Goal: Use online tool/utility

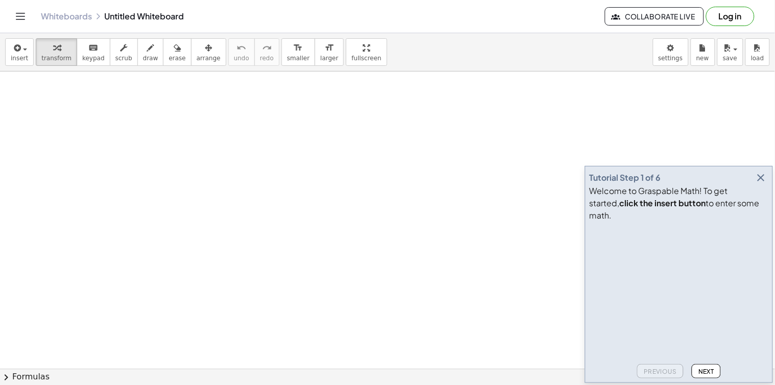
click at [765, 184] on icon "button" at bounding box center [761, 178] width 12 height 12
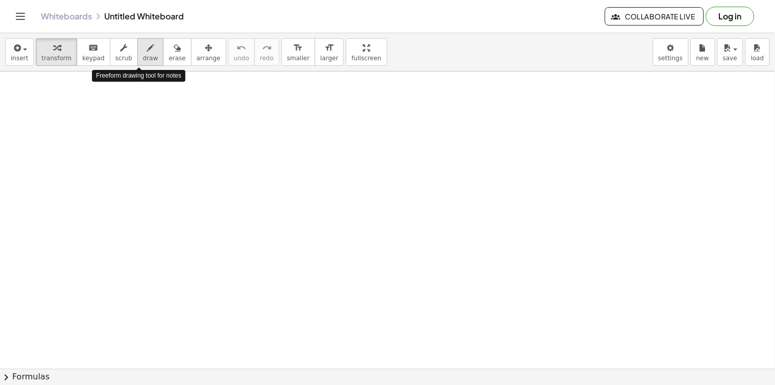
click at [147, 53] on icon "button" at bounding box center [150, 48] width 7 height 12
drag, startPoint x: 161, startPoint y: 144, endPoint x: 161, endPoint y: 135, distance: 8.7
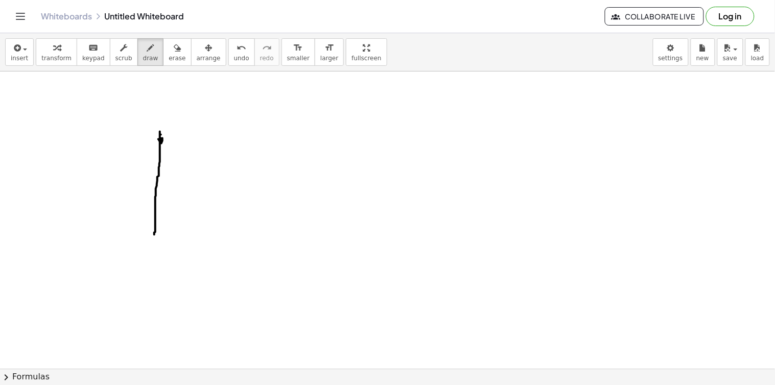
drag, startPoint x: 160, startPoint y: 135, endPoint x: 155, endPoint y: 230, distance: 95.2
drag, startPoint x: 154, startPoint y: 236, endPoint x: 249, endPoint y: 195, distance: 103.4
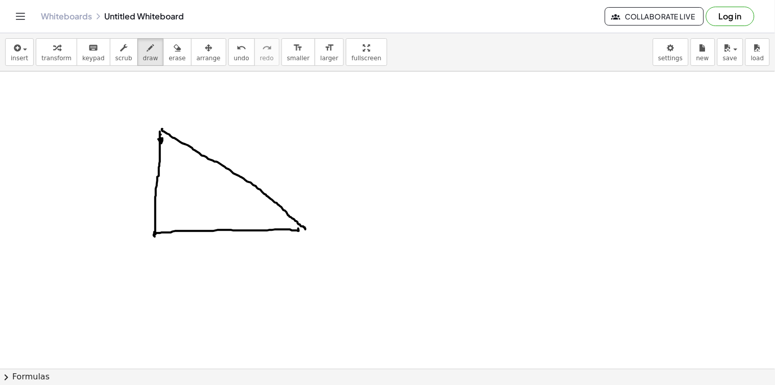
drag, startPoint x: 162, startPoint y: 130, endPoint x: 304, endPoint y: 231, distance: 174.4
drag, startPoint x: 299, startPoint y: 228, endPoint x: 306, endPoint y: 231, distance: 6.6
drag, startPoint x: 143, startPoint y: 184, endPoint x: 150, endPoint y: 203, distance: 19.6
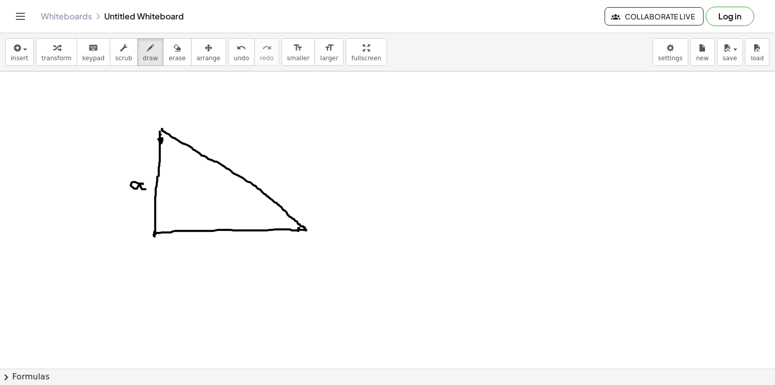
drag, startPoint x: 207, startPoint y: 238, endPoint x: 207, endPoint y: 248, distance: 10.2
drag, startPoint x: 245, startPoint y: 161, endPoint x: 243, endPoint y: 167, distance: 6.5
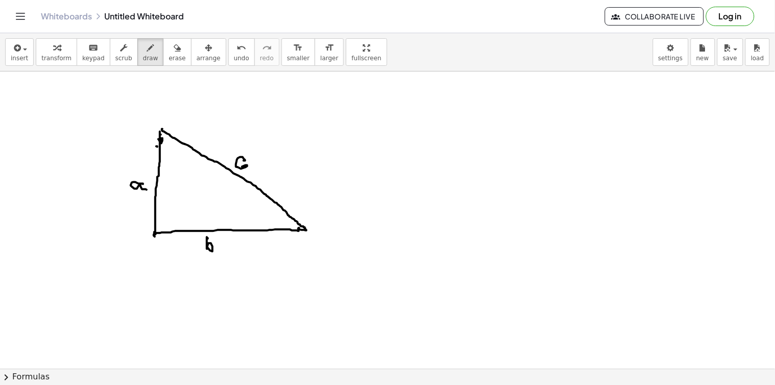
drag, startPoint x: 157, startPoint y: 147, endPoint x: 183, endPoint y: 142, distance: 26.2
drag, startPoint x: 198, startPoint y: 122, endPoint x: 200, endPoint y: 135, distance: 13.4
drag, startPoint x: 284, startPoint y: 209, endPoint x: 289, endPoint y: 216, distance: 8.1
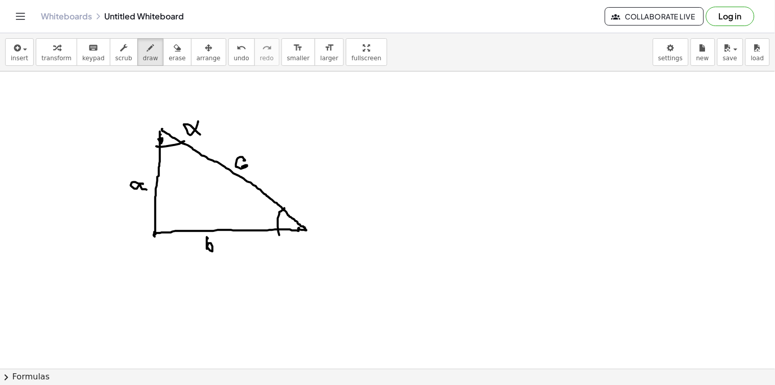
drag, startPoint x: 295, startPoint y: 196, endPoint x: 294, endPoint y: 208, distance: 12.4
drag, startPoint x: 294, startPoint y: 195, endPoint x: 297, endPoint y: 205, distance: 10.8
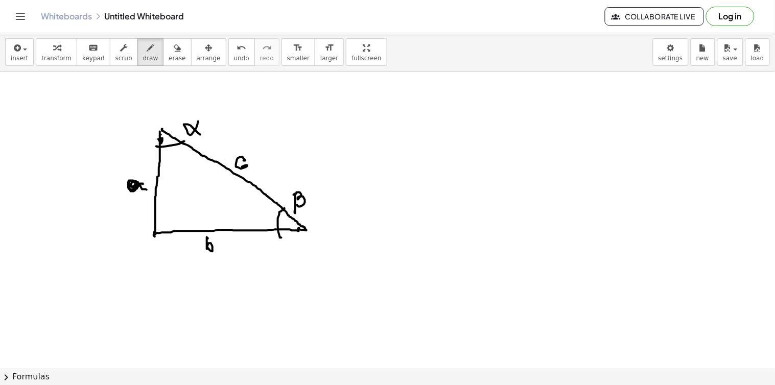
drag, startPoint x: 134, startPoint y: 182, endPoint x: 143, endPoint y: 194, distance: 15.0
drag, startPoint x: 299, startPoint y: 140, endPoint x: 296, endPoint y: 145, distance: 5.3
drag, startPoint x: 296, startPoint y: 145, endPoint x: 524, endPoint y: 202, distance: 234.8
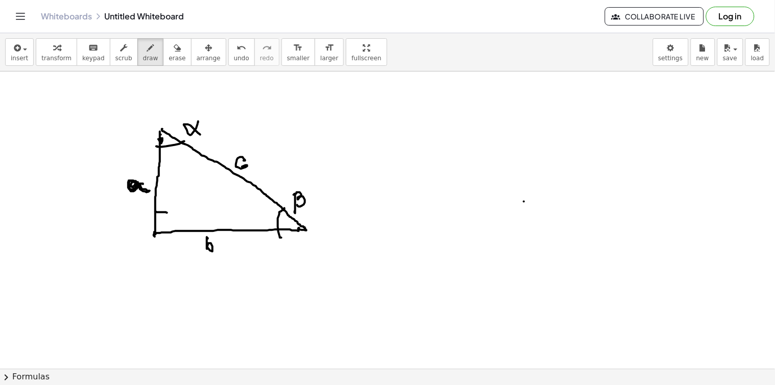
drag, startPoint x: 155, startPoint y: 212, endPoint x: 167, endPoint y: 215, distance: 12.1
drag, startPoint x: 168, startPoint y: 215, endPoint x: 168, endPoint y: 230, distance: 15.8
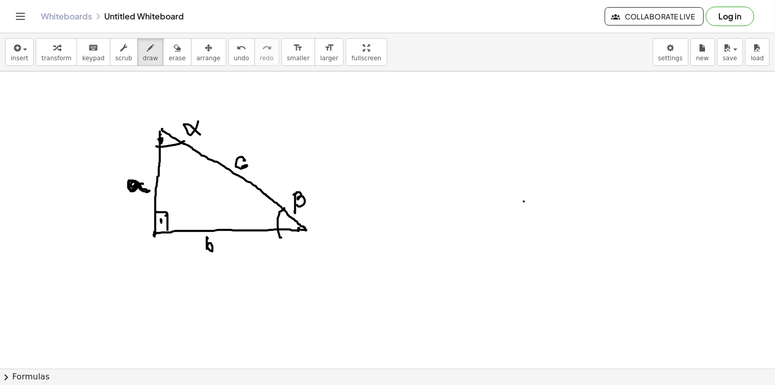
drag, startPoint x: 368, startPoint y: 96, endPoint x: 383, endPoint y: 118, distance: 26.9
drag, startPoint x: 403, startPoint y: 104, endPoint x: 392, endPoint y: 112, distance: 13.4
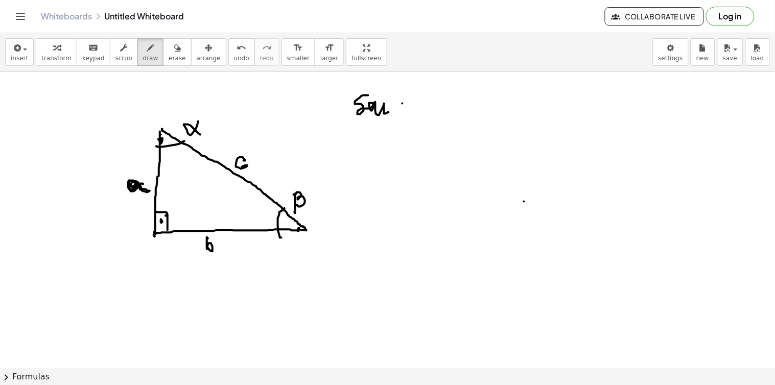
drag, startPoint x: 392, startPoint y: 104, endPoint x: 407, endPoint y: 113, distance: 17.2
drag, startPoint x: 410, startPoint y: 113, endPoint x: 415, endPoint y: 113, distance: 5.1
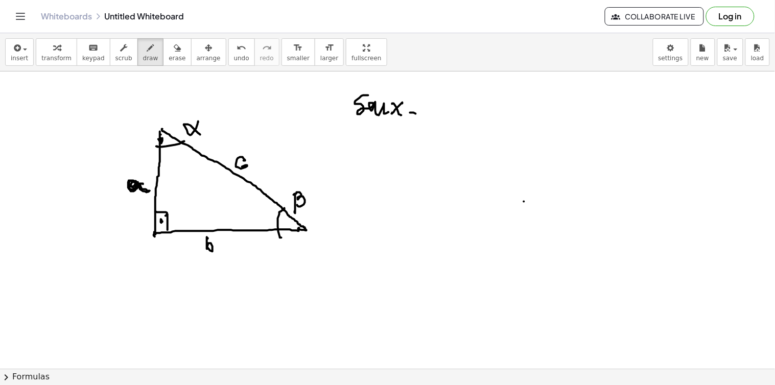
drag, startPoint x: 433, startPoint y: 100, endPoint x: 427, endPoint y: 108, distance: 9.8
drag, startPoint x: 427, startPoint y: 108, endPoint x: 441, endPoint y: 99, distance: 16.7
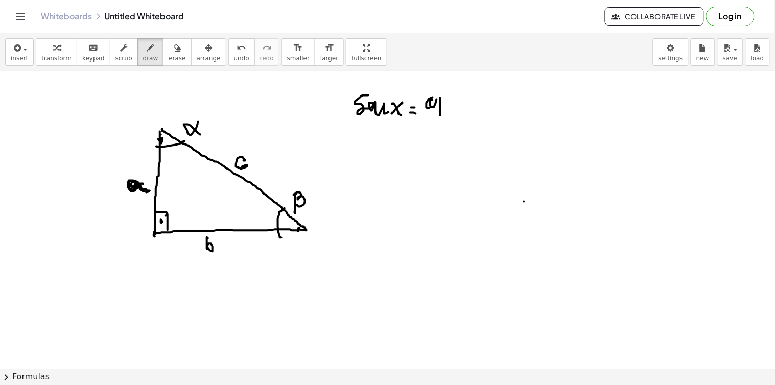
drag, startPoint x: 440, startPoint y: 98, endPoint x: 438, endPoint y: 105, distance: 7.4
drag, startPoint x: 444, startPoint y: 98, endPoint x: 440, endPoint y: 104, distance: 8.1
drag, startPoint x: 426, startPoint y: 110, endPoint x: 431, endPoint y: 125, distance: 16.3
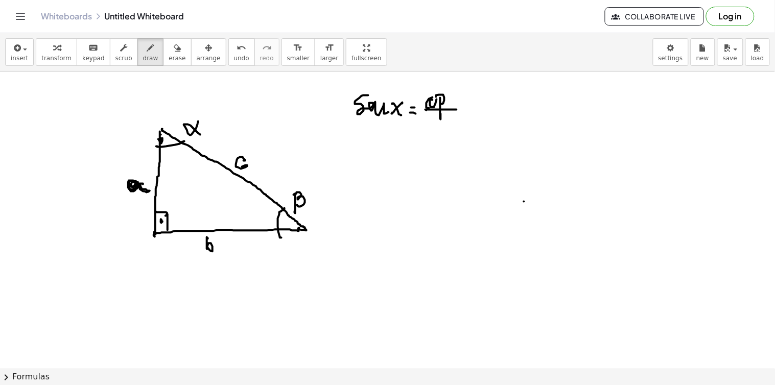
drag, startPoint x: 433, startPoint y: 116, endPoint x: 432, endPoint y: 126, distance: 10.3
drag, startPoint x: 438, startPoint y: 125, endPoint x: 433, endPoint y: 125, distance: 5.1
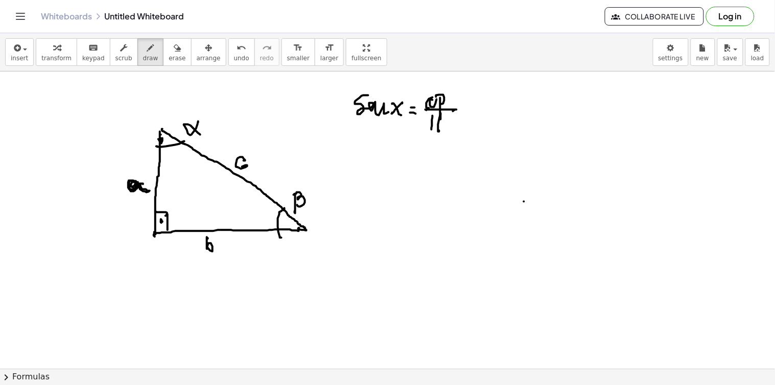
drag, startPoint x: 447, startPoint y: 129, endPoint x: 448, endPoint y: 122, distance: 7.3
drag, startPoint x: 455, startPoint y: 142, endPoint x: 455, endPoint y: 131, distance: 11.2
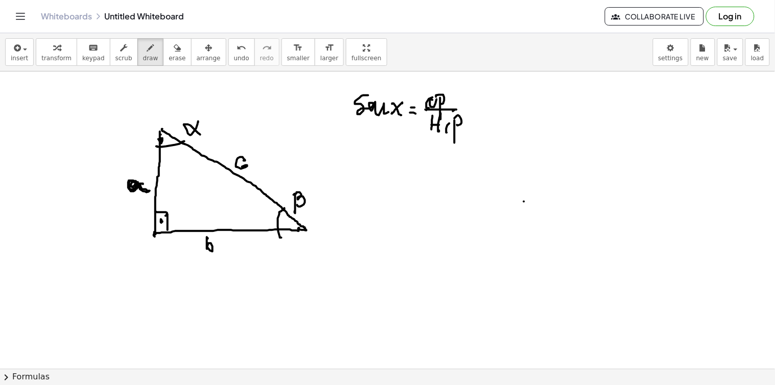
drag, startPoint x: 456, startPoint y: 118, endPoint x: 458, endPoint y: 125, distance: 7.6
drag, startPoint x: 497, startPoint y: 111, endPoint x: 498, endPoint y: 123, distance: 11.3
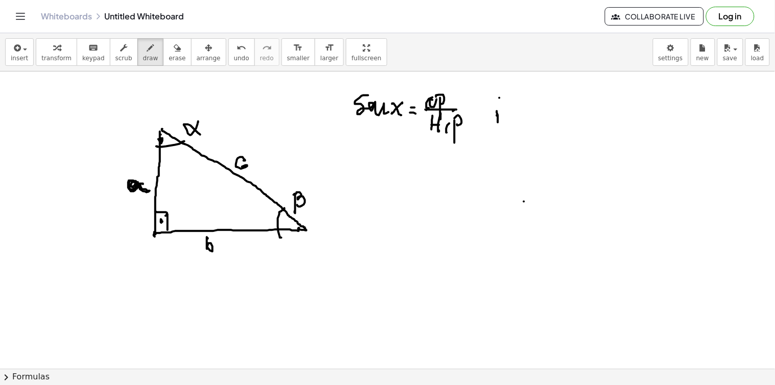
drag, startPoint x: 516, startPoint y: 96, endPoint x: 529, endPoint y: 106, distance: 16.5
drag, startPoint x: 528, startPoint y: 99, endPoint x: 542, endPoint y: 107, distance: 16.5
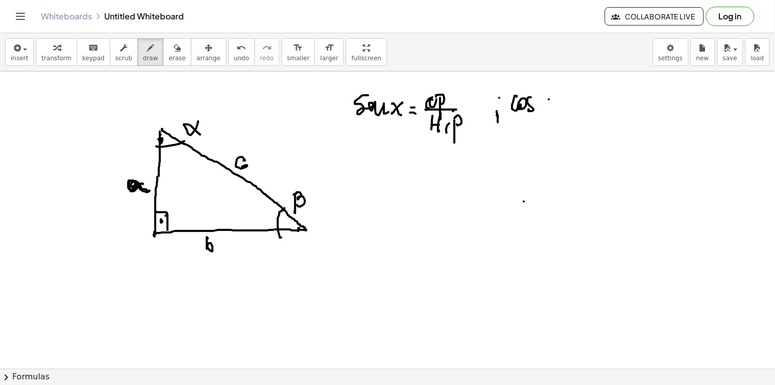
drag, startPoint x: 549, startPoint y: 100, endPoint x: 539, endPoint y: 96, distance: 10.3
drag, startPoint x: 543, startPoint y: 96, endPoint x: 550, endPoint y: 111, distance: 16.7
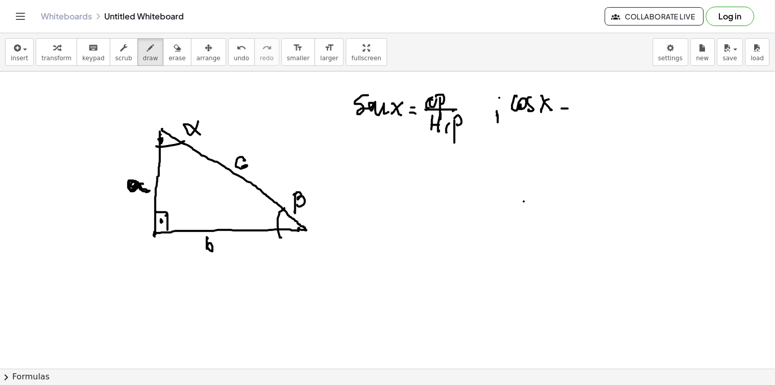
drag, startPoint x: 568, startPoint y: 105, endPoint x: 578, endPoint y: 105, distance: 9.7
drag, startPoint x: 587, startPoint y: 94, endPoint x: 583, endPoint y: 105, distance: 11.2
drag, startPoint x: 583, startPoint y: 105, endPoint x: 597, endPoint y: 104, distance: 13.3
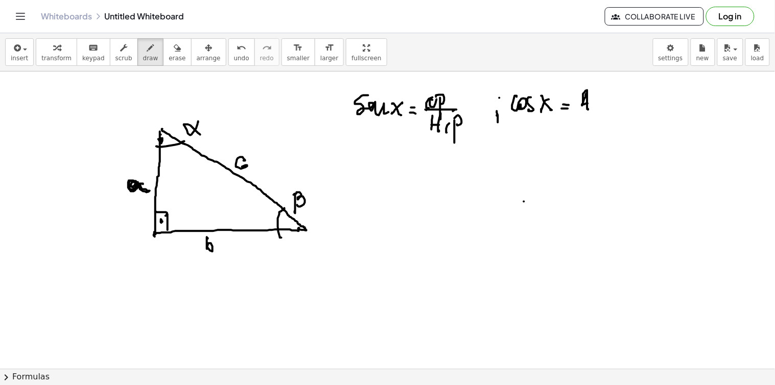
drag, startPoint x: 598, startPoint y: 102, endPoint x: 603, endPoint y: 101, distance: 5.3
drag, startPoint x: 602, startPoint y: 89, endPoint x: 601, endPoint y: 106, distance: 16.9
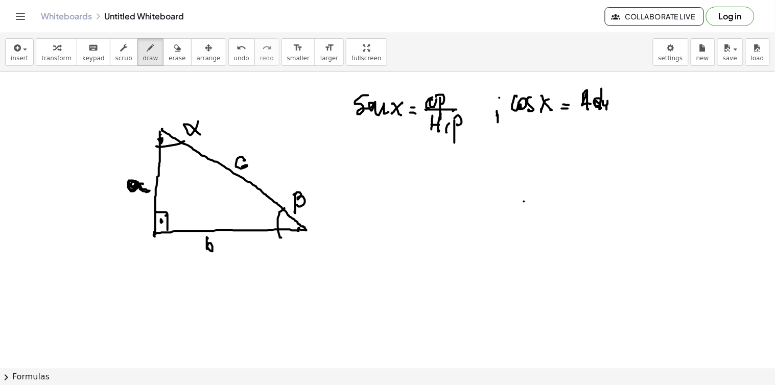
drag, startPoint x: 603, startPoint y: 101, endPoint x: 599, endPoint y: 120, distance: 19.3
drag, startPoint x: 583, startPoint y: 123, endPoint x: 616, endPoint y: 122, distance: 32.7
drag, startPoint x: 591, startPoint y: 129, endPoint x: 593, endPoint y: 142, distance: 12.4
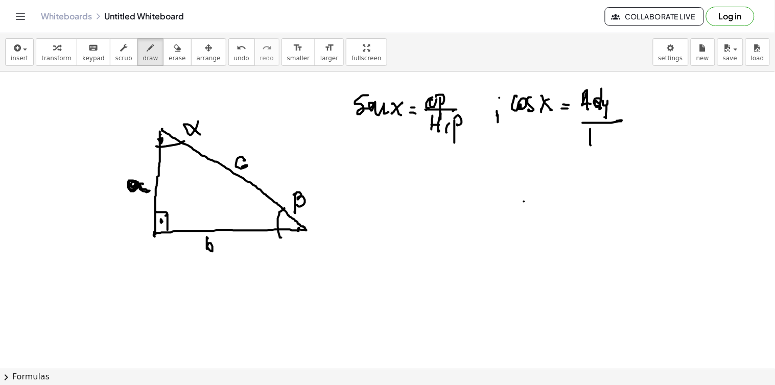
drag, startPoint x: 598, startPoint y: 136, endPoint x: 591, endPoint y: 140, distance: 8.7
drag, startPoint x: 591, startPoint y: 140, endPoint x: 599, endPoint y: 140, distance: 8.2
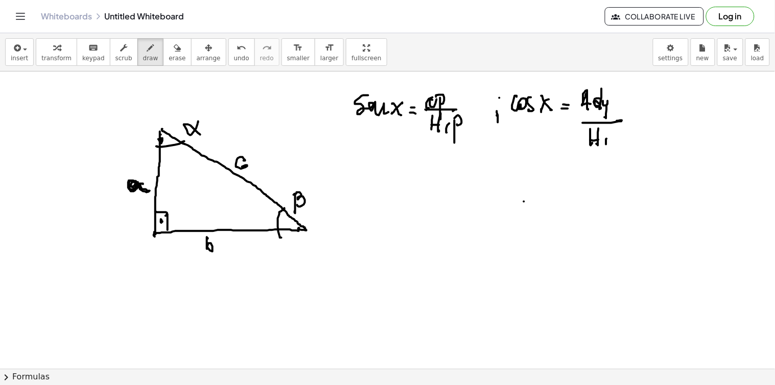
drag, startPoint x: 613, startPoint y: 156, endPoint x: 620, endPoint y: 140, distance: 16.7
drag
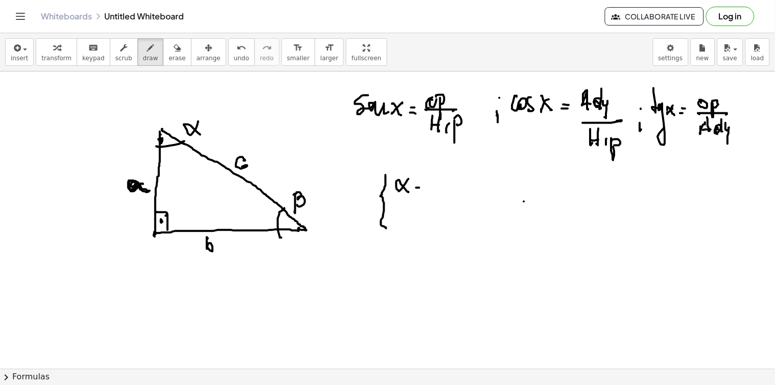
drag, startPoint x: 432, startPoint y: 179, endPoint x: 443, endPoint y: 185, distance: 13.1
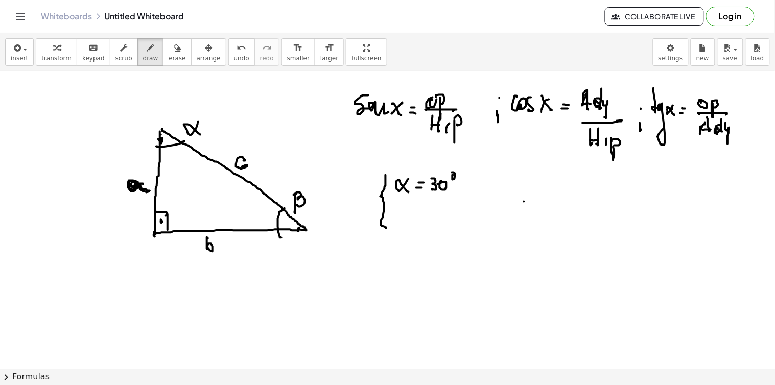
drag, startPoint x: 453, startPoint y: 175, endPoint x: 457, endPoint y: 182, distance: 8.2
drag, startPoint x: 397, startPoint y: 221, endPoint x: 413, endPoint y: 225, distance: 16.4
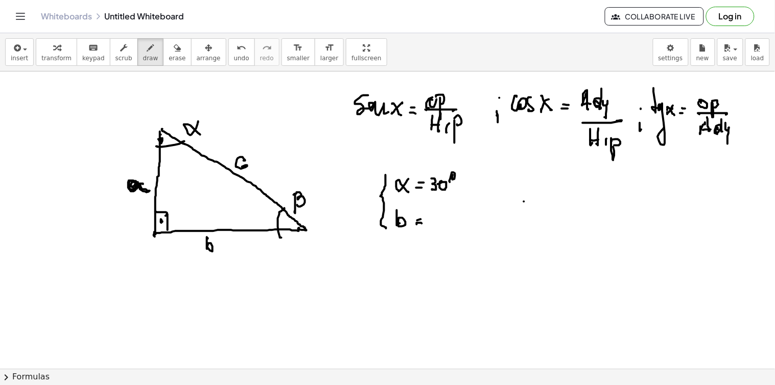
drag, startPoint x: 432, startPoint y: 212, endPoint x: 431, endPoint y: 221, distance: 9.3
drag, startPoint x: 442, startPoint y: 222, endPoint x: 452, endPoint y: 220, distance: 9.9
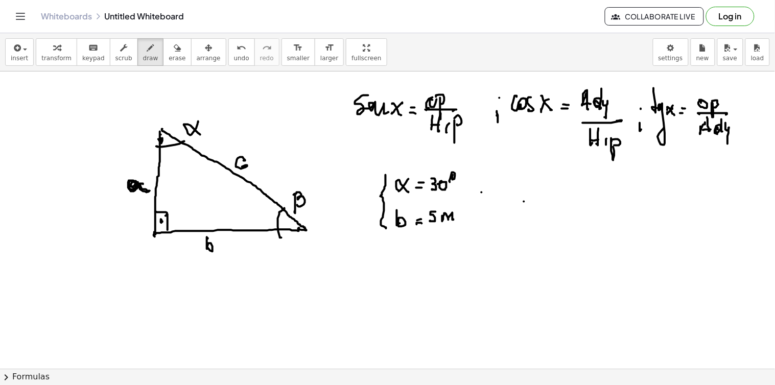
drag, startPoint x: 484, startPoint y: 193, endPoint x: 493, endPoint y: 198, distance: 9.8
drag, startPoint x: 493, startPoint y: 198, endPoint x: 500, endPoint y: 199, distance: 6.8
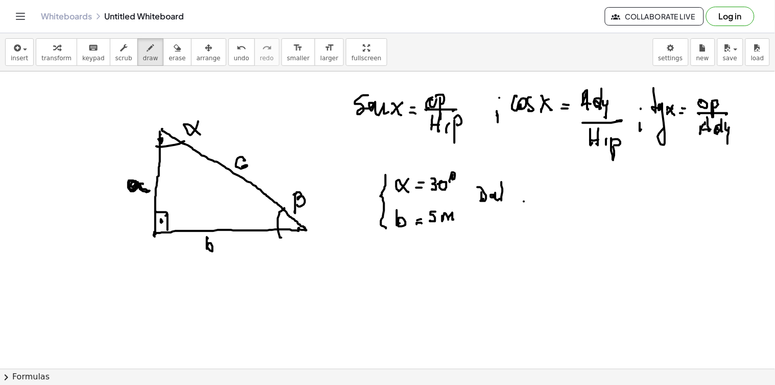
drag, startPoint x: 502, startPoint y: 182, endPoint x: 507, endPoint y: 203, distance: 21.2
drag, startPoint x: 499, startPoint y: 193, endPoint x: 508, endPoint y: 196, distance: 9.7
drag, startPoint x: 509, startPoint y: 198, endPoint x: 514, endPoint y: 201, distance: 5.5
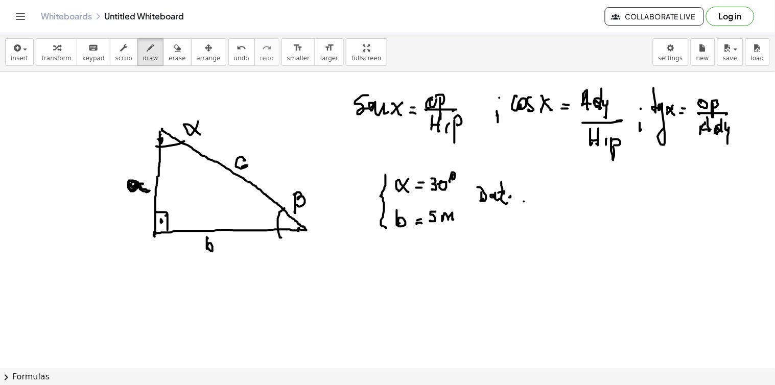
drag, startPoint x: 523, startPoint y: 191, endPoint x: 520, endPoint y: 201, distance: 11.0
drag, startPoint x: 248, startPoint y: 269, endPoint x: 243, endPoint y: 282, distance: 14.2
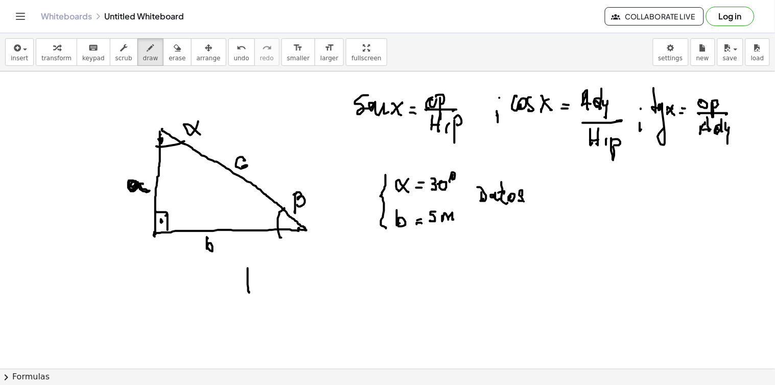
drag, startPoint x: 243, startPoint y: 282, endPoint x: 254, endPoint y: 281, distance: 11.3
drag, startPoint x: 261, startPoint y: 284, endPoint x: 263, endPoint y: 299, distance: 16.0
drag, startPoint x: 273, startPoint y: 279, endPoint x: 277, endPoint y: 289, distance: 10.1
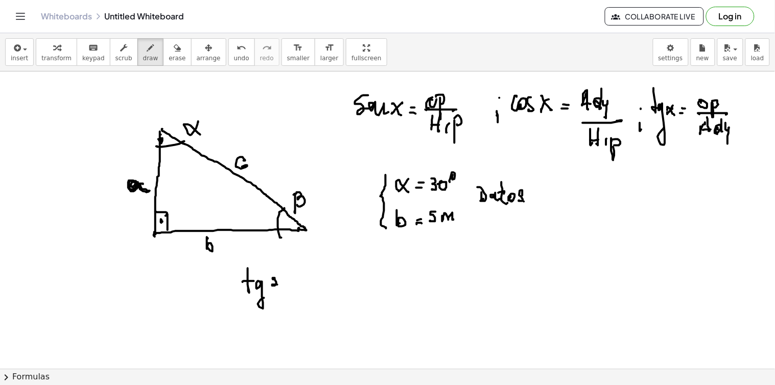
drag, startPoint x: 284, startPoint y: 284, endPoint x: 290, endPoint y: 283, distance: 5.7
drag, startPoint x: 293, startPoint y: 276, endPoint x: 298, endPoint y: 276, distance: 5.1
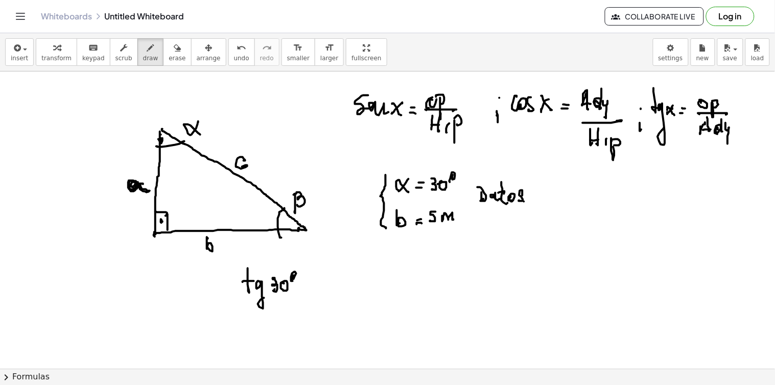
drag, startPoint x: 302, startPoint y: 285, endPoint x: 308, endPoint y: 286, distance: 5.7
drag, startPoint x: 324, startPoint y: 266, endPoint x: 329, endPoint y: 289, distance: 23.4
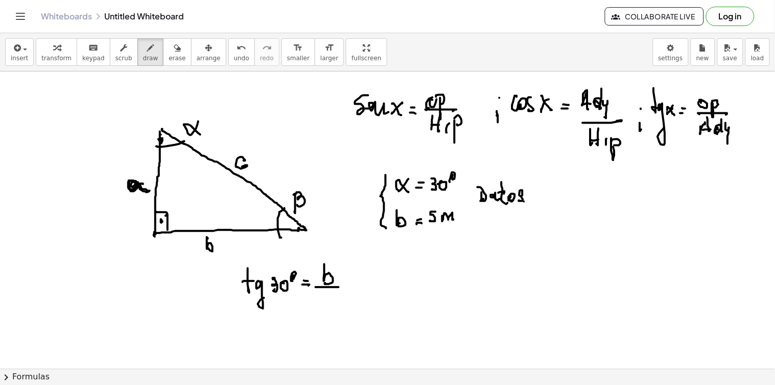
drag, startPoint x: 329, startPoint y: 288, endPoint x: 345, endPoint y: 288, distance: 16.3
drag, startPoint x: 325, startPoint y: 298, endPoint x: 327, endPoint y: 307, distance: 8.3
drag, startPoint x: 358, startPoint y: 284, endPoint x: 369, endPoint y: 283, distance: 11.3
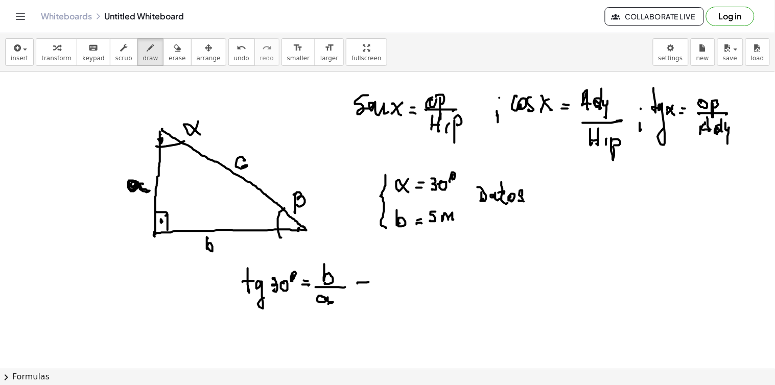
drag, startPoint x: 362, startPoint y: 289, endPoint x: 371, endPoint y: 283, distance: 11.5
drag, startPoint x: 370, startPoint y: 276, endPoint x: 377, endPoint y: 307, distance: 31.8
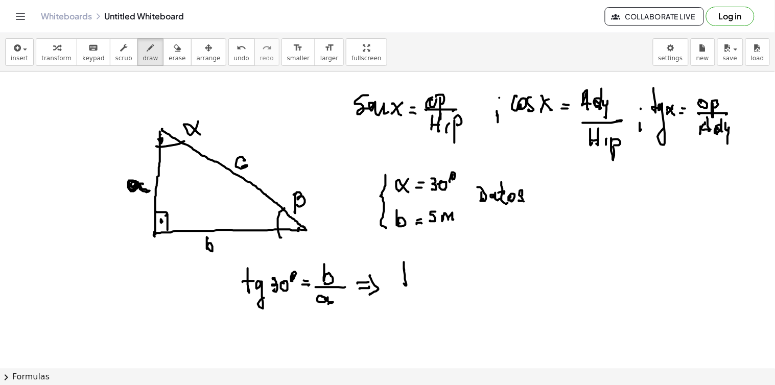
drag, startPoint x: 404, startPoint y: 264, endPoint x: 406, endPoint y: 277, distance: 13.4
drag, startPoint x: 406, startPoint y: 277, endPoint x: 419, endPoint y: 288, distance: 17.8
drag, startPoint x: 425, startPoint y: 273, endPoint x: 430, endPoint y: 284, distance: 11.7
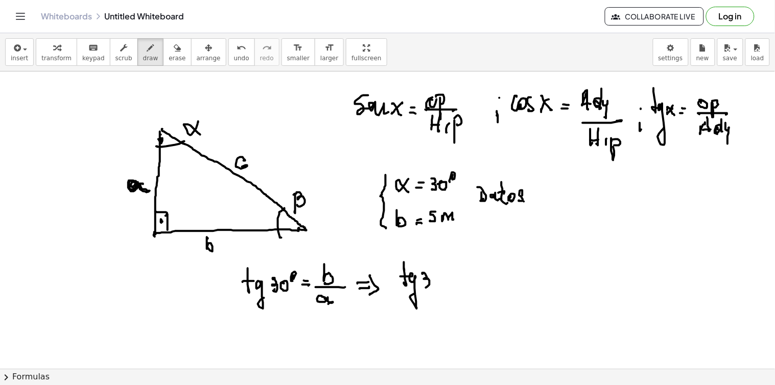
drag, startPoint x: 436, startPoint y: 279, endPoint x: 442, endPoint y: 281, distance: 6.0
drag, startPoint x: 446, startPoint y: 267, endPoint x: 463, endPoint y: 273, distance: 18.3
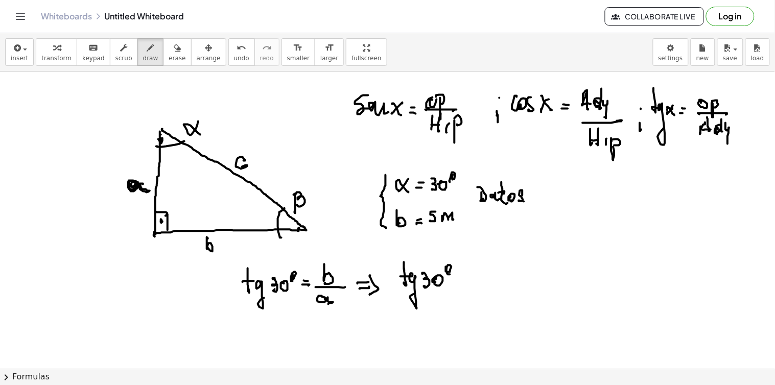
drag, startPoint x: 488, startPoint y: 267, endPoint x: 498, endPoint y: 276, distance: 13.0
drag, startPoint x: 499, startPoint y: 274, endPoint x: 509, endPoint y: 278, distance: 11.7
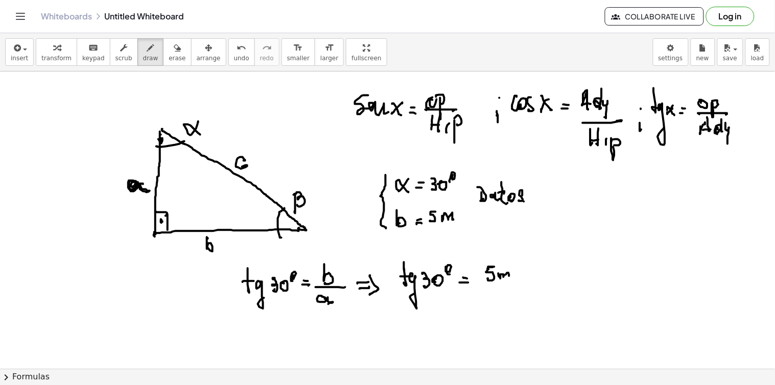
drag, startPoint x: 488, startPoint y: 284, endPoint x: 522, endPoint y: 284, distance: 33.7
drag, startPoint x: 503, startPoint y: 296, endPoint x: 519, endPoint y: 298, distance: 16.5
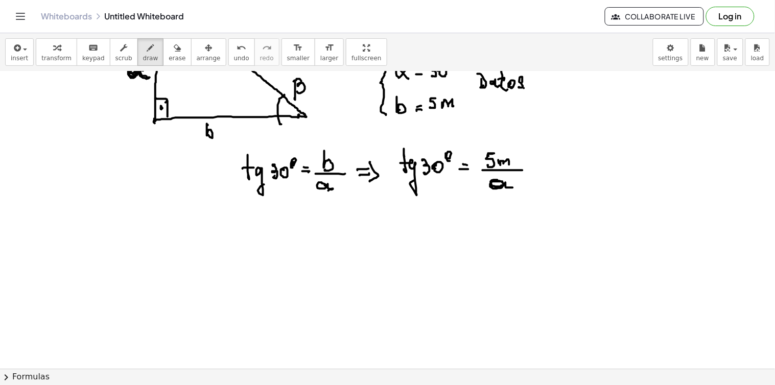
scroll to position [170, 0]
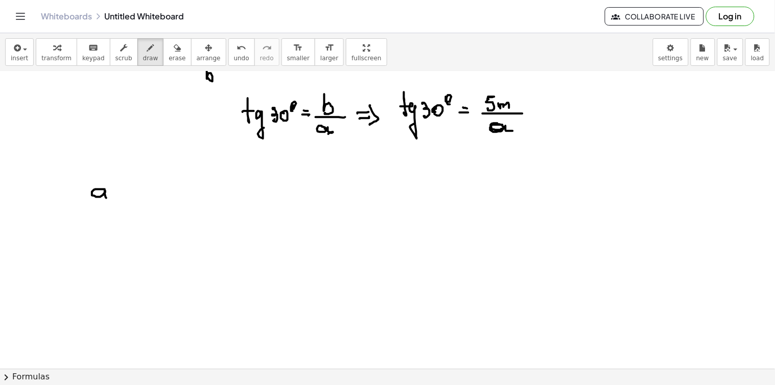
drag, startPoint x: 105, startPoint y: 190, endPoint x: 96, endPoint y: 205, distance: 17.6
click at [111, 200] on div at bounding box center [387, 231] width 775 height 661
drag, startPoint x: 104, startPoint y: 205, endPoint x: 113, endPoint y: 207, distance: 8.9
click at [115, 206] on div at bounding box center [387, 231] width 775 height 661
drag, startPoint x: 99, startPoint y: 209, endPoint x: 123, endPoint y: 217, distance: 24.6
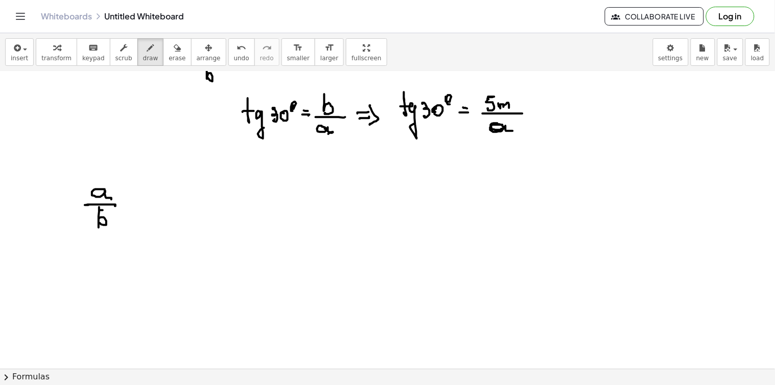
click at [100, 223] on div at bounding box center [387, 231] width 775 height 661
drag, startPoint x: 127, startPoint y: 207, endPoint x: 134, endPoint y: 205, distance: 7.4
click at [134, 206] on div at bounding box center [387, 231] width 775 height 661
drag, startPoint x: 128, startPoint y: 201, endPoint x: 164, endPoint y: 198, distance: 35.9
click at [135, 201] on div at bounding box center [387, 231] width 775 height 661
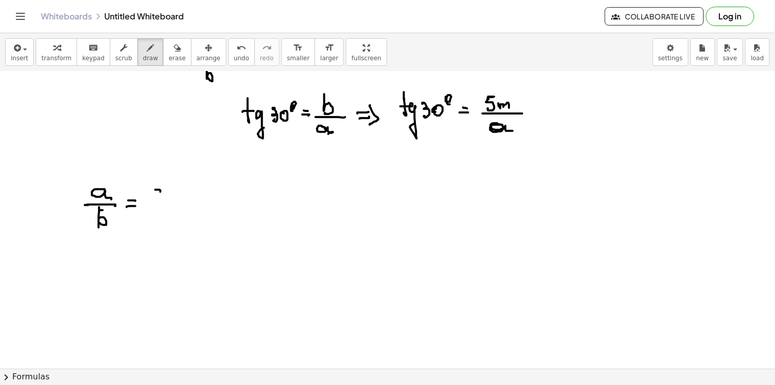
drag, startPoint x: 160, startPoint y: 192, endPoint x: 160, endPoint y: 201, distance: 9.2
click at [160, 201] on div at bounding box center [387, 231] width 775 height 661
drag, startPoint x: 149, startPoint y: 205, endPoint x: 167, endPoint y: 206, distance: 17.9
click at [167, 205] on div at bounding box center [387, 231] width 775 height 661
click at [154, 218] on div at bounding box center [387, 231] width 775 height 661
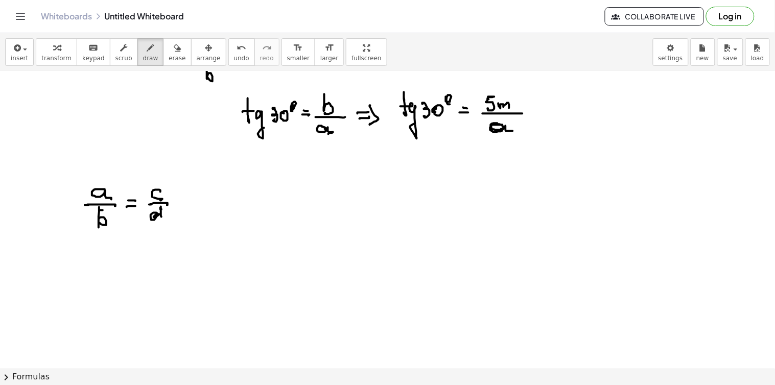
drag, startPoint x: 161, startPoint y: 210, endPoint x: 171, endPoint y: 220, distance: 13.4
click at [167, 218] on div at bounding box center [387, 231] width 775 height 661
drag, startPoint x: 78, startPoint y: 175, endPoint x: 104, endPoint y: 174, distance: 25.5
click at [104, 174] on div at bounding box center [387, 231] width 775 height 661
drag, startPoint x: 142, startPoint y: 172, endPoint x: 165, endPoint y: 181, distance: 24.3
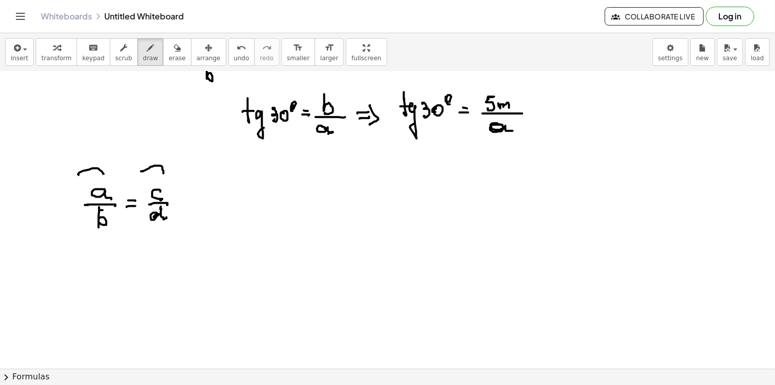
click at [163, 174] on div at bounding box center [387, 231] width 775 height 661
drag, startPoint x: 87, startPoint y: 159, endPoint x: 93, endPoint y: 157, distance: 6.8
click at [93, 157] on div at bounding box center [387, 231] width 775 height 661
click at [104, 154] on div at bounding box center [387, 231] width 775 height 661
click at [96, 151] on div at bounding box center [387, 231] width 775 height 661
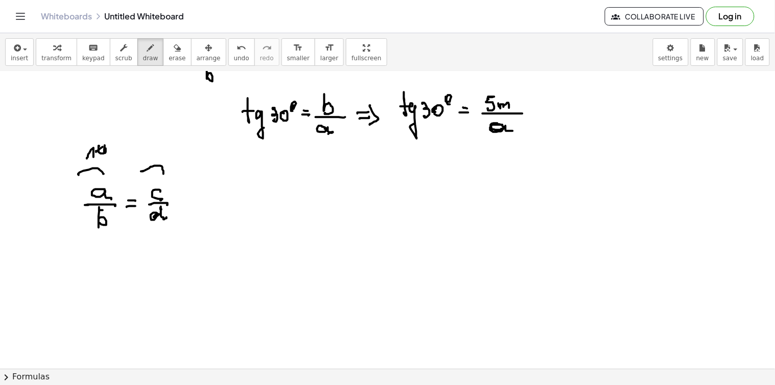
drag, startPoint x: 105, startPoint y: 146, endPoint x: 112, endPoint y: 146, distance: 7.7
click at [111, 144] on div at bounding box center [387, 231] width 775 height 661
drag, startPoint x: 149, startPoint y: 151, endPoint x: 157, endPoint y: 157, distance: 10.5
click at [156, 157] on div at bounding box center [387, 231] width 775 height 661
click at [166, 152] on div at bounding box center [387, 231] width 775 height 661
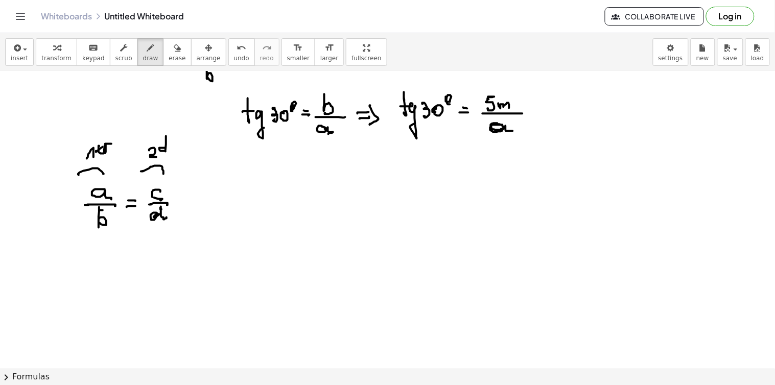
click at [167, 151] on div at bounding box center [387, 231] width 775 height 661
click at [169, 154] on div at bounding box center [387, 231] width 775 height 661
drag, startPoint x: 191, startPoint y: 197, endPoint x: 206, endPoint y: 197, distance: 14.8
click at [206, 197] on div at bounding box center [387, 231] width 775 height 661
drag, startPoint x: 201, startPoint y: 201, endPoint x: 207, endPoint y: 201, distance: 6.2
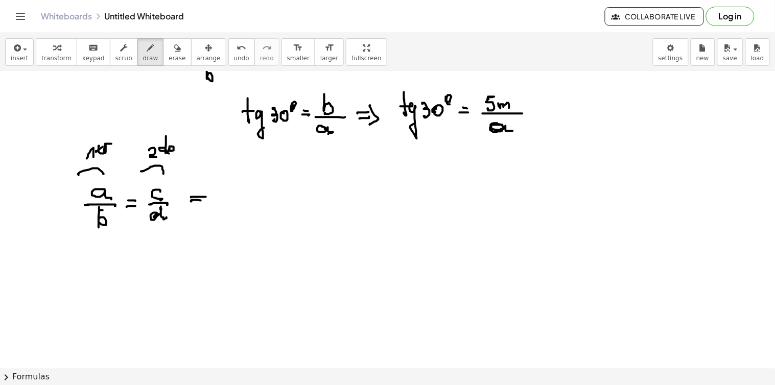
click at [207, 201] on div at bounding box center [387, 231] width 775 height 661
drag, startPoint x: 205, startPoint y: 190, endPoint x: 208, endPoint y: 207, distance: 17.1
click at [208, 207] on div at bounding box center [387, 231] width 775 height 661
drag, startPoint x: 206, startPoint y: 191, endPoint x: 207, endPoint y: 207, distance: 15.8
click at [207, 207] on div at bounding box center [387, 231] width 775 height 661
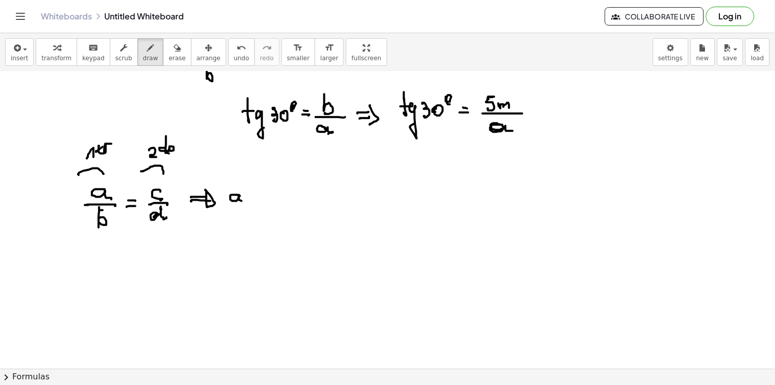
drag, startPoint x: 240, startPoint y: 196, endPoint x: 244, endPoint y: 204, distance: 8.9
click at [244, 203] on div at bounding box center [387, 231] width 775 height 661
click at [261, 201] on div at bounding box center [387, 231] width 775 height 661
click at [262, 195] on div at bounding box center [387, 231] width 775 height 661
drag, startPoint x: 279, startPoint y: 191, endPoint x: 281, endPoint y: 197, distance: 6.5
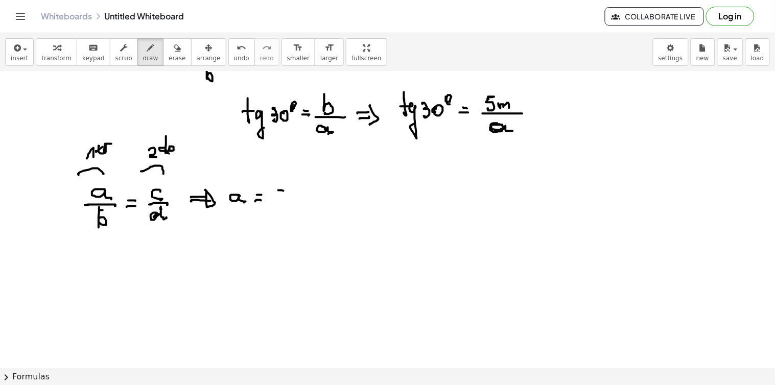
click at [281, 197] on div at bounding box center [387, 231] width 775 height 661
click at [292, 201] on div at bounding box center [387, 231] width 775 height 661
click at [284, 214] on div at bounding box center [387, 231] width 775 height 661
drag, startPoint x: 287, startPoint y: 203, endPoint x: 287, endPoint y: 215, distance: 11.2
click at [287, 215] on div at bounding box center [387, 231] width 775 height 661
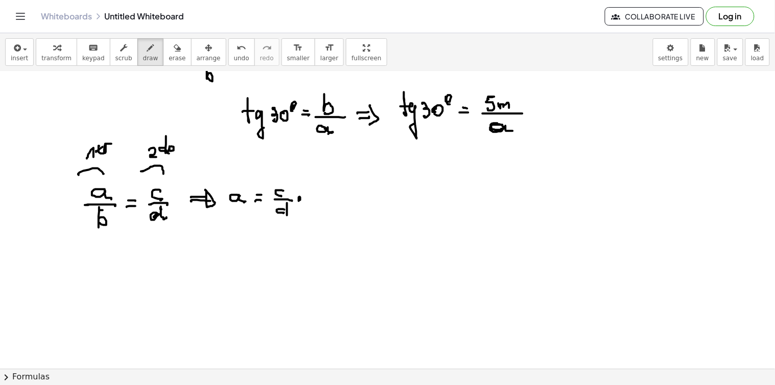
click at [300, 201] on div at bounding box center [387, 231] width 775 height 661
click at [308, 200] on div at bounding box center [387, 231] width 775 height 661
click at [222, 220] on div at bounding box center [387, 231] width 775 height 661
drag, startPoint x: 226, startPoint y: 176, endPoint x: 330, endPoint y: 213, distance: 109.6
click at [330, 213] on div at bounding box center [387, 231] width 775 height 661
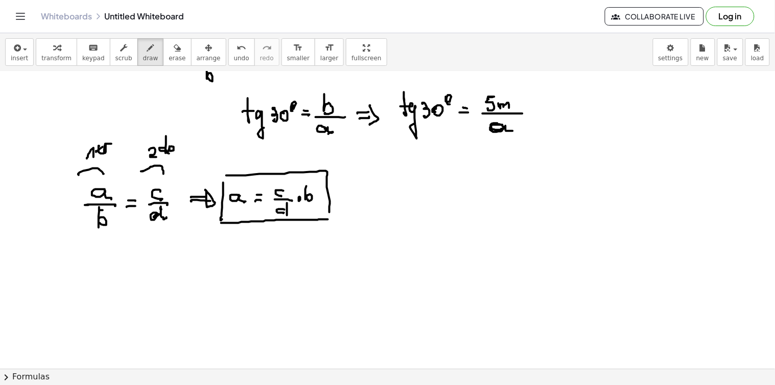
drag, startPoint x: 221, startPoint y: 223, endPoint x: 329, endPoint y: 212, distance: 108.4
click at [329, 213] on div at bounding box center [387, 231] width 775 height 661
drag, startPoint x: 197, startPoint y: 241, endPoint x: 207, endPoint y: 249, distance: 13.2
click at [207, 249] on div at bounding box center [387, 231] width 775 height 661
click at [203, 256] on div at bounding box center [387, 231] width 775 height 661
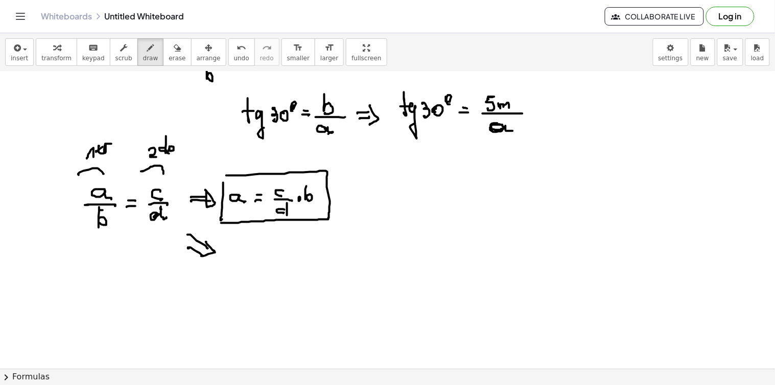
drag, startPoint x: 206, startPoint y: 242, endPoint x: 203, endPoint y: 251, distance: 9.7
click at [202, 256] on div at bounding box center [387, 231] width 775 height 661
drag, startPoint x: 205, startPoint y: 244, endPoint x: 204, endPoint y: 253, distance: 9.8
click at [203, 254] on div at bounding box center [387, 231] width 775 height 661
click at [244, 249] on div at bounding box center [387, 231] width 775 height 661
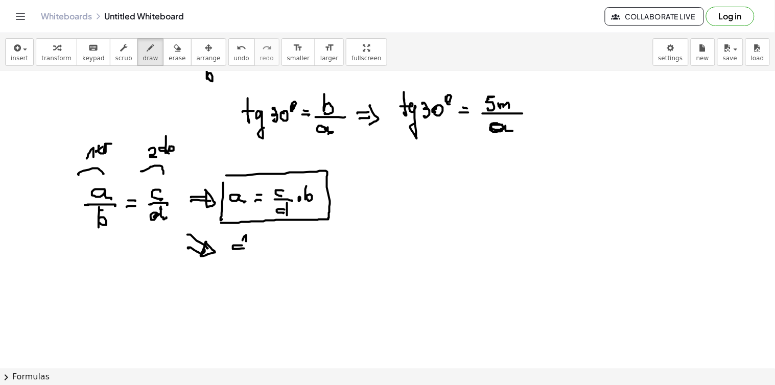
drag, startPoint x: 246, startPoint y: 236, endPoint x: 246, endPoint y: 249, distance: 13.3
click at [246, 249] on div at bounding box center [387, 231] width 775 height 661
drag, startPoint x: 253, startPoint y: 249, endPoint x: 263, endPoint y: 248, distance: 9.2
click at [253, 248] on div at bounding box center [387, 231] width 775 height 661
drag, startPoint x: 269, startPoint y: 244, endPoint x: 271, endPoint y: 249, distance: 5.5
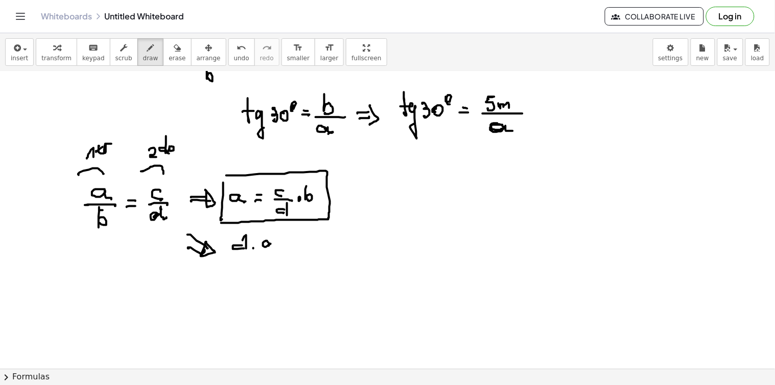
click at [272, 249] on div at bounding box center [387, 231] width 775 height 661
drag, startPoint x: 261, startPoint y: 252, endPoint x: 280, endPoint y: 252, distance: 18.9
click at [280, 252] on div at bounding box center [387, 231] width 775 height 661
drag, startPoint x: 268, startPoint y: 261, endPoint x: 267, endPoint y: 270, distance: 9.2
click at [267, 270] on div at bounding box center [387, 231] width 775 height 661
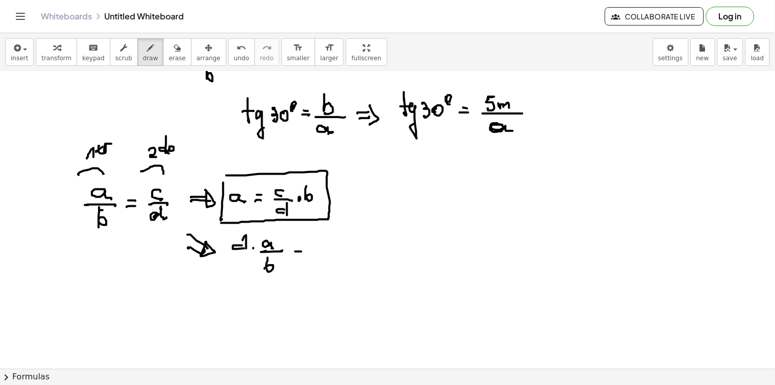
click at [299, 252] on div at bounding box center [387, 231] width 775 height 661
click at [302, 248] on div at bounding box center [387, 231] width 775 height 661
drag, startPoint x: 322, startPoint y: 244, endPoint x: 321, endPoint y: 251, distance: 6.7
click at [321, 251] on div at bounding box center [387, 231] width 775 height 661
drag, startPoint x: 342, startPoint y: 247, endPoint x: 348, endPoint y: 251, distance: 6.7
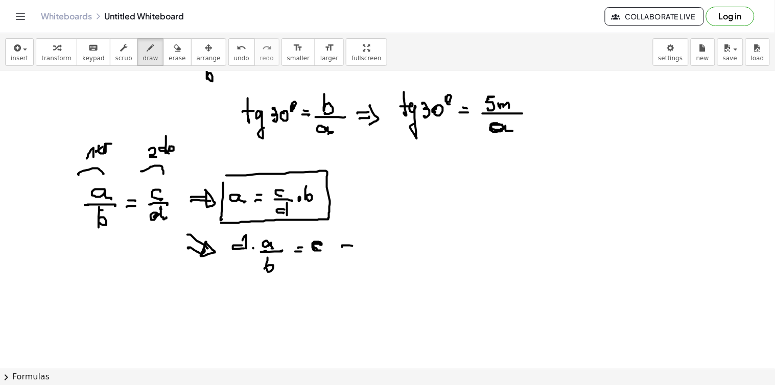
click at [355, 247] on div at bounding box center [387, 231] width 775 height 661
click at [356, 250] on div at bounding box center [387, 231] width 775 height 661
drag, startPoint x: 355, startPoint y: 241, endPoint x: 361, endPoint y: 247, distance: 8.7
click at [354, 243] on div at bounding box center [387, 231] width 775 height 661
click at [386, 248] on div at bounding box center [387, 231] width 775 height 661
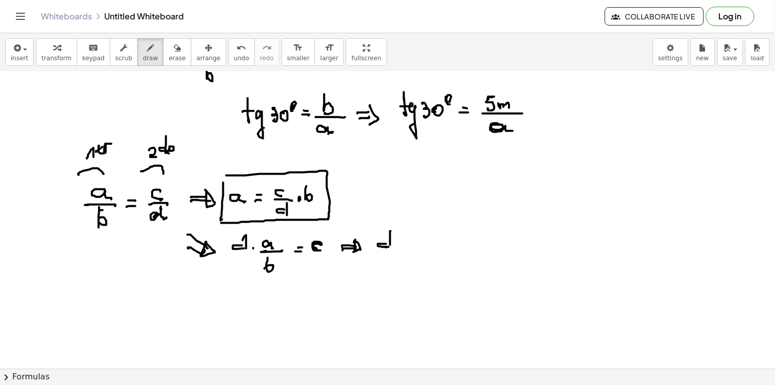
click at [392, 246] on div at bounding box center [387, 231] width 775 height 661
drag, startPoint x: 409, startPoint y: 248, endPoint x: 417, endPoint y: 247, distance: 8.2
click at [417, 247] on div at bounding box center [387, 231] width 775 height 661
click at [418, 243] on div at bounding box center [387, 231] width 775 height 661
drag, startPoint x: 445, startPoint y: 238, endPoint x: 446, endPoint y: 247, distance: 8.7
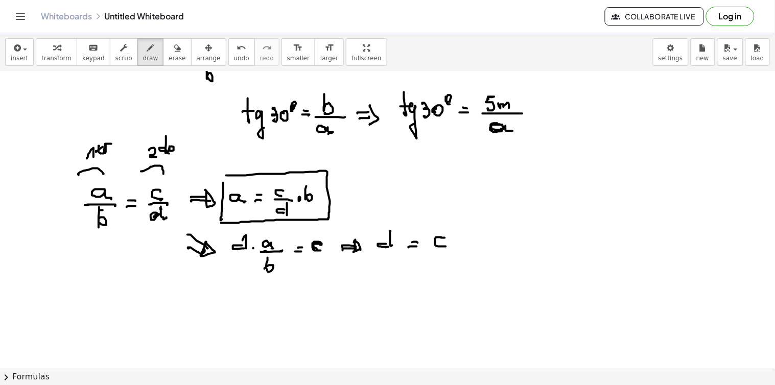
click at [446, 247] on div at bounding box center [387, 231] width 775 height 661
click at [457, 245] on div at bounding box center [387, 231] width 775 height 661
drag, startPoint x: 466, startPoint y: 233, endPoint x: 468, endPoint y: 244, distance: 10.8
click at [467, 244] on div at bounding box center [387, 231] width 775 height 661
drag, startPoint x: 464, startPoint y: 249, endPoint x: 477, endPoint y: 254, distance: 13.8
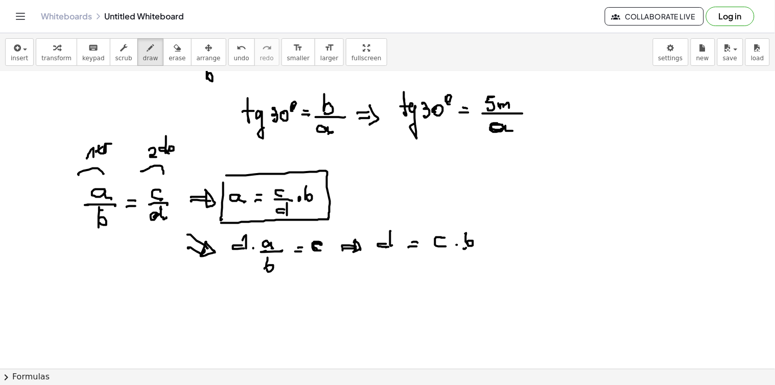
click at [478, 253] on div at bounding box center [387, 231] width 775 height 661
drag, startPoint x: 471, startPoint y: 257, endPoint x: 477, endPoint y: 264, distance: 8.3
click at [480, 264] on div at bounding box center [387, 231] width 775 height 661
drag, startPoint x: 369, startPoint y: 229, endPoint x: 370, endPoint y: 267, distance: 38.3
click at [370, 269] on div at bounding box center [387, 231] width 775 height 661
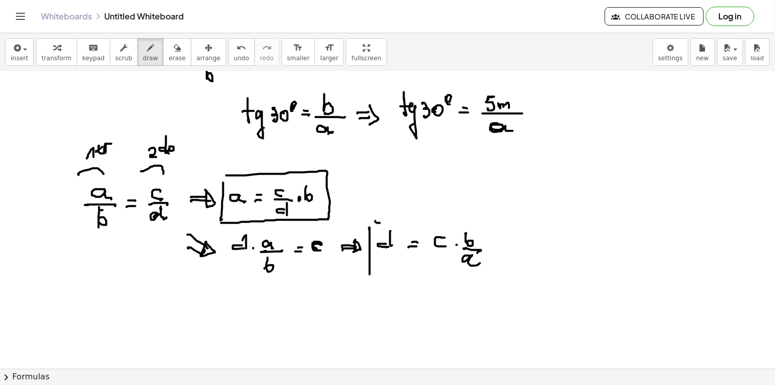
drag, startPoint x: 376, startPoint y: 221, endPoint x: 436, endPoint y: 225, distance: 60.9
click at [463, 225] on div at bounding box center [387, 231] width 775 height 661
drag, startPoint x: 455, startPoint y: 222, endPoint x: 486, endPoint y: 284, distance: 68.5
click at [498, 284] on div at bounding box center [387, 231] width 775 height 661
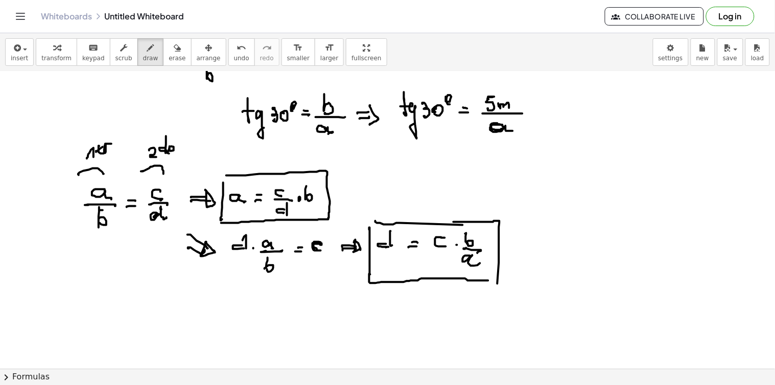
drag, startPoint x: 370, startPoint y: 275, endPoint x: 491, endPoint y: 279, distance: 121.1
click at [494, 281] on div at bounding box center [387, 231] width 775 height 661
drag, startPoint x: 511, startPoint y: 252, endPoint x: 512, endPoint y: 246, distance: 6.2
click at [518, 251] on div at bounding box center [387, 231] width 775 height 661
drag, startPoint x: 512, startPoint y: 245, endPoint x: 518, endPoint y: 246, distance: 5.7
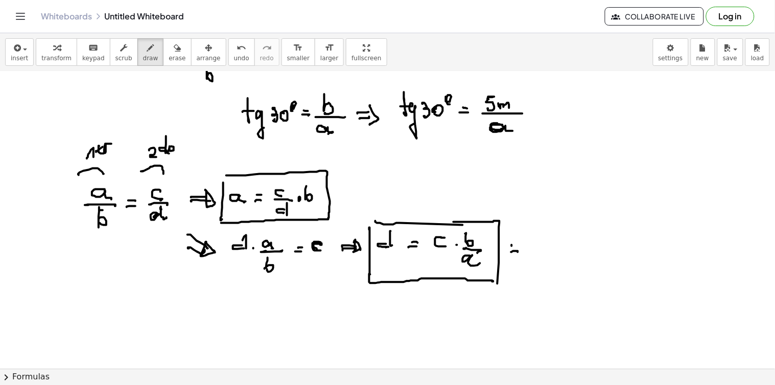
click at [518, 246] on div at bounding box center [387, 231] width 775 height 661
drag, startPoint x: 546, startPoint y: 242, endPoint x: 550, endPoint y: 247, distance: 6.2
click at [547, 248] on div at bounding box center [387, 231] width 775 height 661
drag, startPoint x: 554, startPoint y: 246, endPoint x: 558, endPoint y: 237, distance: 10.3
click at [554, 244] on div at bounding box center [387, 231] width 775 height 661
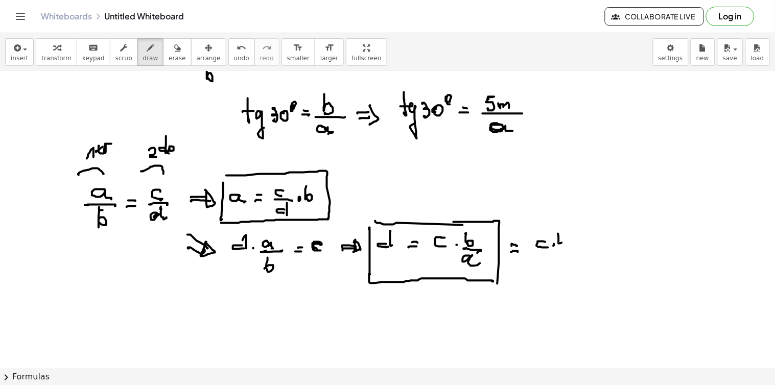
drag, startPoint x: 558, startPoint y: 234, endPoint x: 560, endPoint y: 248, distance: 14.4
click at [560, 248] on div at bounding box center [387, 231] width 775 height 661
drag, startPoint x: 541, startPoint y: 251, endPoint x: 571, endPoint y: 249, distance: 30.8
click at [575, 249] on div at bounding box center [387, 231] width 775 height 661
drag, startPoint x: 553, startPoint y: 257, endPoint x: 559, endPoint y: 262, distance: 7.4
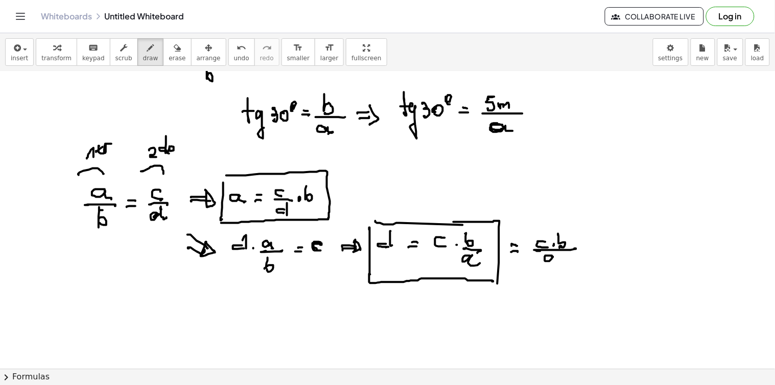
click at [558, 262] on div at bounding box center [387, 231] width 775 height 661
click at [593, 251] on div at bounding box center [387, 231] width 775 height 661
click at [593, 247] on div at bounding box center [387, 231] width 775 height 661
drag, startPoint x: 609, startPoint y: 243, endPoint x: 609, endPoint y: 249, distance: 5.6
click at [609, 249] on div at bounding box center [387, 231] width 775 height 661
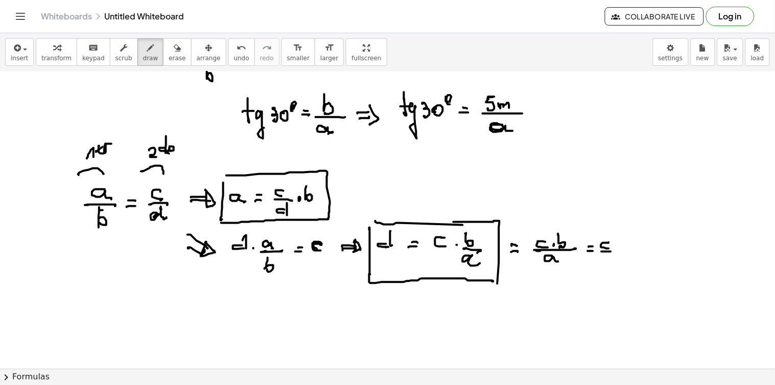
drag, startPoint x: 602, startPoint y: 252, endPoint x: 612, endPoint y: 253, distance: 9.8
click at [614, 252] on div at bounding box center [387, 231] width 775 height 661
drag, startPoint x: 609, startPoint y: 260, endPoint x: 614, endPoint y: 263, distance: 5.4
click at [614, 263] on div at bounding box center [387, 231] width 775 height 661
click at [621, 251] on div at bounding box center [387, 231] width 775 height 661
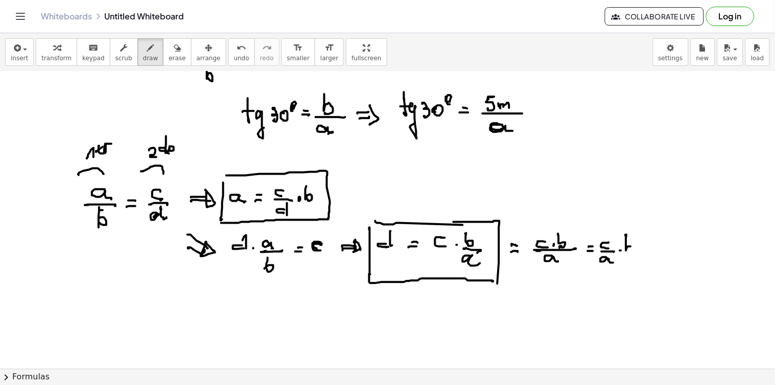
drag, startPoint x: 626, startPoint y: 235, endPoint x: 627, endPoint y: 249, distance: 14.4
click at [628, 249] on div at bounding box center [387, 231] width 775 height 661
click at [652, 250] on div at bounding box center [387, 231] width 775 height 661
click at [655, 246] on div at bounding box center [387, 231] width 775 height 661
click at [672, 246] on div at bounding box center [387, 231] width 775 height 661
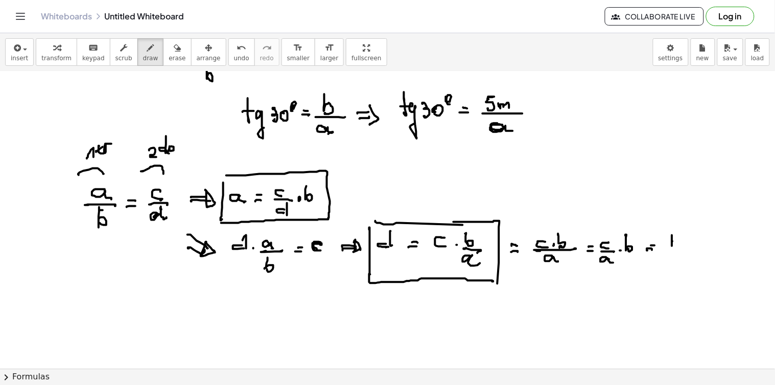
drag, startPoint x: 667, startPoint y: 248, endPoint x: 682, endPoint y: 248, distance: 15.3
click at [682, 248] on div at bounding box center [387, 231] width 775 height 661
drag, startPoint x: 678, startPoint y: 254, endPoint x: 684, endPoint y: 251, distance: 6.4
click at [681, 259] on div at bounding box center [387, 231] width 775 height 661
click at [688, 246] on div at bounding box center [387, 231] width 775 height 661
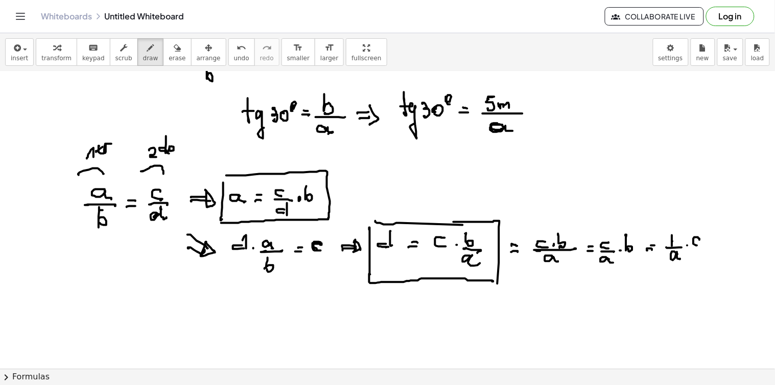
drag, startPoint x: 700, startPoint y: 240, endPoint x: 699, endPoint y: 246, distance: 5.7
click at [698, 246] on div at bounding box center [387, 231] width 775 height 661
click at [705, 244] on div at bounding box center [387, 231] width 775 height 661
drag, startPoint x: 711, startPoint y: 235, endPoint x: 714, endPoint y: 249, distance: 14.3
click at [713, 249] on div at bounding box center [387, 231] width 775 height 661
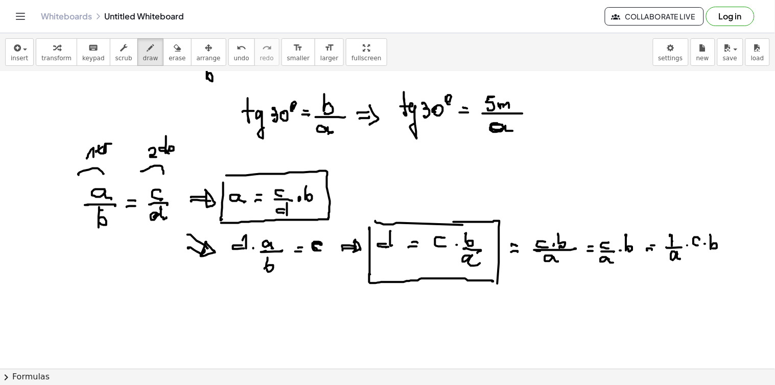
click at [669, 237] on div at bounding box center [387, 231] width 775 height 661
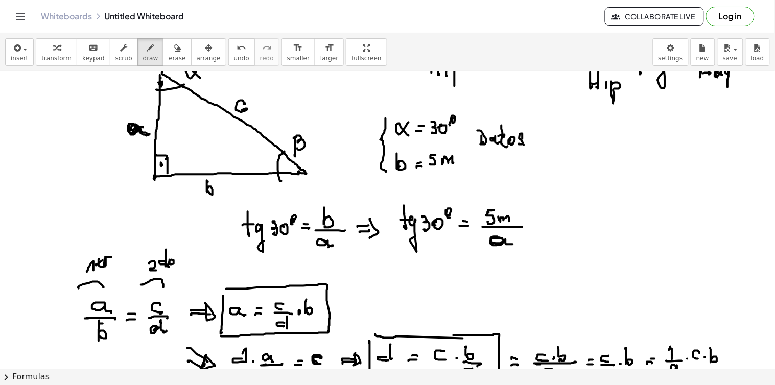
scroll to position [0, 0]
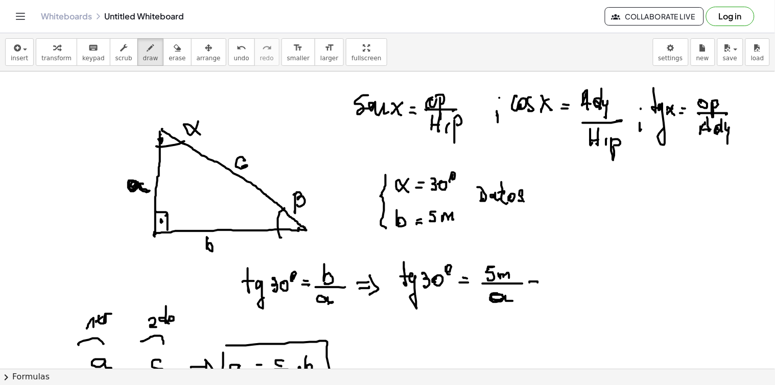
drag, startPoint x: 530, startPoint y: 282, endPoint x: 532, endPoint y: 288, distance: 6.2
drag, startPoint x: 528, startPoint y: 288, endPoint x: 538, endPoint y: 287, distance: 9.7
drag, startPoint x: 541, startPoint y: 281, endPoint x: 542, endPoint y: 292, distance: 10.8
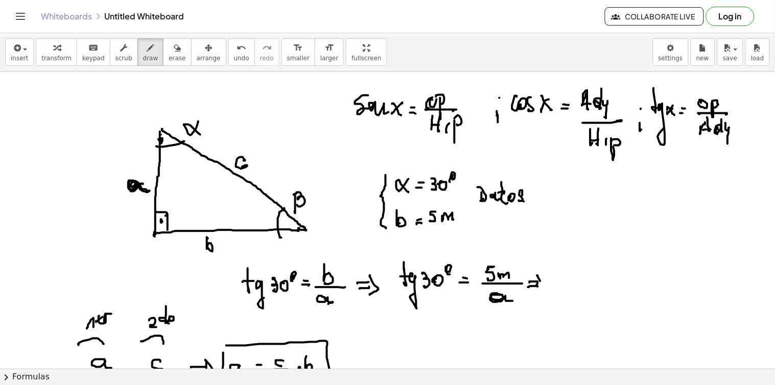
drag, startPoint x: 566, startPoint y: 279, endPoint x: 571, endPoint y: 285, distance: 7.2
drag, startPoint x: 575, startPoint y: 284, endPoint x: 587, endPoint y: 281, distance: 11.7
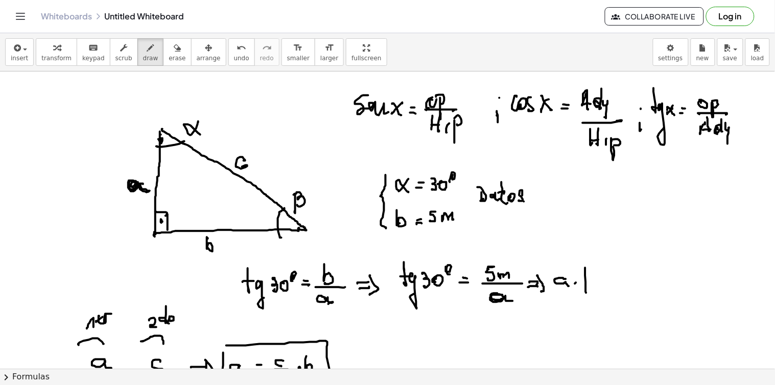
drag, startPoint x: 591, startPoint y: 285, endPoint x: 594, endPoint y: 281, distance: 5.4
drag, startPoint x: 594, startPoint y: 281, endPoint x: 596, endPoint y: 293, distance: 12.4
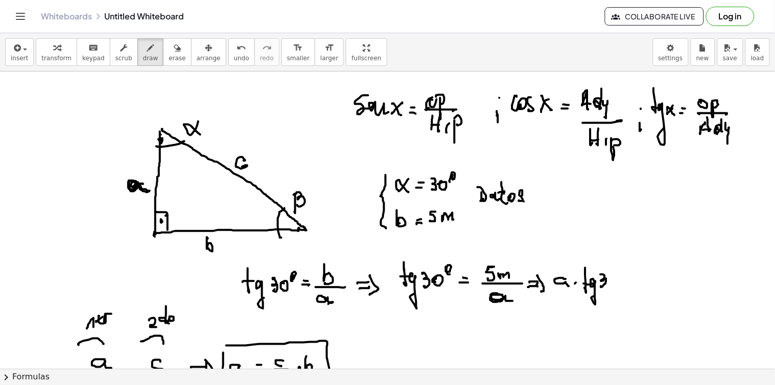
drag, startPoint x: 601, startPoint y: 275, endPoint x: 601, endPoint y: 287, distance: 11.8
drag, startPoint x: 609, startPoint y: 280, endPoint x: 617, endPoint y: 276, distance: 8.0
drag, startPoint x: 617, startPoint y: 269, endPoint x: 620, endPoint y: 278, distance: 9.9
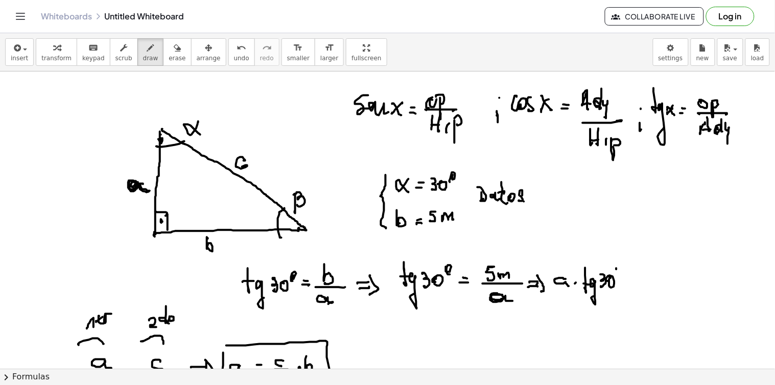
drag, startPoint x: 630, startPoint y: 285, endPoint x: 634, endPoint y: 279, distance: 6.2
drag, startPoint x: 652, startPoint y: 273, endPoint x: 656, endPoint y: 279, distance: 8.1
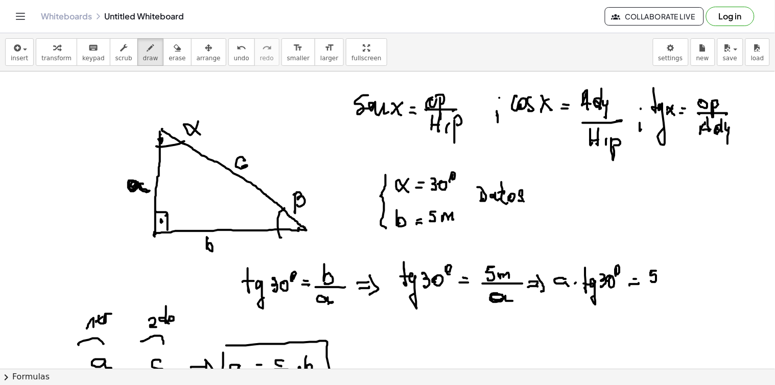
drag, startPoint x: 660, startPoint y: 277, endPoint x: 670, endPoint y: 282, distance: 11.7
drag, startPoint x: 565, startPoint y: 279, endPoint x: 568, endPoint y: 300, distance: 21.2
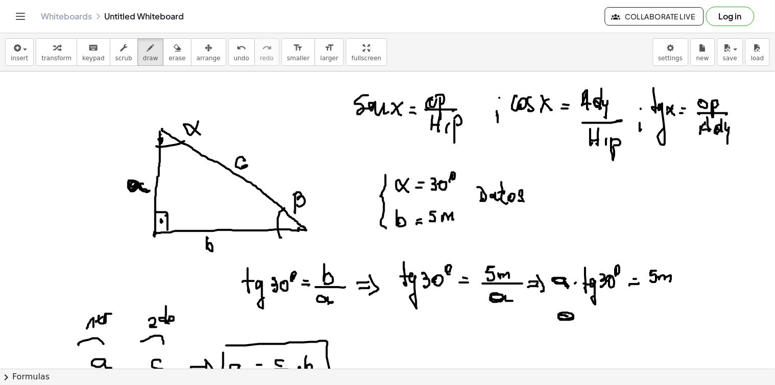
drag, startPoint x: 568, startPoint y: 317, endPoint x: 573, endPoint y: 326, distance: 10.5
drag, startPoint x: 548, startPoint y: 264, endPoint x: 615, endPoint y: 243, distance: 70.1
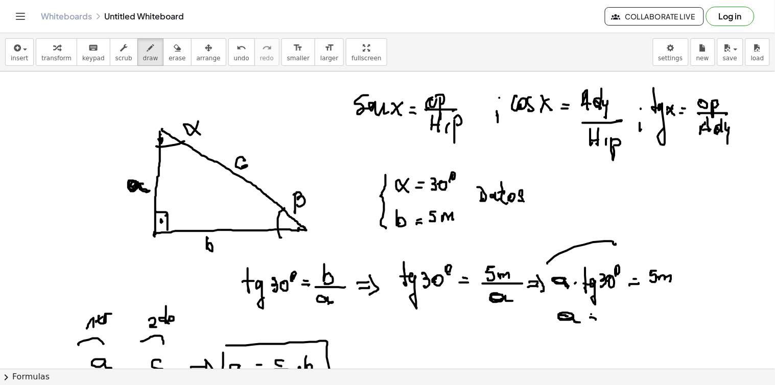
drag, startPoint x: 592, startPoint y: 315, endPoint x: 604, endPoint y: 316, distance: 12.8
drag, startPoint x: 610, startPoint y: 306, endPoint x: 604, endPoint y: 318, distance: 14.0
drag, startPoint x: 615, startPoint y: 317, endPoint x: 624, endPoint y: 318, distance: 8.7
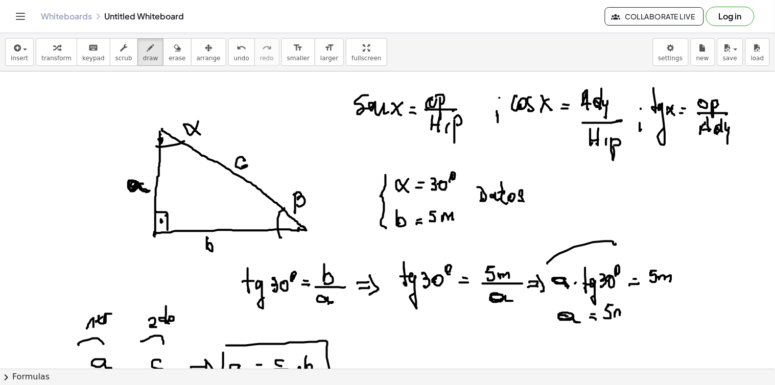
drag, startPoint x: 611, startPoint y: 324, endPoint x: 623, endPoint y: 327, distance: 13.3
drag, startPoint x: 608, startPoint y: 328, endPoint x: 612, endPoint y: 339, distance: 11.7
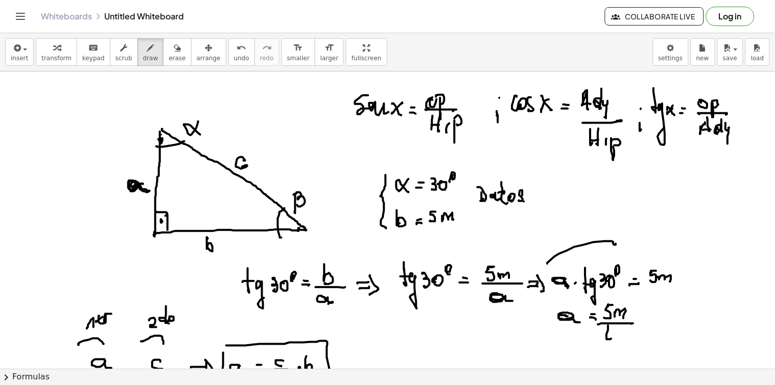
drag, startPoint x: 605, startPoint y: 332, endPoint x: 616, endPoint y: 334, distance: 10.3
drag, startPoint x: 617, startPoint y: 339, endPoint x: 625, endPoint y: 339, distance: 8.2
drag, startPoint x: 627, startPoint y: 331, endPoint x: 628, endPoint y: 338, distance: 6.8
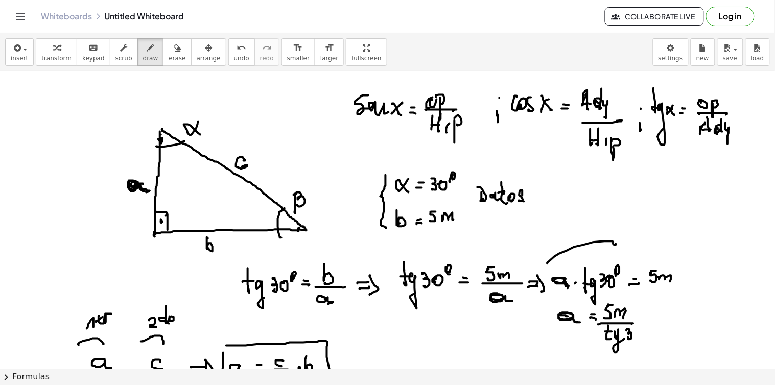
drag, startPoint x: 639, startPoint y: 332, endPoint x: 646, endPoint y: 328, distance: 8.2
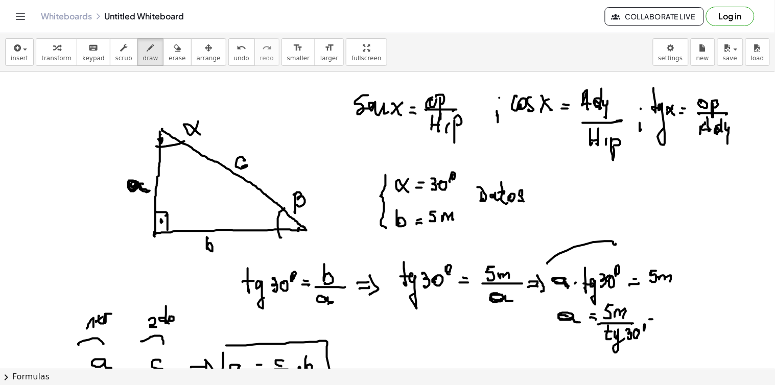
drag, startPoint x: 553, startPoint y: 179, endPoint x: 558, endPoint y: 178, distance: 5.3
drag, startPoint x: 554, startPoint y: 179, endPoint x: 568, endPoint y: 185, distance: 15.3
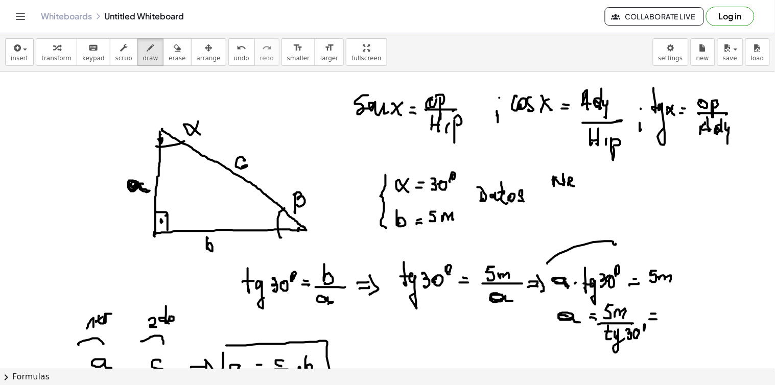
drag, startPoint x: 569, startPoint y: 185, endPoint x: 581, endPoint y: 185, distance: 12.8
drag, startPoint x: 584, startPoint y: 179, endPoint x: 599, endPoint y: 183, distance: 15.4
drag, startPoint x: 603, startPoint y: 179, endPoint x: 596, endPoint y: 185, distance: 9.0
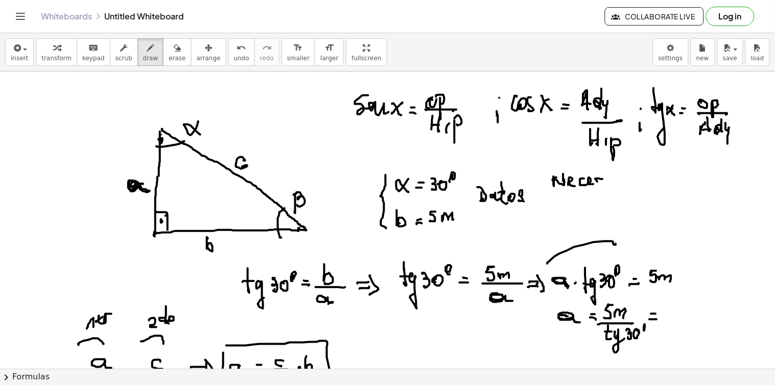
drag, startPoint x: 606, startPoint y: 182, endPoint x: 607, endPoint y: 174, distance: 8.7
drag, startPoint x: 611, startPoint y: 182, endPoint x: 622, endPoint y: 182, distance: 11.8
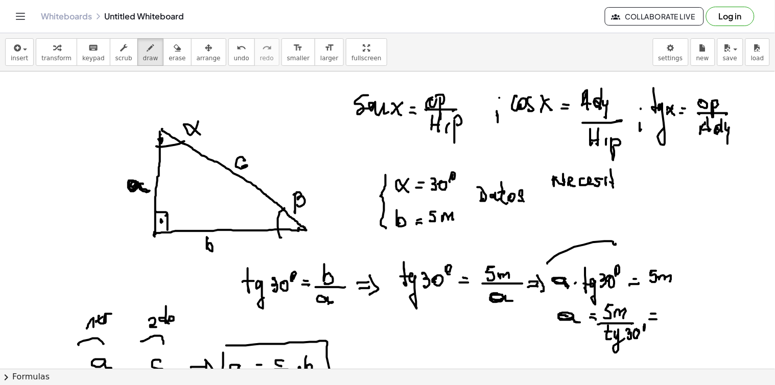
drag, startPoint x: 622, startPoint y: 182, endPoint x: 622, endPoint y: 191, distance: 8.7
drag, startPoint x: 639, startPoint y: 182, endPoint x: 647, endPoint y: 184, distance: 8.4
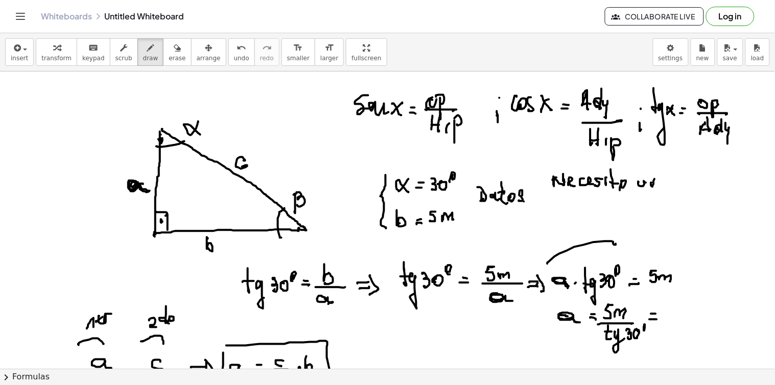
drag, startPoint x: 652, startPoint y: 183, endPoint x: 663, endPoint y: 184, distance: 11.3
drag, startPoint x: 668, startPoint y: 173, endPoint x: 680, endPoint y: 186, distance: 18.1
drag, startPoint x: 687, startPoint y: 182, endPoint x: 698, endPoint y: 185, distance: 12.1
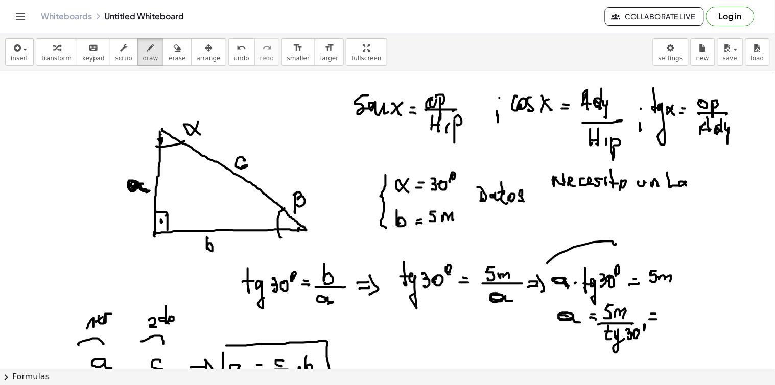
drag, startPoint x: 701, startPoint y: 168, endPoint x: 702, endPoint y: 189, distance: 21.5
drag, startPoint x: 707, startPoint y: 185, endPoint x: 714, endPoint y: 186, distance: 7.2
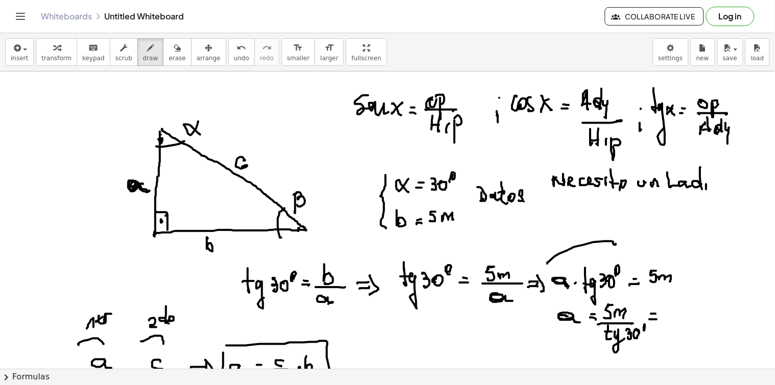
drag, startPoint x: 722, startPoint y: 180, endPoint x: 676, endPoint y: 205, distance: 52.2
drag, startPoint x: 566, startPoint y: 198, endPoint x: 581, endPoint y: 202, distance: 15.4
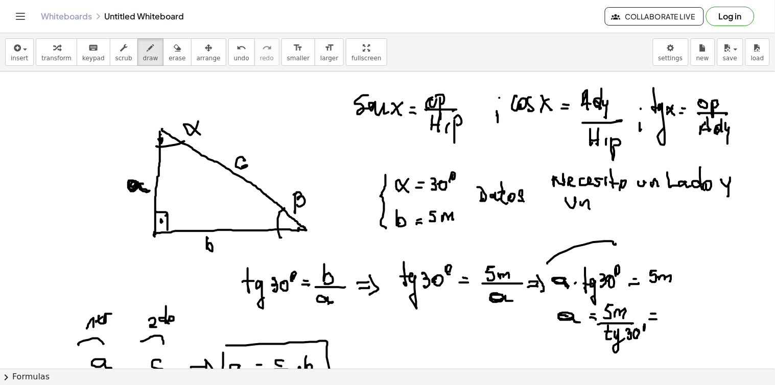
drag, startPoint x: 581, startPoint y: 202, endPoint x: 593, endPoint y: 207, distance: 13.1
drag, startPoint x: 618, startPoint y: 201, endPoint x: 625, endPoint y: 196, distance: 9.1
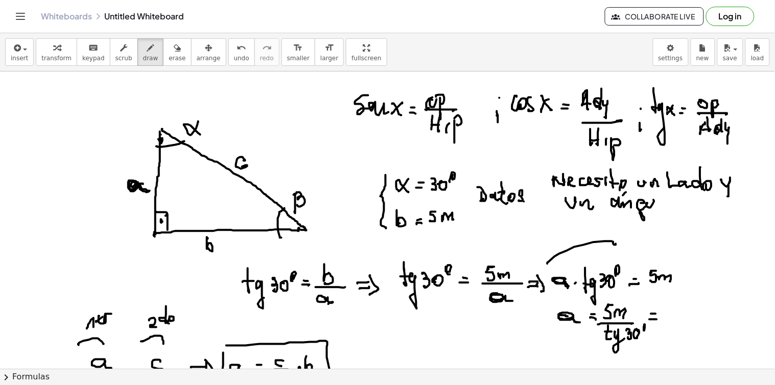
drag, startPoint x: 643, startPoint y: 203, endPoint x: 656, endPoint y: 196, distance: 15.8
drag, startPoint x: 656, startPoint y: 203, endPoint x: 665, endPoint y: 212, distance: 11.9
drag, startPoint x: 668, startPoint y: 313, endPoint x: 671, endPoint y: 319, distance: 7.1
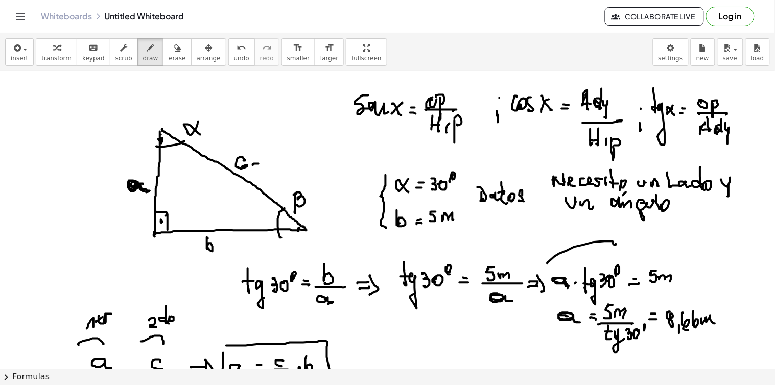
drag, startPoint x: 267, startPoint y: 155, endPoint x: 268, endPoint y: 163, distance: 8.3
drag, startPoint x: 268, startPoint y: 167, endPoint x: 247, endPoint y: 185, distance: 28.3
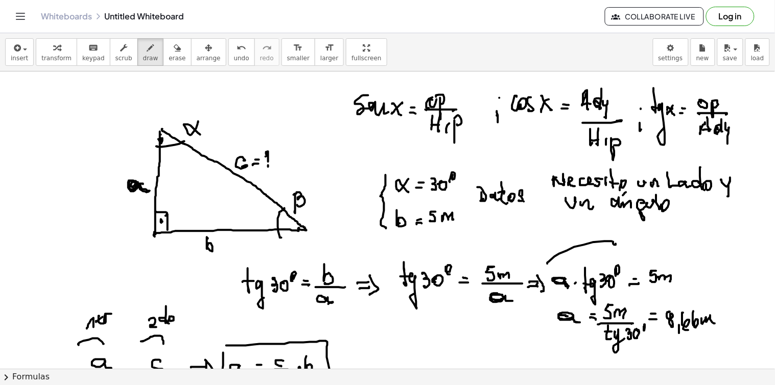
drag, startPoint x: 120, startPoint y: 185, endPoint x: 114, endPoint y: 192, distance: 8.0
drag, startPoint x: 94, startPoint y: 184, endPoint x: 101, endPoint y: 193, distance: 11.7
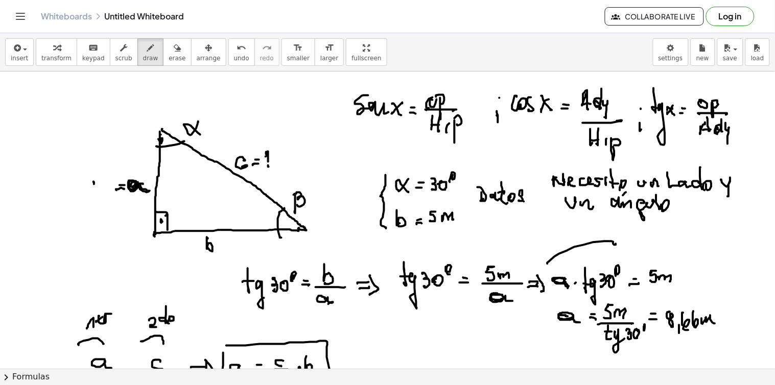
drag, startPoint x: 315, startPoint y: 197, endPoint x: 328, endPoint y: 192, distance: 14.2
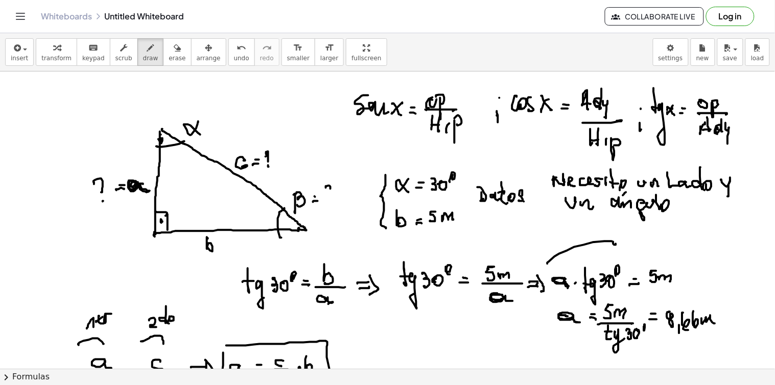
drag, startPoint x: 339, startPoint y: 93, endPoint x: 341, endPoint y: 121, distance: 28.2
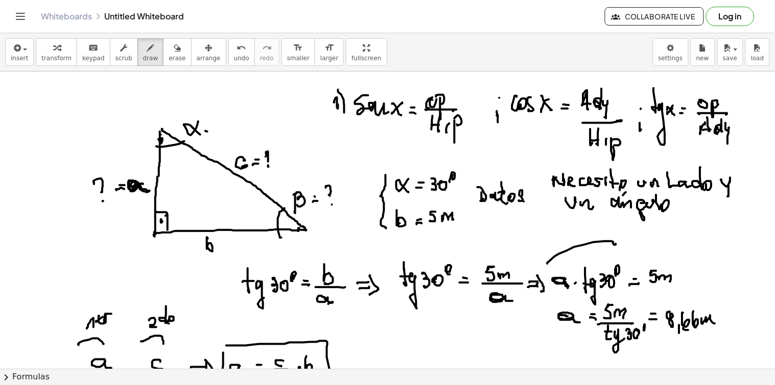
drag, startPoint x: 499, startPoint y: 96, endPoint x: 501, endPoint y: 114, distance: 17.9
drag, startPoint x: 502, startPoint y: 104, endPoint x: 499, endPoint y: 138, distance: 33.9
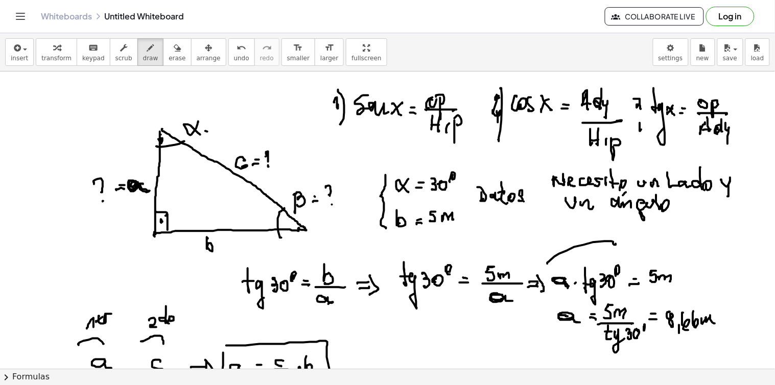
drag, startPoint x: 634, startPoint y: 99, endPoint x: 636, endPoint y: 113, distance: 13.9
drag, startPoint x: 644, startPoint y: 88, endPoint x: 641, endPoint y: 128, distance: 40.4
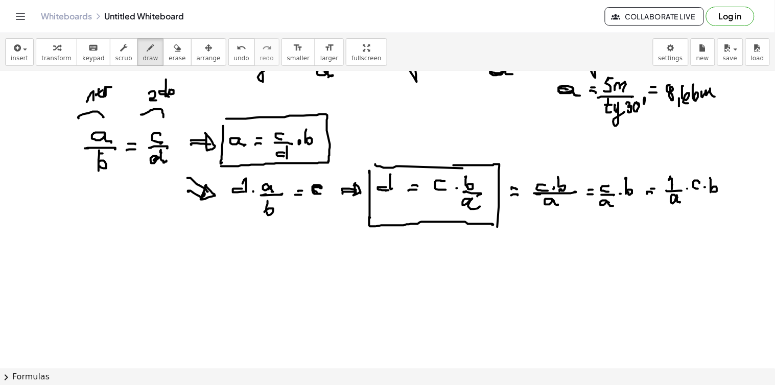
scroll to position [284, 0]
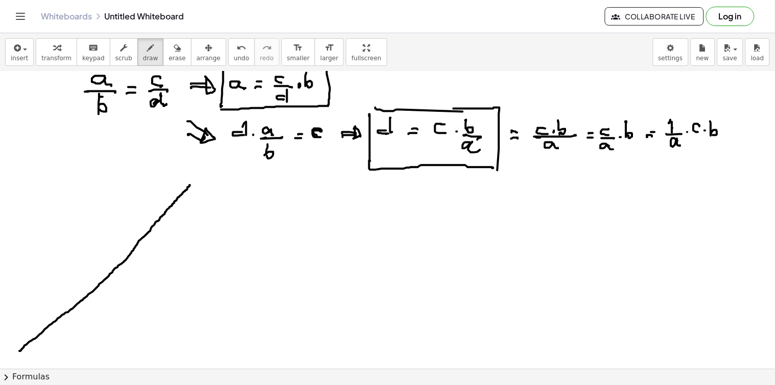
drag, startPoint x: 20, startPoint y: 351, endPoint x: 196, endPoint y: 182, distance: 243.5
click at [196, 182] on div at bounding box center [387, 118] width 775 height 661
drag, startPoint x: 120, startPoint y: 264, endPoint x: 140, endPoint y: 247, distance: 26.9
click at [126, 259] on div at bounding box center [387, 118] width 775 height 661
drag, startPoint x: 148, startPoint y: 225, endPoint x: 154, endPoint y: 234, distance: 10.8
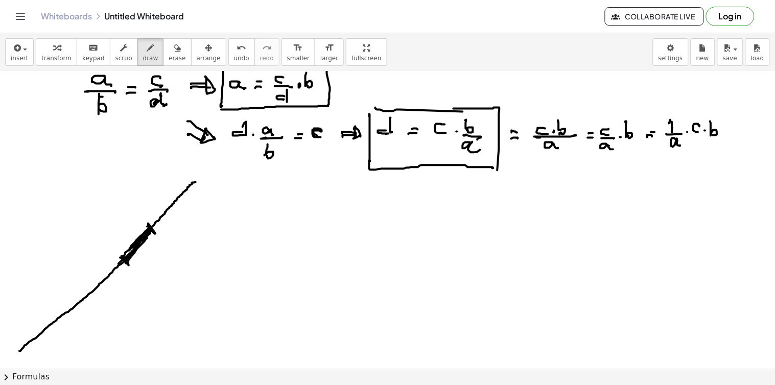
click at [155, 233] on div at bounding box center [387, 118] width 775 height 661
drag, startPoint x: 121, startPoint y: 254, endPoint x: 150, endPoint y: 232, distance: 36.4
click at [130, 260] on div at bounding box center [387, 118] width 775 height 661
drag, startPoint x: 150, startPoint y: 225, endPoint x: 157, endPoint y: 231, distance: 9.0
click at [157, 231] on div at bounding box center [387, 118] width 775 height 661
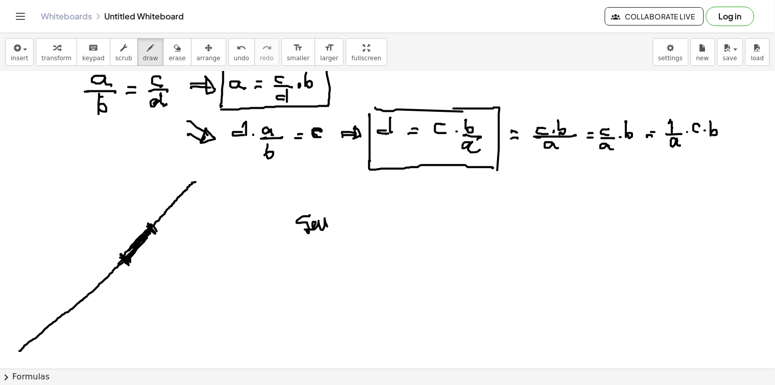
drag, startPoint x: 309, startPoint y: 217, endPoint x: 330, endPoint y: 223, distance: 22.3
click at [329, 227] on div at bounding box center [387, 118] width 775 height 661
drag, startPoint x: 331, startPoint y: 220, endPoint x: 334, endPoint y: 228, distance: 8.9
click at [333, 230] on div at bounding box center [387, 118] width 775 height 661
click at [346, 226] on div at bounding box center [387, 118] width 775 height 661
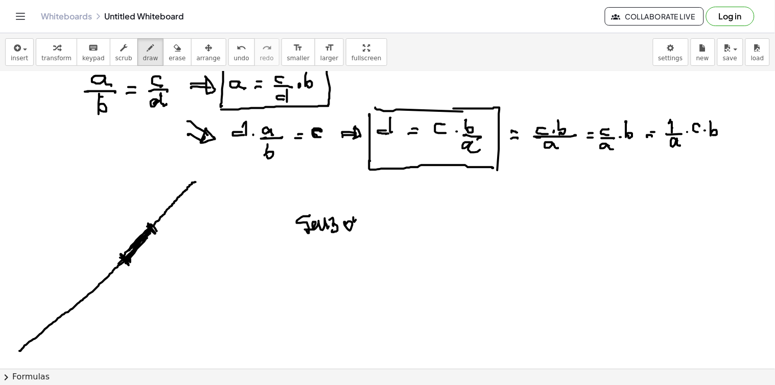
drag, startPoint x: 354, startPoint y: 218, endPoint x: 366, endPoint y: 218, distance: 12.8
click at [354, 226] on div at bounding box center [387, 118] width 775 height 661
drag, startPoint x: 364, startPoint y: 228, endPoint x: 364, endPoint y: 223, distance: 5.6
click at [368, 228] on div at bounding box center [387, 118] width 775 height 661
click at [370, 222] on div at bounding box center [387, 118] width 775 height 661
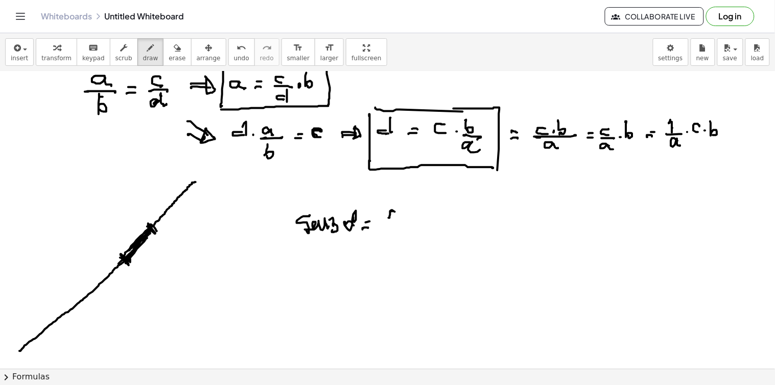
drag, startPoint x: 390, startPoint y: 212, endPoint x: 390, endPoint y: 223, distance: 11.3
click at [389, 224] on div at bounding box center [387, 118] width 775 height 661
drag, startPoint x: 399, startPoint y: 218, endPoint x: 407, endPoint y: 224, distance: 9.5
click at [407, 224] on div at bounding box center [387, 118] width 775 height 661
drag, startPoint x: 384, startPoint y: 232, endPoint x: 426, endPoint y: 225, distance: 42.5
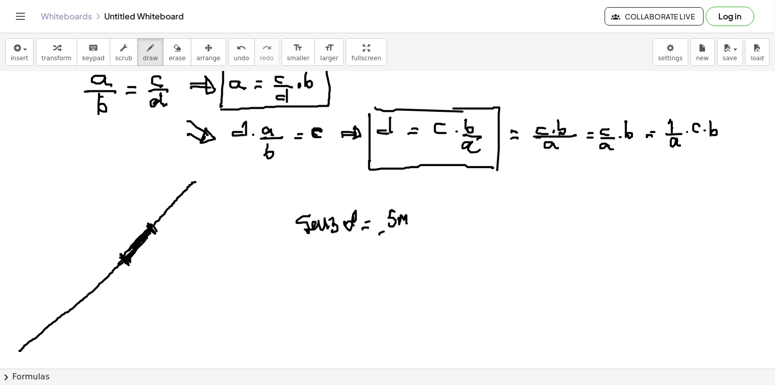
click at [427, 228] on div at bounding box center [387, 118] width 775 height 661
click at [404, 241] on div at bounding box center [387, 118] width 775 height 661
drag, startPoint x: 441, startPoint y: 223, endPoint x: 448, endPoint y: 223, distance: 6.1
click at [448, 222] on div at bounding box center [387, 118] width 775 height 661
drag, startPoint x: 439, startPoint y: 226, endPoint x: 448, endPoint y: 216, distance: 13.4
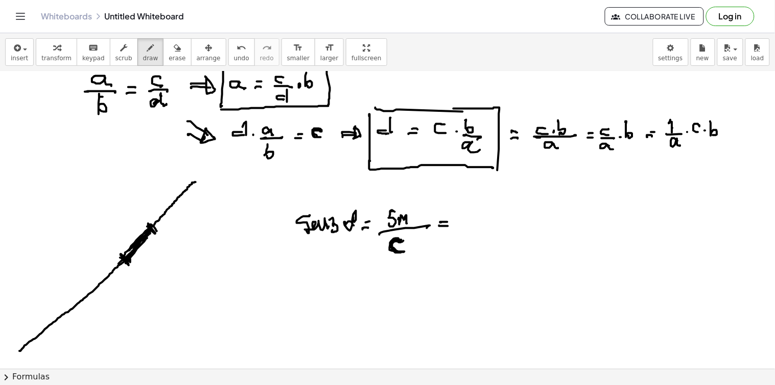
click at [450, 225] on div at bounding box center [387, 118] width 775 height 661
drag, startPoint x: 448, startPoint y: 216, endPoint x: 443, endPoint y: 237, distance: 21.6
click at [451, 231] on div at bounding box center [387, 118] width 775 height 661
drag, startPoint x: 479, startPoint y: 216, endPoint x: 484, endPoint y: 224, distance: 9.2
click at [478, 228] on div at bounding box center [387, 118] width 775 height 661
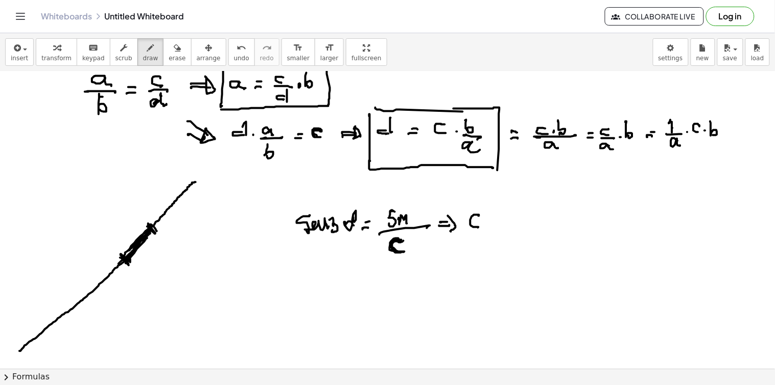
click at [487, 223] on div at bounding box center [387, 118] width 775 height 661
drag, startPoint x: 498, startPoint y: 213, endPoint x: 519, endPoint y: 216, distance: 20.7
click at [514, 222] on div at bounding box center [387, 118] width 775 height 661
drag, startPoint x: 518, startPoint y: 215, endPoint x: 519, endPoint y: 223, distance: 7.7
click at [518, 223] on div at bounding box center [387, 118] width 775 height 661
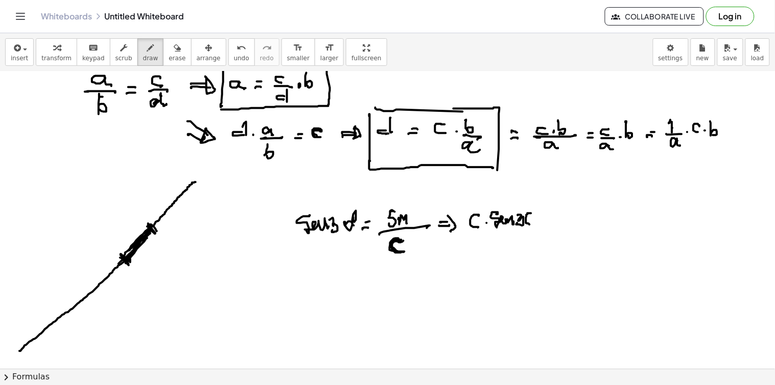
click at [529, 217] on div at bounding box center [387, 118] width 775 height 661
drag, startPoint x: 539, startPoint y: 206, endPoint x: 544, endPoint y: 211, distance: 6.9
click at [532, 214] on div at bounding box center [387, 118] width 775 height 661
click at [550, 223] on div at bounding box center [387, 118] width 775 height 661
click at [551, 218] on div at bounding box center [387, 118] width 775 height 661
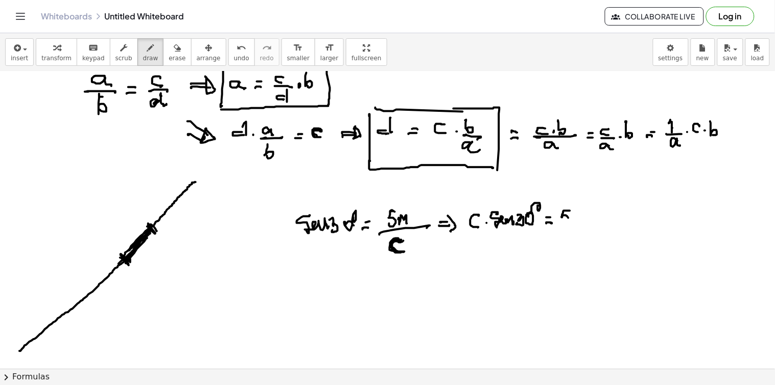
drag, startPoint x: 567, startPoint y: 211, endPoint x: 562, endPoint y: 222, distance: 12.3
click at [562, 222] on div at bounding box center [387, 118] width 775 height 661
drag, startPoint x: 573, startPoint y: 220, endPoint x: 579, endPoint y: 223, distance: 6.6
click at [582, 222] on div at bounding box center [387, 118] width 775 height 661
drag, startPoint x: 484, startPoint y: 257, endPoint x: 485, endPoint y: 272, distance: 14.4
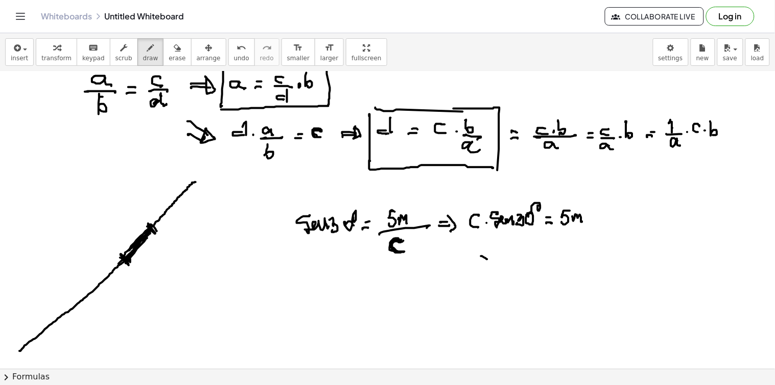
click at [486, 269] on div at bounding box center [387, 118] width 775 height 661
click at [499, 272] on div at bounding box center [387, 118] width 775 height 661
drag, startPoint x: 479, startPoint y: 215, endPoint x: 480, endPoint y: 225, distance: 10.3
click at [480, 225] on div at bounding box center [387, 118] width 775 height 661
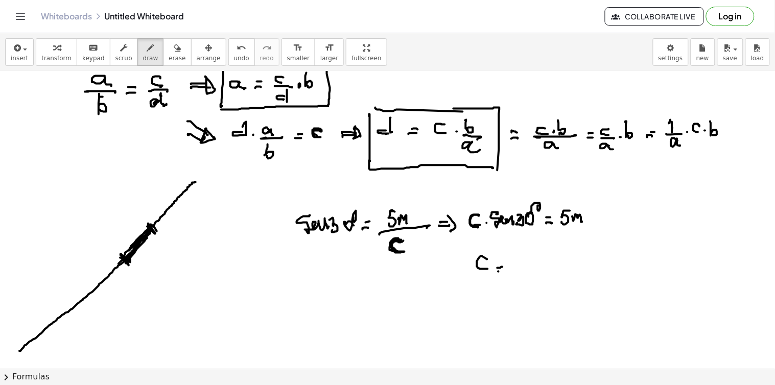
drag, startPoint x: 498, startPoint y: 268, endPoint x: 503, endPoint y: 267, distance: 5.2
click at [503, 267] on div at bounding box center [387, 118] width 775 height 661
drag, startPoint x: 500, startPoint y: 261, endPoint x: 507, endPoint y: 259, distance: 7.4
click at [506, 259] on div at bounding box center [387, 118] width 775 height 661
drag, startPoint x: 525, startPoint y: 250, endPoint x: 530, endPoint y: 259, distance: 9.9
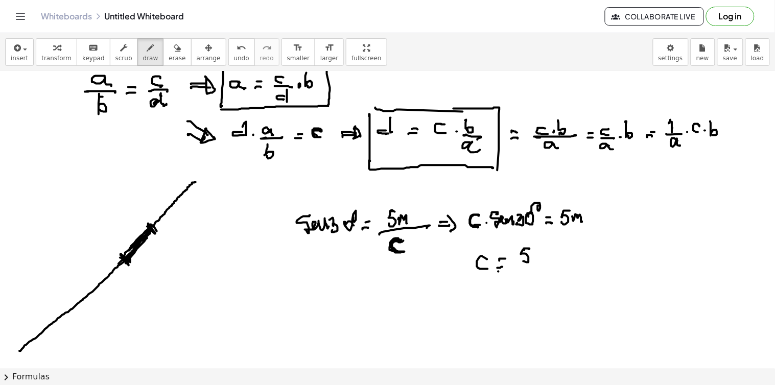
click at [524, 262] on div at bounding box center [387, 118] width 775 height 661
drag, startPoint x: 534, startPoint y: 256, endPoint x: 545, endPoint y: 261, distance: 11.7
click at [545, 261] on div at bounding box center [387, 118] width 775 height 661
drag, startPoint x: 526, startPoint y: 268, endPoint x: 550, endPoint y: 266, distance: 23.6
click at [552, 266] on div at bounding box center [387, 118] width 775 height 661
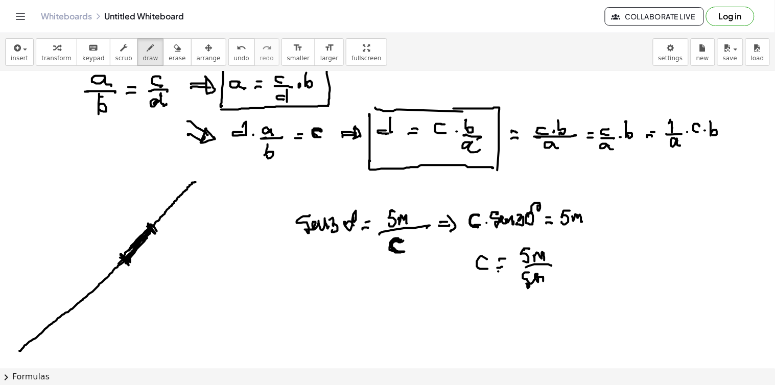
drag, startPoint x: 529, startPoint y: 273, endPoint x: 547, endPoint y: 274, distance: 17.4
click at [545, 276] on div at bounding box center [387, 118] width 775 height 661
click at [549, 284] on div at bounding box center [387, 118] width 775 height 661
drag, startPoint x: 555, startPoint y: 279, endPoint x: 554, endPoint y: 289, distance: 9.8
click at [554, 289] on div at bounding box center [387, 118] width 775 height 661
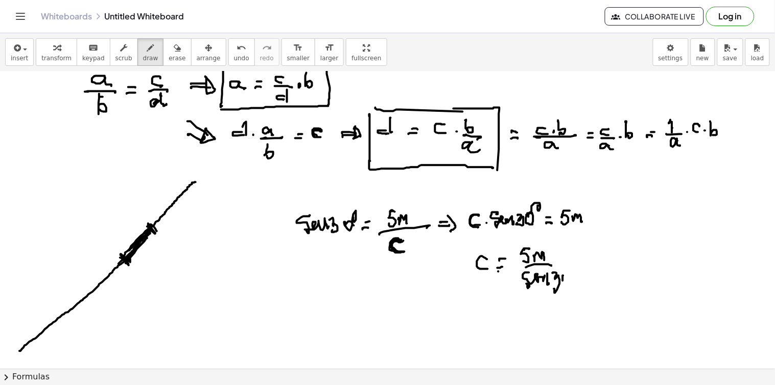
click at [561, 280] on div at bounding box center [387, 118] width 775 height 661
click at [572, 265] on div at bounding box center [387, 118] width 775 height 661
drag, startPoint x: 564, startPoint y: 260, endPoint x: 574, endPoint y: 257, distance: 10.0
click at [573, 256] on div at bounding box center [387, 118] width 775 height 661
drag, startPoint x: 564, startPoint y: 259, endPoint x: 575, endPoint y: 257, distance: 11.3
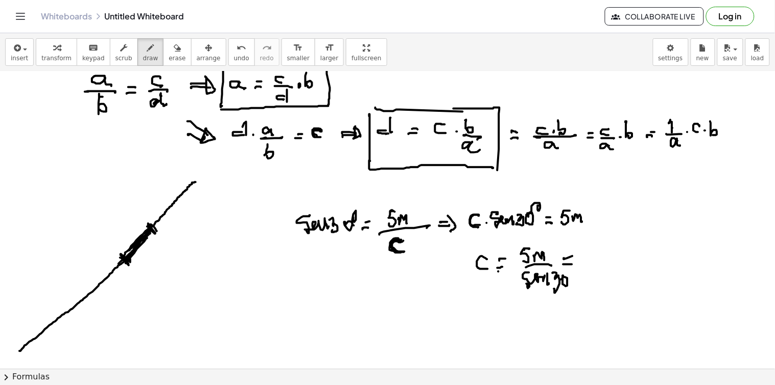
click at [575, 257] on div at bounding box center [387, 118] width 775 height 661
click at [576, 262] on div at bounding box center [387, 118] width 775 height 661
drag, startPoint x: 561, startPoint y: 264, endPoint x: 571, endPoint y: 263, distance: 9.7
click at [571, 263] on div at bounding box center [387, 118] width 775 height 661
click at [569, 259] on div at bounding box center [387, 118] width 775 height 661
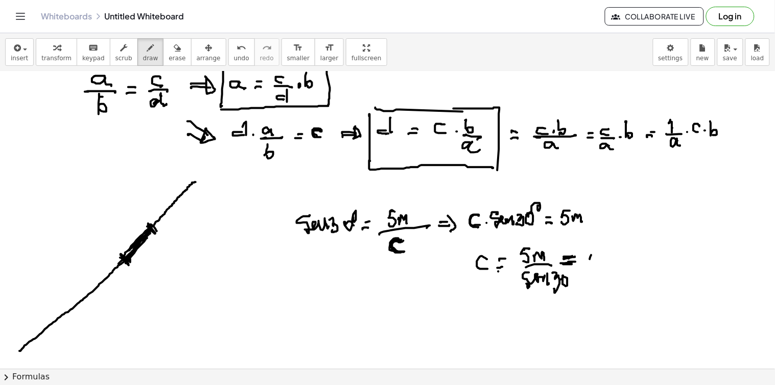
drag, startPoint x: 590, startPoint y: 260, endPoint x: 596, endPoint y: 259, distance: 6.2
click at [596, 259] on div at bounding box center [387, 118] width 775 height 661
drag, startPoint x: 601, startPoint y: 253, endPoint x: 600, endPoint y: 261, distance: 7.7
click at [599, 261] on div at bounding box center [387, 118] width 775 height 661
drag, startPoint x: 613, startPoint y: 254, endPoint x: 624, endPoint y: 259, distance: 12.0
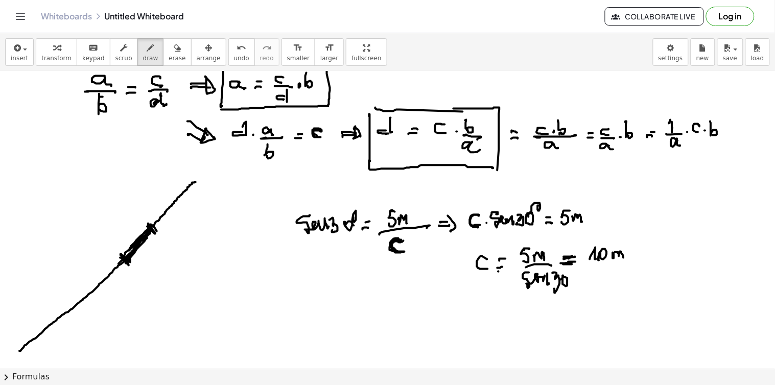
click at [624, 259] on div at bounding box center [387, 118] width 775 height 661
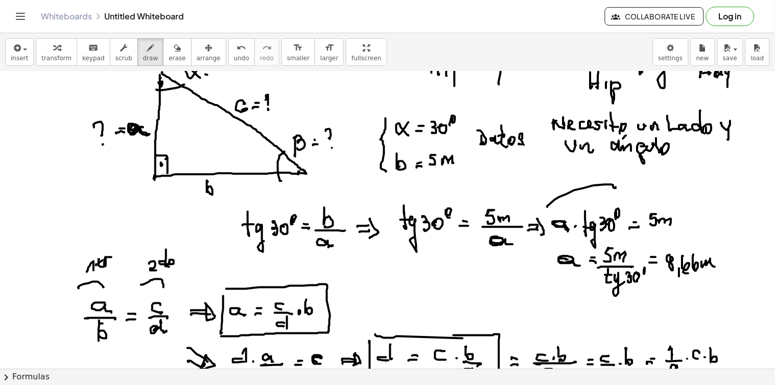
scroll to position [0, 0]
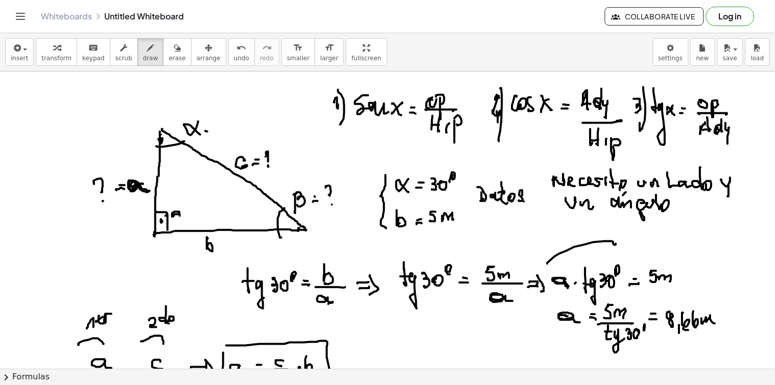
drag, startPoint x: 179, startPoint y: 214, endPoint x: 179, endPoint y: 222, distance: 8.7
drag, startPoint x: 184, startPoint y: 217, endPoint x: 183, endPoint y: 223, distance: 5.7
drag, startPoint x: 190, startPoint y: 212, endPoint x: 194, endPoint y: 221, distance: 10.5
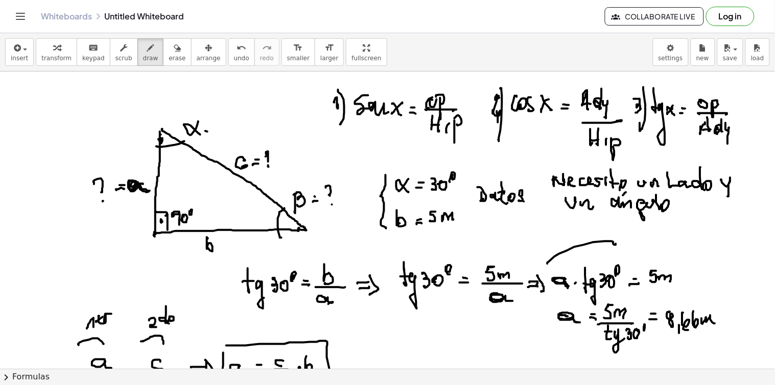
drag, startPoint x: 206, startPoint y: 130, endPoint x: 213, endPoint y: 130, distance: 6.7
drag, startPoint x: 208, startPoint y: 125, endPoint x: 213, endPoint y: 125, distance: 5.1
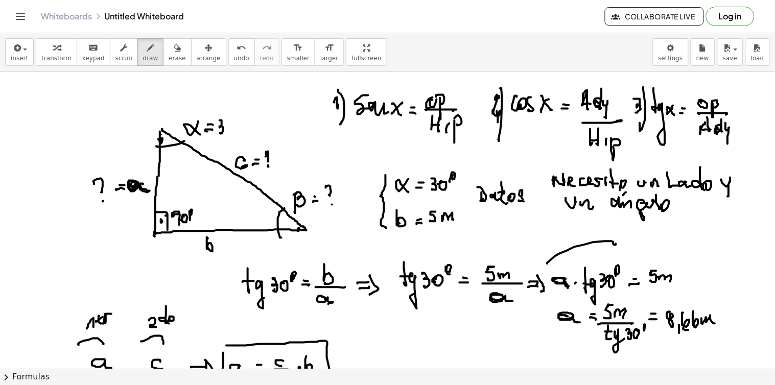
drag, startPoint x: 220, startPoint y: 121, endPoint x: 220, endPoint y: 133, distance: 12.3
drag, startPoint x: 228, startPoint y: 124, endPoint x: 237, endPoint y: 124, distance: 8.7
drag, startPoint x: 234, startPoint y: 120, endPoint x: 246, endPoint y: 121, distance: 11.8
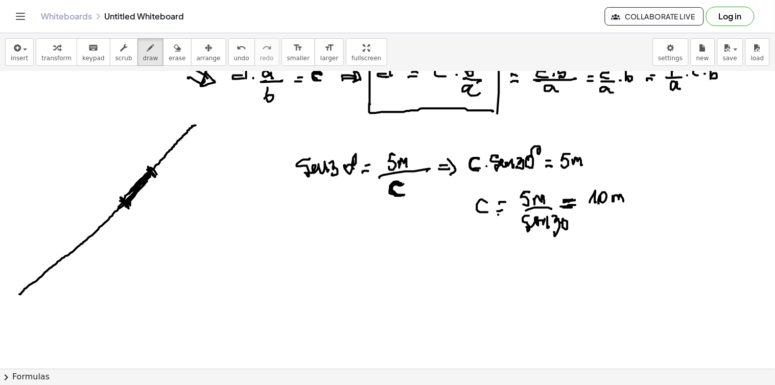
scroll to position [364, 0]
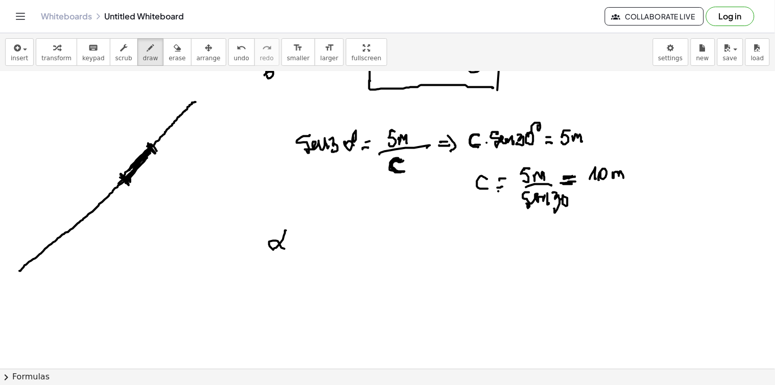
drag, startPoint x: 286, startPoint y: 231, endPoint x: 285, endPoint y: 247, distance: 16.4
click at [285, 249] on div at bounding box center [387, 154] width 775 height 892
drag, startPoint x: 293, startPoint y: 239, endPoint x: 293, endPoint y: 251, distance: 12.3
click at [294, 252] on div at bounding box center [387, 154] width 775 height 892
drag, startPoint x: 290, startPoint y: 247, endPoint x: 299, endPoint y: 244, distance: 10.0
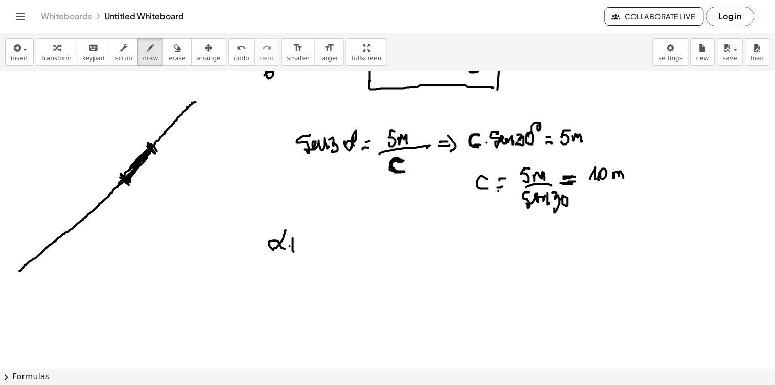
click at [298, 244] on div at bounding box center [387, 154] width 775 height 892
click at [309, 253] on div at bounding box center [387, 154] width 775 height 892
drag, startPoint x: 304, startPoint y: 235, endPoint x: 324, endPoint y: 246, distance: 22.2
click at [311, 246] on div at bounding box center [387, 154] width 775 height 892
click at [331, 245] on div at bounding box center [387, 154] width 775 height 892
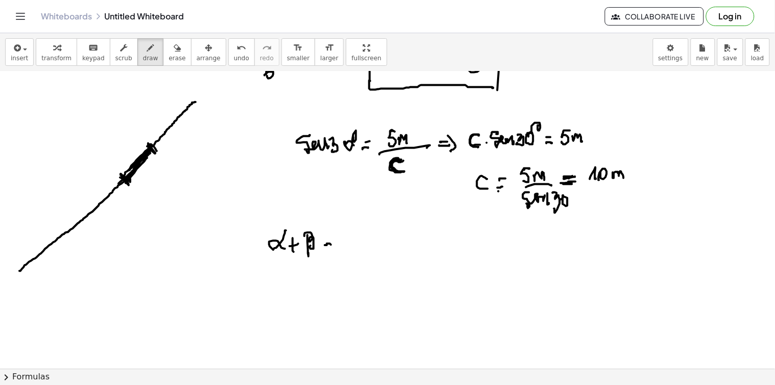
click at [331, 241] on div at bounding box center [387, 154] width 775 height 892
drag, startPoint x: 349, startPoint y: 234, endPoint x: 354, endPoint y: 242, distance: 9.4
click at [349, 247] on div at bounding box center [387, 154] width 775 height 892
drag, startPoint x: 356, startPoint y: 238, endPoint x: 362, endPoint y: 234, distance: 6.9
click at [354, 244] on div at bounding box center [387, 154] width 775 height 892
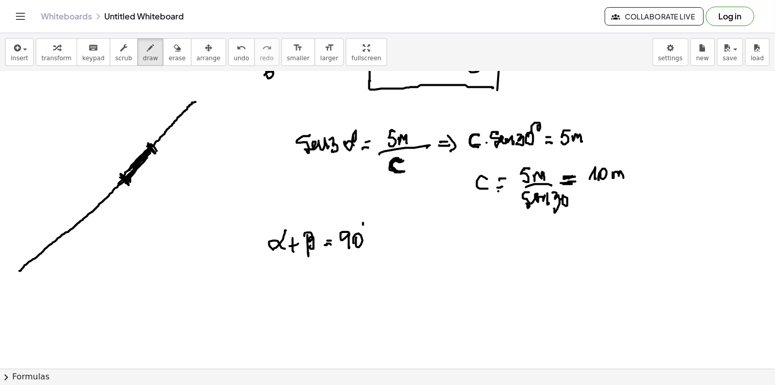
drag, startPoint x: 363, startPoint y: 223, endPoint x: 363, endPoint y: 235, distance: 11.8
click at [359, 236] on div at bounding box center [387, 154] width 775 height 892
click at [312, 298] on div at bounding box center [387, 154] width 775 height 892
drag, startPoint x: 312, startPoint y: 275, endPoint x: 317, endPoint y: 288, distance: 14.2
click at [317, 288] on div at bounding box center [387, 154] width 775 height 892
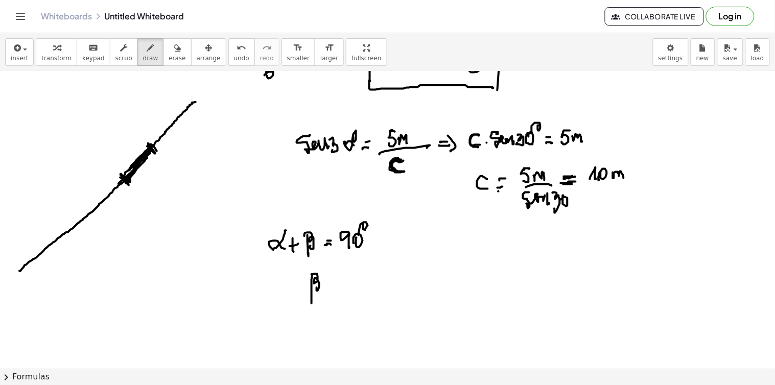
click at [331, 284] on div at bounding box center [387, 154] width 775 height 892
drag, startPoint x: 330, startPoint y: 279, endPoint x: 338, endPoint y: 278, distance: 8.2
click at [333, 279] on div at bounding box center [387, 154] width 775 height 892
drag, startPoint x: 350, startPoint y: 276, endPoint x: 348, endPoint y: 285, distance: 9.5
click at [348, 287] on div at bounding box center [387, 154] width 775 height 892
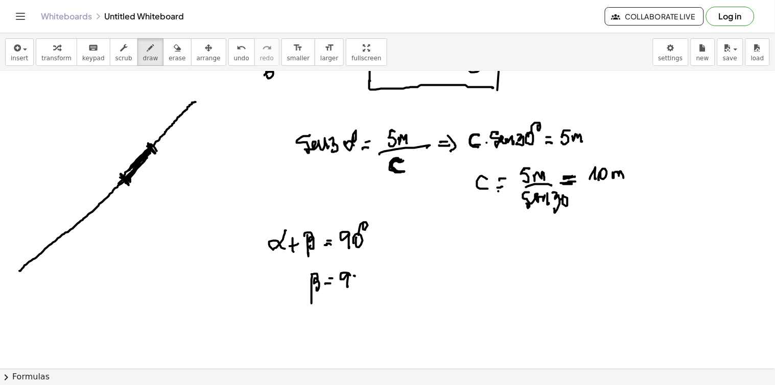
drag, startPoint x: 354, startPoint y: 276, endPoint x: 357, endPoint y: 281, distance: 5.7
click at [356, 282] on div at bounding box center [387, 154] width 775 height 892
drag, startPoint x: 364, startPoint y: 265, endPoint x: 371, endPoint y: 271, distance: 9.4
click at [364, 270] on div at bounding box center [387, 154] width 775 height 892
click at [377, 280] on div at bounding box center [387, 154] width 775 height 892
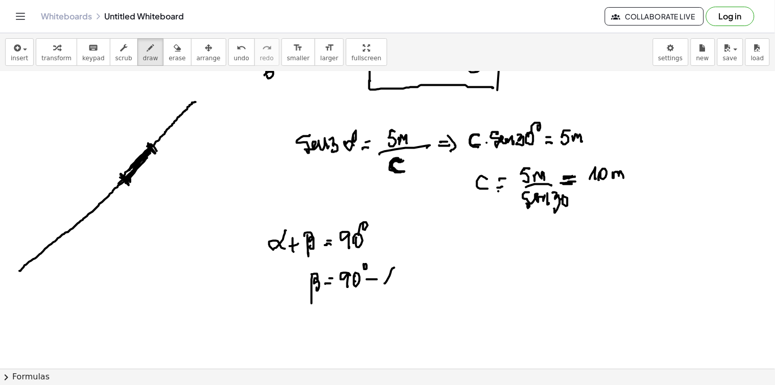
drag, startPoint x: 387, startPoint y: 282, endPoint x: 395, endPoint y: 285, distance: 8.7
click at [395, 285] on div at bounding box center [387, 154] width 775 height 892
drag, startPoint x: 315, startPoint y: 331, endPoint x: 315, endPoint y: 307, distance: 24.0
click at [318, 325] on div at bounding box center [387, 154] width 775 height 892
drag, startPoint x: 315, startPoint y: 305, endPoint x: 320, endPoint y: 318, distance: 14.2
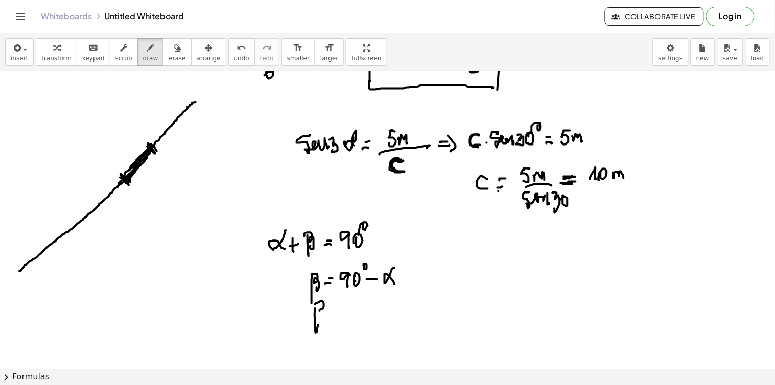
click at [320, 318] on div at bounding box center [387, 154] width 775 height 892
click at [339, 314] on div at bounding box center [387, 154] width 775 height 892
drag, startPoint x: 335, startPoint y: 309, endPoint x: 349, endPoint y: 307, distance: 15.0
click at [338, 310] on div at bounding box center [387, 154] width 775 height 892
drag, startPoint x: 349, startPoint y: 303, endPoint x: 354, endPoint y: 303, distance: 5.1
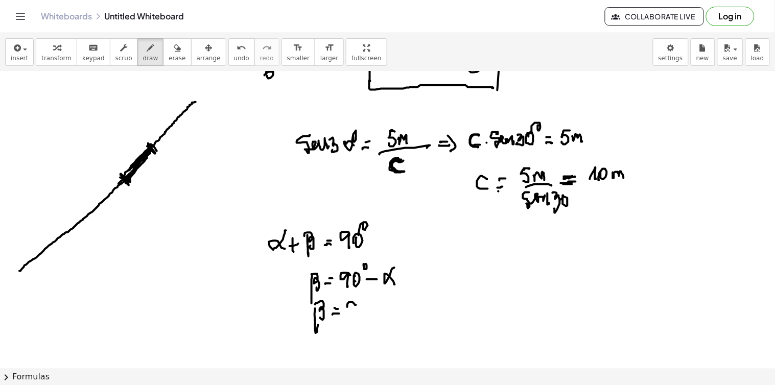
click at [354, 304] on div at bounding box center [387, 154] width 775 height 892
drag, startPoint x: 354, startPoint y: 303, endPoint x: 355, endPoint y: 317, distance: 13.3
click at [355, 318] on div at bounding box center [387, 154] width 775 height 892
drag, startPoint x: 358, startPoint y: 309, endPoint x: 365, endPoint y: 304, distance: 8.8
click at [360, 314] on div at bounding box center [387, 154] width 775 height 892
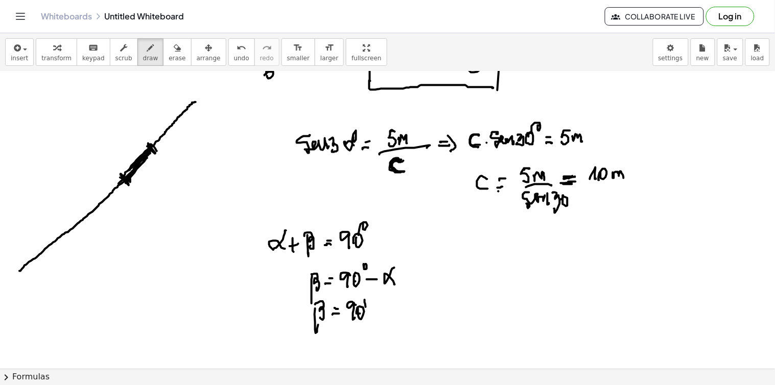
drag, startPoint x: 365, startPoint y: 300, endPoint x: 376, endPoint y: 302, distance: 11.4
click at [367, 307] on div at bounding box center [387, 154] width 775 height 892
drag, startPoint x: 374, startPoint y: 310, endPoint x: 382, endPoint y: 309, distance: 7.8
click at [381, 310] on div at bounding box center [387, 154] width 775 height 892
drag, startPoint x: 387, startPoint y: 303, endPoint x: 386, endPoint y: 315, distance: 11.8
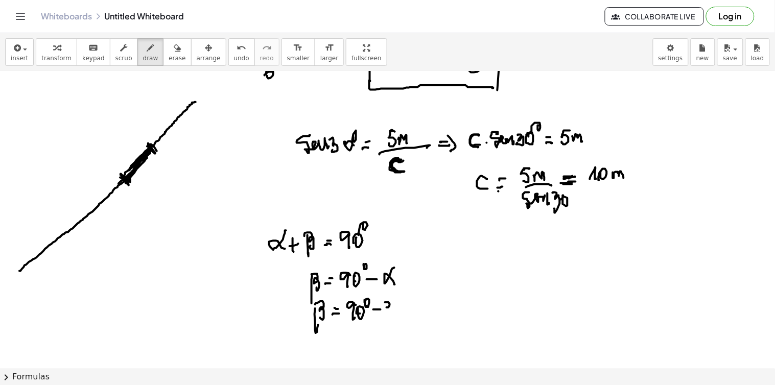
click at [386, 315] on div at bounding box center [387, 154] width 775 height 892
click at [394, 312] on div at bounding box center [387, 154] width 775 height 892
click at [401, 305] on div at bounding box center [387, 154] width 775 height 892
click at [418, 310] on div at bounding box center [387, 154] width 775 height 892
click at [417, 305] on div at bounding box center [387, 154] width 775 height 892
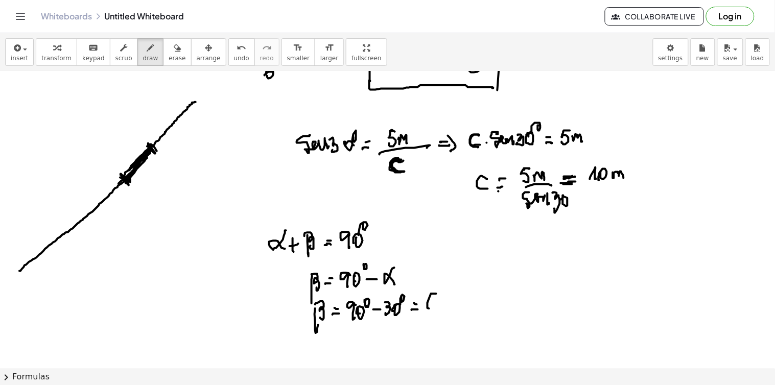
click at [431, 311] on div at bounding box center [387, 154] width 775 height 892
click at [440, 307] on div at bounding box center [387, 154] width 775 height 892
click at [448, 297] on div at bounding box center [387, 154] width 775 height 892
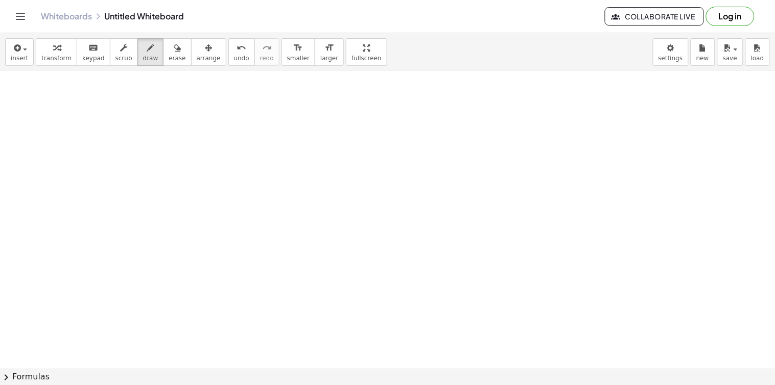
scroll to position [595, 0]
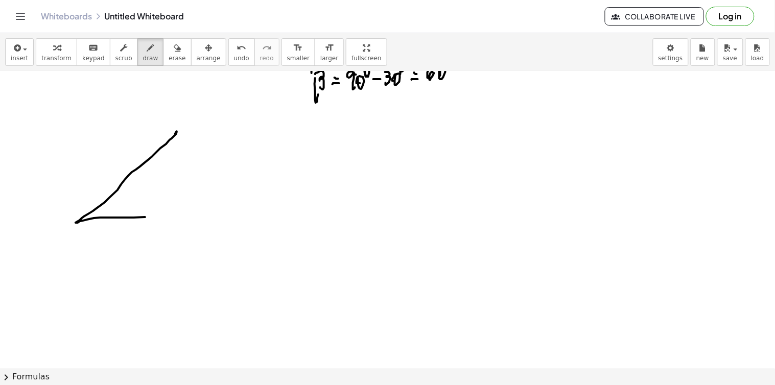
drag, startPoint x: 175, startPoint y: 133, endPoint x: 188, endPoint y: 209, distance: 77.2
click at [188, 211] on div at bounding box center [387, 71] width 775 height 1189
drag, startPoint x: 179, startPoint y: 131, endPoint x: 180, endPoint y: 210, distance: 79.2
click at [185, 213] on div at bounding box center [387, 71] width 775 height 1189
drag, startPoint x: 149, startPoint y: 227, endPoint x: 154, endPoint y: 236, distance: 9.6
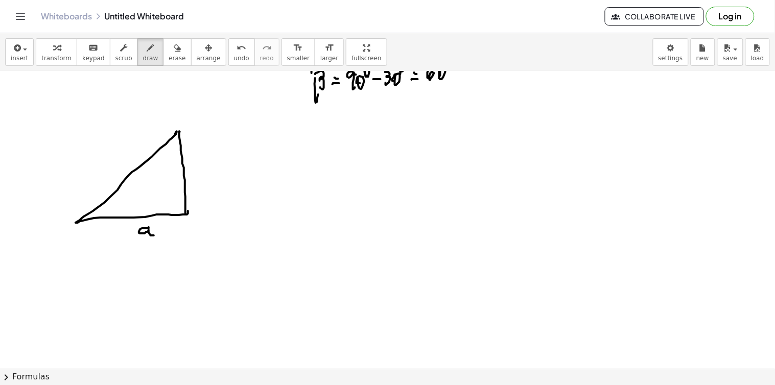
click at [154, 236] on div at bounding box center [387, 71] width 775 height 1189
drag, startPoint x: 198, startPoint y: 166, endPoint x: 196, endPoint y: 172, distance: 6.5
click at [197, 171] on div at bounding box center [387, 71] width 775 height 1189
drag, startPoint x: 130, startPoint y: 152, endPoint x: 133, endPoint y: 157, distance: 6.2
click at [133, 157] on div at bounding box center [387, 71] width 775 height 1189
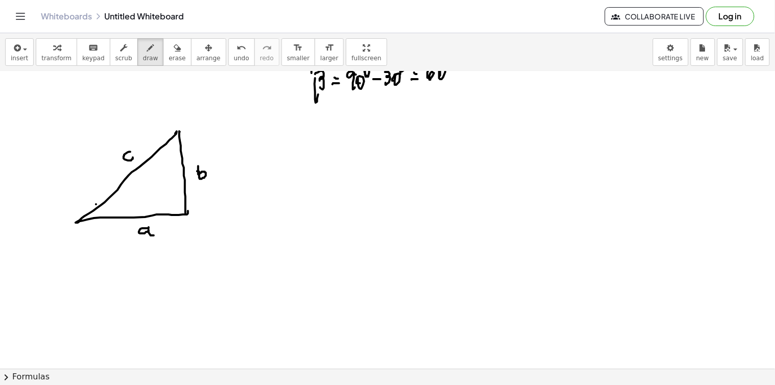
drag, startPoint x: 96, startPoint y: 204, endPoint x: 95, endPoint y: 217, distance: 12.3
click at [96, 217] on div at bounding box center [387, 71] width 775 height 1189
drag, startPoint x: 75, startPoint y: 198, endPoint x: 84, endPoint y: 205, distance: 11.3
click at [84, 205] on div at bounding box center [387, 71] width 775 height 1189
click at [89, 192] on div at bounding box center [387, 71] width 775 height 1189
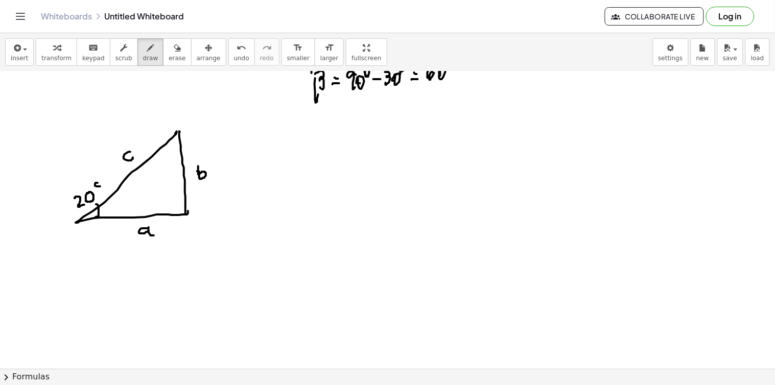
click at [98, 182] on div at bounding box center [387, 71] width 775 height 1189
drag, startPoint x: 162, startPoint y: 149, endPoint x: 180, endPoint y: 149, distance: 18.4
click at [180, 149] on div at bounding box center [387, 71] width 775 height 1189
click at [188, 135] on div at bounding box center [387, 71] width 775 height 1189
drag, startPoint x: 198, startPoint y: 130, endPoint x: 188, endPoint y: 138, distance: 12.8
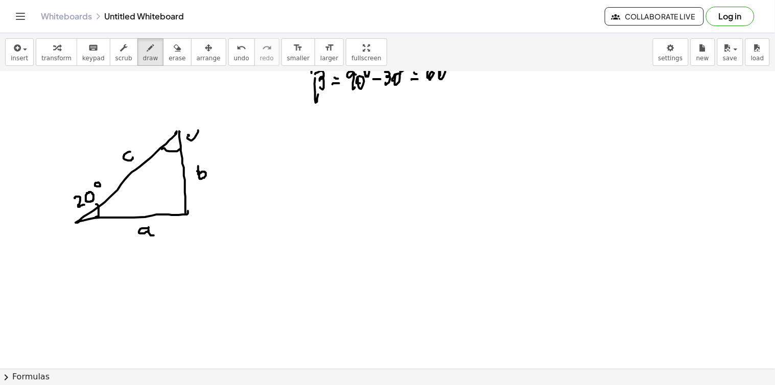
click at [188, 136] on div at bounding box center [387, 71] width 775 height 1189
drag, startPoint x: 187, startPoint y: 133, endPoint x: 197, endPoint y: 143, distance: 14.1
click at [199, 142] on div at bounding box center [387, 71] width 775 height 1189
click at [52, 219] on div at bounding box center [387, 71] width 775 height 1189
drag, startPoint x: 48, startPoint y: 214, endPoint x: 59, endPoint y: 217, distance: 11.3
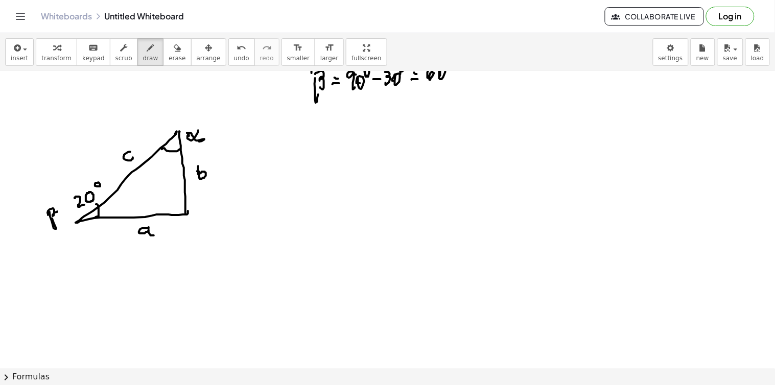
click at [57, 218] on div at bounding box center [387, 71] width 775 height 1189
drag, startPoint x: 67, startPoint y: 216, endPoint x: 60, endPoint y: 214, distance: 7.4
click at [69, 212] on div at bounding box center [387, 71] width 775 height 1189
click at [66, 212] on div at bounding box center [387, 71] width 775 height 1189
drag, startPoint x: 260, startPoint y: 146, endPoint x: 280, endPoint y: 177, distance: 36.8
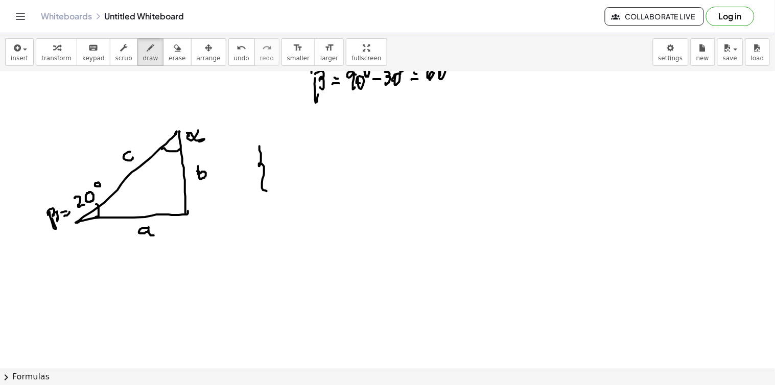
click at [271, 191] on div at bounding box center [387, 71] width 775 height 1189
drag, startPoint x: 275, startPoint y: 148, endPoint x: 278, endPoint y: 154, distance: 6.7
click at [276, 161] on div at bounding box center [387, 71] width 775 height 1189
drag, startPoint x: 276, startPoint y: 145, endPoint x: 279, endPoint y: 154, distance: 9.9
click at [278, 154] on div at bounding box center [387, 71] width 775 height 1189
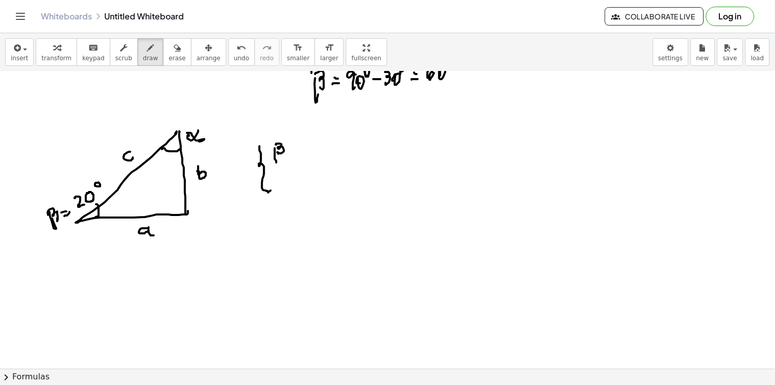
drag, startPoint x: 288, startPoint y: 151, endPoint x: 293, endPoint y: 149, distance: 5.5
click at [293, 151] on div at bounding box center [387, 71] width 775 height 1189
click at [293, 148] on div at bounding box center [387, 71] width 775 height 1189
drag, startPoint x: 304, startPoint y: 144, endPoint x: 309, endPoint y: 151, distance: 8.5
click at [309, 151] on div at bounding box center [387, 71] width 775 height 1189
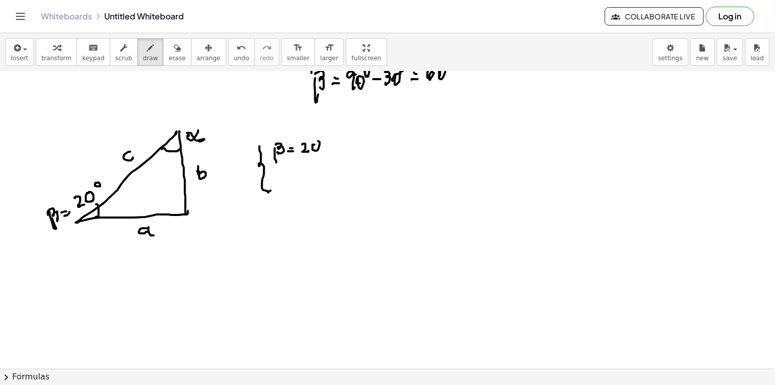
click at [315, 147] on div at bounding box center [387, 71] width 775 height 1189
drag, startPoint x: 324, startPoint y: 133, endPoint x: 328, endPoint y: 147, distance: 14.3
click at [324, 140] on div at bounding box center [387, 71] width 775 height 1189
drag, startPoint x: 284, startPoint y: 177, endPoint x: 291, endPoint y: 183, distance: 9.1
click at [285, 182] on div at bounding box center [387, 71] width 775 height 1189
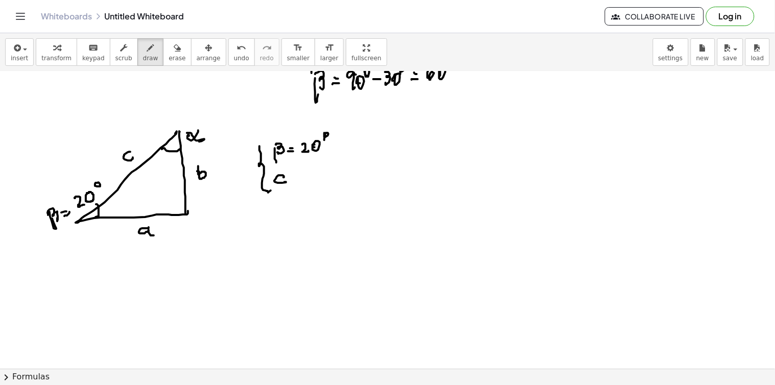
click at [298, 182] on div at bounding box center [387, 71] width 775 height 1189
drag, startPoint x: 294, startPoint y: 175, endPoint x: 306, endPoint y: 176, distance: 11.8
click at [297, 176] on div at bounding box center [387, 71] width 775 height 1189
drag, startPoint x: 310, startPoint y: 176, endPoint x: 317, endPoint y: 173, distance: 7.8
click at [312, 179] on div at bounding box center [387, 71] width 775 height 1189
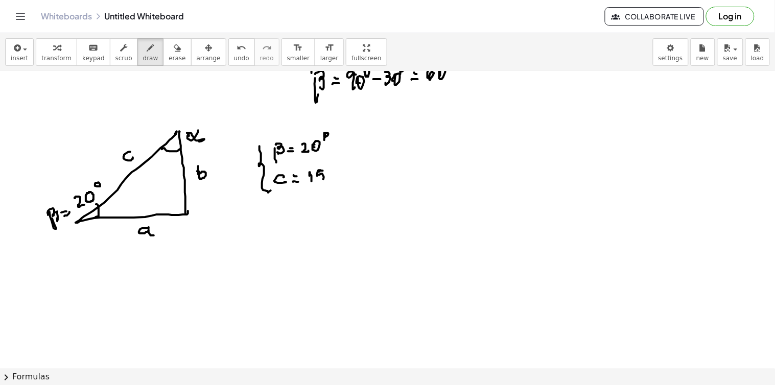
drag, startPoint x: 318, startPoint y: 172, endPoint x: 324, endPoint y: 177, distance: 8.4
click at [319, 180] on div at bounding box center [387, 71] width 775 height 1189
drag, startPoint x: 327, startPoint y: 175, endPoint x: 338, endPoint y: 177, distance: 10.8
click at [338, 177] on div at bounding box center [387, 71] width 775 height 1189
drag, startPoint x: 159, startPoint y: 236, endPoint x: 164, endPoint y: 233, distance: 5.3
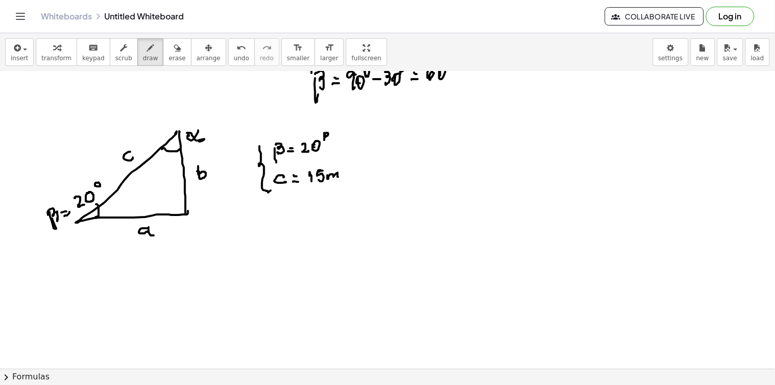
click at [165, 235] on div at bounding box center [387, 71] width 775 height 1189
drag, startPoint x: 161, startPoint y: 232, endPoint x: 171, endPoint y: 230, distance: 10.0
click at [163, 232] on div at bounding box center [387, 71] width 775 height 1189
drag, startPoint x: 169, startPoint y: 227, endPoint x: 173, endPoint y: 234, distance: 7.5
click at [173, 234] on div at bounding box center [387, 71] width 775 height 1189
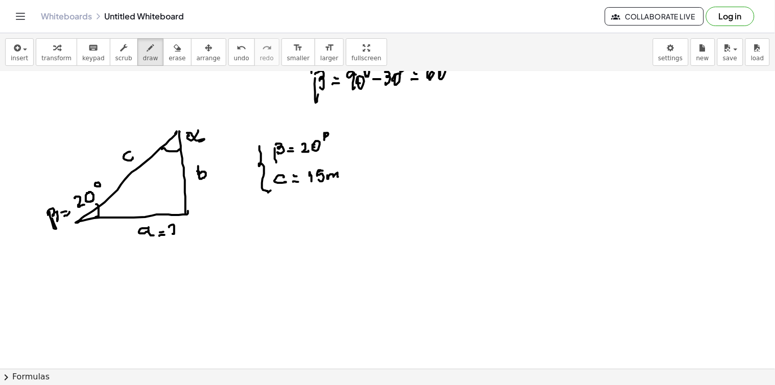
drag, startPoint x: 174, startPoint y: 243, endPoint x: 180, endPoint y: 232, distance: 12.2
click at [174, 244] on div at bounding box center [387, 71] width 775 height 1189
drag, startPoint x: 210, startPoint y: 180, endPoint x: 217, endPoint y: 180, distance: 6.1
click at [217, 181] on div at bounding box center [387, 71] width 775 height 1189
drag, startPoint x: 216, startPoint y: 178, endPoint x: 223, endPoint y: 174, distance: 8.7
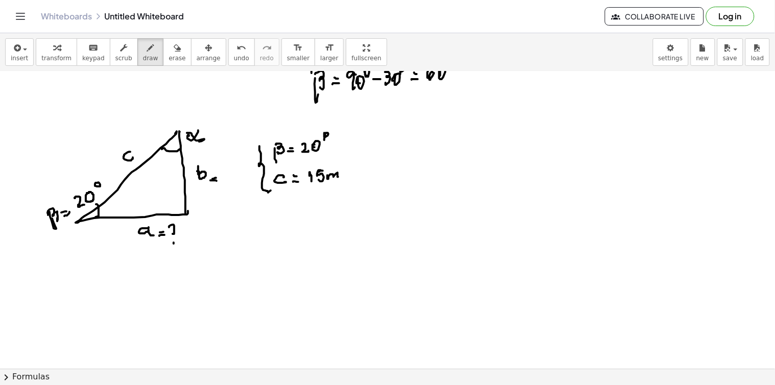
click at [217, 178] on div at bounding box center [387, 71] width 775 height 1189
drag, startPoint x: 223, startPoint y: 170, endPoint x: 227, endPoint y: 178, distance: 9.1
click at [227, 177] on div at bounding box center [387, 71] width 775 height 1189
click at [227, 188] on div at bounding box center [387, 71] width 775 height 1189
click at [216, 130] on div at bounding box center [387, 71] width 775 height 1189
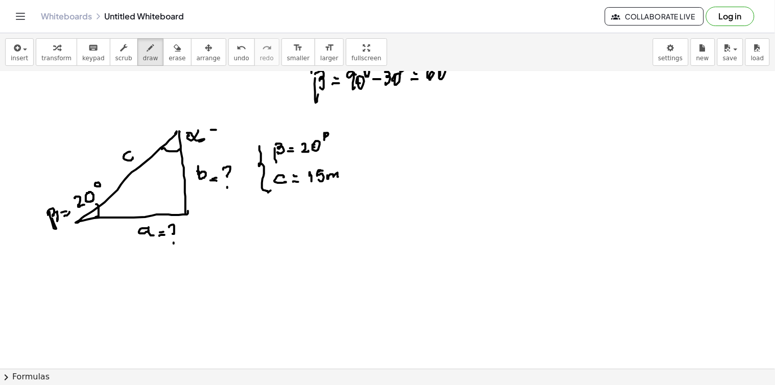
click at [217, 126] on div at bounding box center [387, 71] width 775 height 1189
click at [228, 128] on div at bounding box center [387, 71] width 775 height 1189
click at [227, 136] on div at bounding box center [387, 71] width 775 height 1189
drag, startPoint x: 410, startPoint y: 133, endPoint x: 415, endPoint y: 142, distance: 10.1
click at [413, 144] on div at bounding box center [387, 71] width 775 height 1189
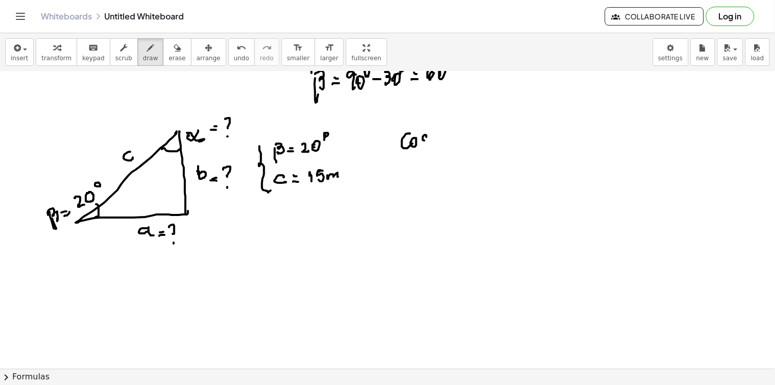
drag, startPoint x: 427, startPoint y: 136, endPoint x: 430, endPoint y: 145, distance: 9.9
click at [422, 146] on div at bounding box center [387, 71] width 775 height 1189
drag, startPoint x: 437, startPoint y: 136, endPoint x: 444, endPoint y: 139, distance: 8.3
click at [440, 144] on div at bounding box center [387, 71] width 775 height 1189
drag, startPoint x: 448, startPoint y: 135, endPoint x: 458, endPoint y: 133, distance: 10.4
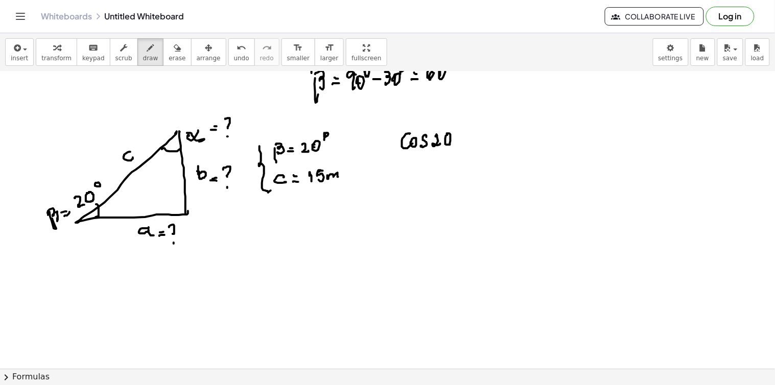
click at [449, 133] on div at bounding box center [387, 71] width 775 height 1189
drag, startPoint x: 456, startPoint y: 128, endPoint x: 460, endPoint y: 133, distance: 6.5
click at [458, 133] on div at bounding box center [387, 71] width 775 height 1189
drag, startPoint x: 461, startPoint y: 145, endPoint x: 467, endPoint y: 145, distance: 5.6
click at [467, 145] on div at bounding box center [387, 71] width 775 height 1189
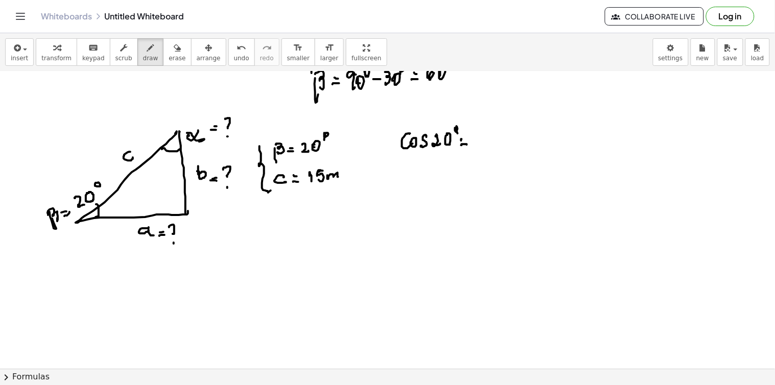
click at [465, 138] on div at bounding box center [387, 71] width 775 height 1189
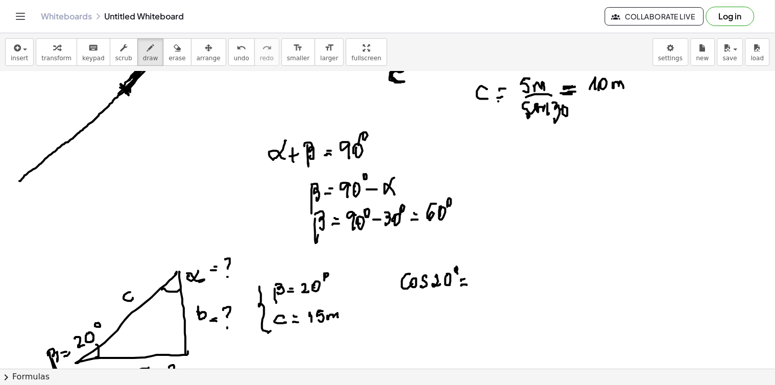
scroll to position [511, 0]
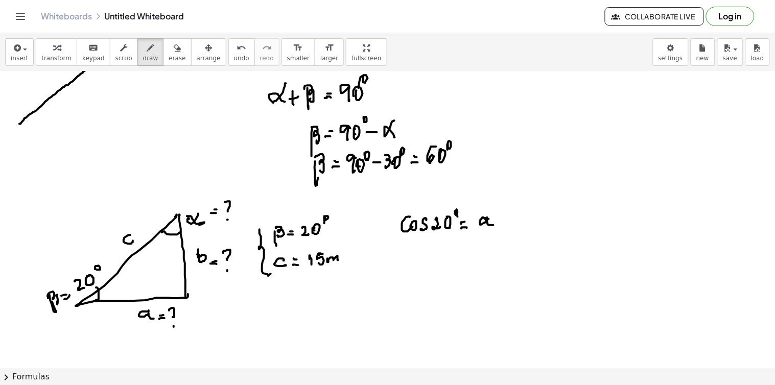
drag, startPoint x: 489, startPoint y: 220, endPoint x: 494, endPoint y: 226, distance: 7.7
click at [494, 226] on div at bounding box center [387, 155] width 775 height 1189
drag, startPoint x: 481, startPoint y: 232, endPoint x: 495, endPoint y: 231, distance: 13.3
click at [497, 231] on div at bounding box center [387, 155] width 775 height 1189
drag, startPoint x: 482, startPoint y: 242, endPoint x: 483, endPoint y: 252, distance: 10.2
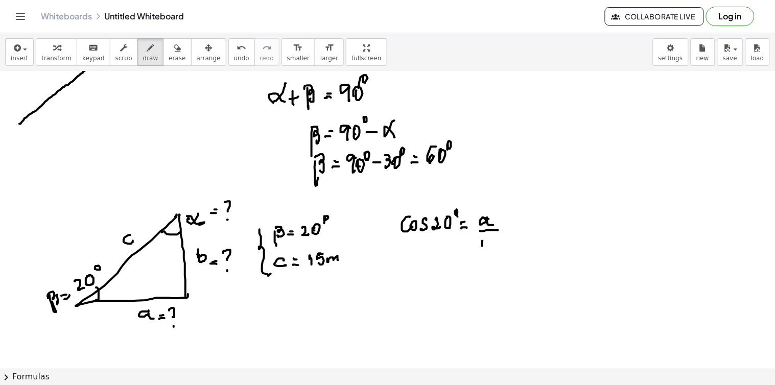
click at [483, 253] on div at bounding box center [387, 155] width 775 height 1189
drag, startPoint x: 488, startPoint y: 241, endPoint x: 495, endPoint y: 249, distance: 10.5
click at [489, 252] on div at bounding box center [387, 155] width 775 height 1189
drag, startPoint x: 498, startPoint y: 249, endPoint x: 508, endPoint y: 249, distance: 10.2
click at [508, 249] on div at bounding box center [387, 155] width 775 height 1189
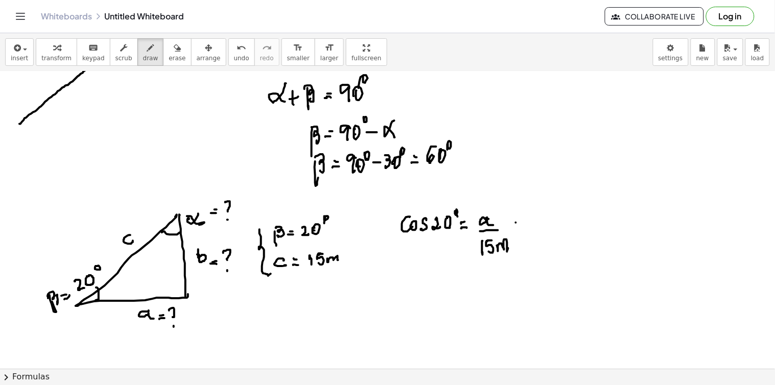
drag, startPoint x: 516, startPoint y: 223, endPoint x: 525, endPoint y: 225, distance: 8.9
click at [531, 225] on div at bounding box center [387, 155] width 775 height 1189
drag, startPoint x: 518, startPoint y: 229, endPoint x: 533, endPoint y: 226, distance: 15.5
click at [533, 228] on div at bounding box center [387, 155] width 775 height 1189
drag, startPoint x: 530, startPoint y: 218, endPoint x: 531, endPoint y: 225, distance: 6.8
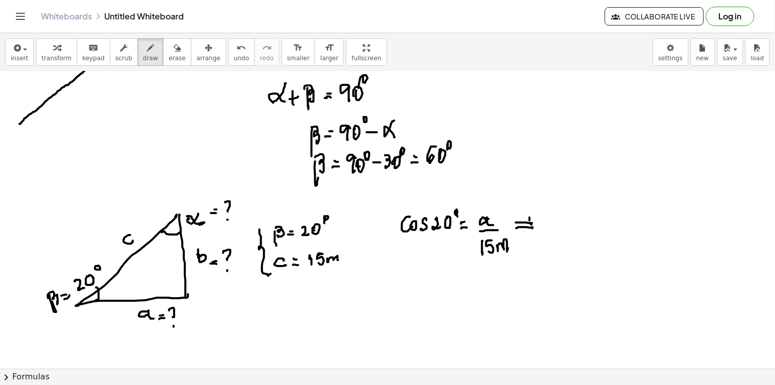
click at [532, 228] on div at bounding box center [387, 155] width 775 height 1189
drag, startPoint x: 529, startPoint y: 215, endPoint x: 530, endPoint y: 231, distance: 16.9
click at [530, 231] on div at bounding box center [387, 155] width 775 height 1189
drag, startPoint x: 565, startPoint y: 222, endPoint x: 572, endPoint y: 229, distance: 10.5
click at [572, 229] on div at bounding box center [387, 155] width 775 height 1189
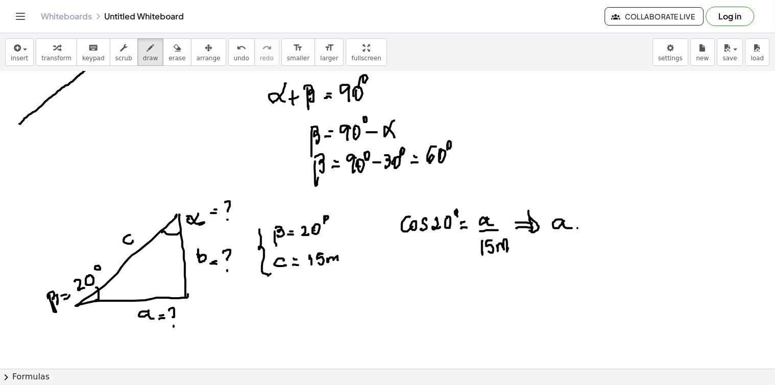
drag, startPoint x: 578, startPoint y: 229, endPoint x: 585, endPoint y: 229, distance: 7.2
click at [585, 229] on div at bounding box center [387, 155] width 775 height 1189
drag, startPoint x: 580, startPoint y: 223, endPoint x: 594, endPoint y: 224, distance: 13.8
click at [584, 224] on div at bounding box center [387, 155] width 775 height 1189
drag, startPoint x: 601, startPoint y: 216, endPoint x: 620, endPoint y: 216, distance: 18.4
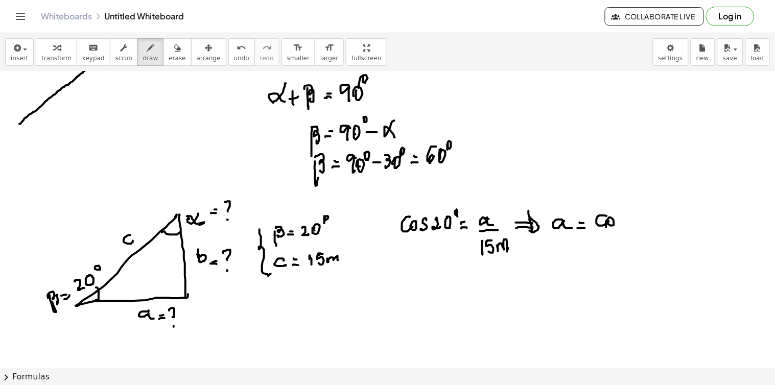
click at [608, 228] on div at bounding box center [387, 155] width 775 height 1189
drag, startPoint x: 620, startPoint y: 216, endPoint x: 619, endPoint y: 226, distance: 10.3
click at [619, 226] on div at bounding box center [387, 155] width 775 height 1189
drag, startPoint x: 628, startPoint y: 218, endPoint x: 635, endPoint y: 224, distance: 8.7
click at [635, 224] on div at bounding box center [387, 155] width 775 height 1189
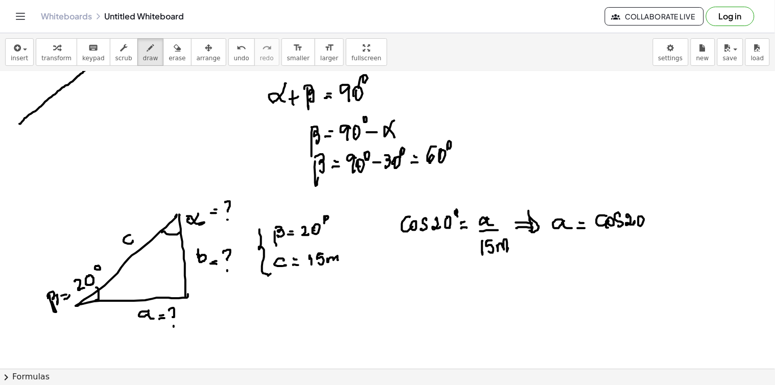
click at [641, 221] on div at bounding box center [387, 155] width 775 height 1189
click at [647, 215] on div at bounding box center [387, 155] width 775 height 1189
click at [660, 222] on div at bounding box center [387, 155] width 775 height 1189
drag, startPoint x: 669, startPoint y: 220, endPoint x: 676, endPoint y: 218, distance: 7.4
click at [672, 223] on div at bounding box center [387, 155] width 775 height 1189
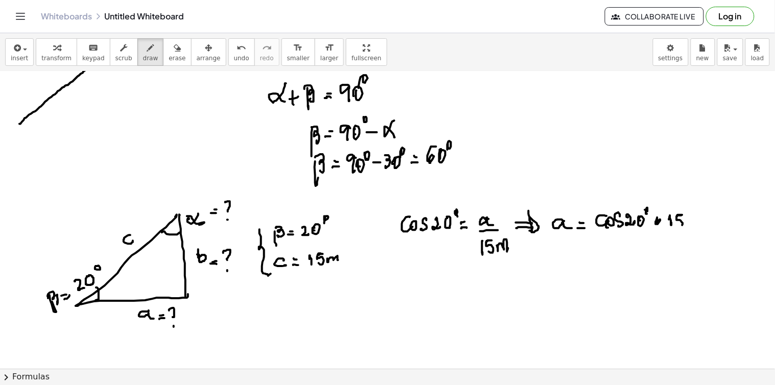
drag, startPoint x: 678, startPoint y: 216, endPoint x: 682, endPoint y: 226, distance: 10.8
click at [677, 227] on div at bounding box center [387, 155] width 775 height 1189
drag, startPoint x: 686, startPoint y: 222, endPoint x: 697, endPoint y: 226, distance: 11.3
click at [697, 226] on div at bounding box center [387, 155] width 775 height 1189
click at [708, 226] on div at bounding box center [387, 155] width 775 height 1189
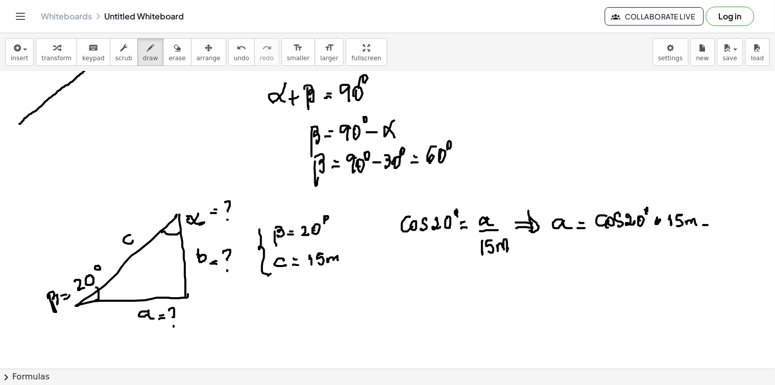
click at [707, 221] on div at bounding box center [387, 155] width 775 height 1189
drag, startPoint x: 564, startPoint y: 255, endPoint x: 571, endPoint y: 263, distance: 10.1
click at [571, 263] on div at bounding box center [387, 155] width 775 height 1189
drag, startPoint x: 579, startPoint y: 262, endPoint x: 584, endPoint y: 261, distance: 5.2
click at [584, 261] on div at bounding box center [387, 155] width 775 height 1189
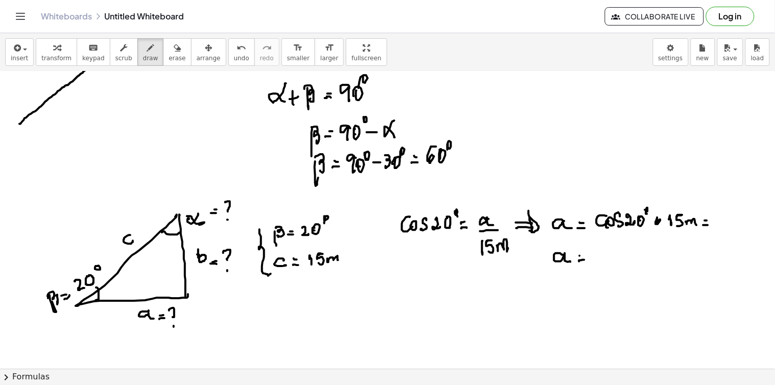
drag, startPoint x: 580, startPoint y: 256, endPoint x: 590, endPoint y: 257, distance: 10.2
click at [585, 255] on div at bounding box center [387, 155] width 775 height 1189
drag, startPoint x: 595, startPoint y: 261, endPoint x: 600, endPoint y: 257, distance: 6.2
click at [599, 262] on div at bounding box center [387, 155] width 775 height 1189
drag, startPoint x: 606, startPoint y: 253, endPoint x: 611, endPoint y: 265, distance: 12.1
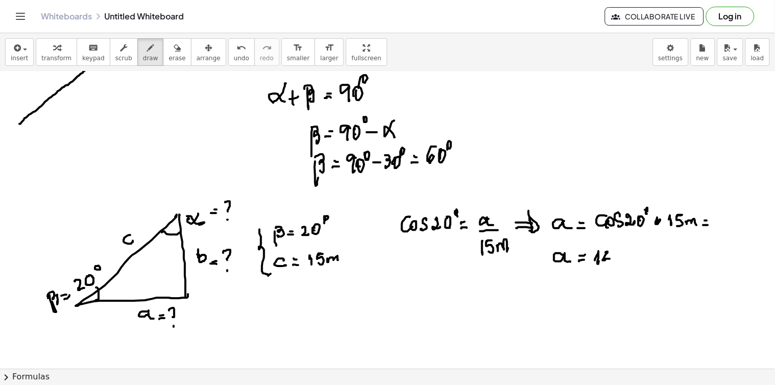
click at [611, 266] on div at bounding box center [387, 155] width 775 height 1189
drag, startPoint x: 615, startPoint y: 269, endPoint x: 620, endPoint y: 262, distance: 8.4
click at [615, 272] on div at bounding box center [387, 155] width 775 height 1189
drag, startPoint x: 620, startPoint y: 254, endPoint x: 621, endPoint y: 262, distance: 7.2
click at [620, 262] on div at bounding box center [387, 155] width 775 height 1189
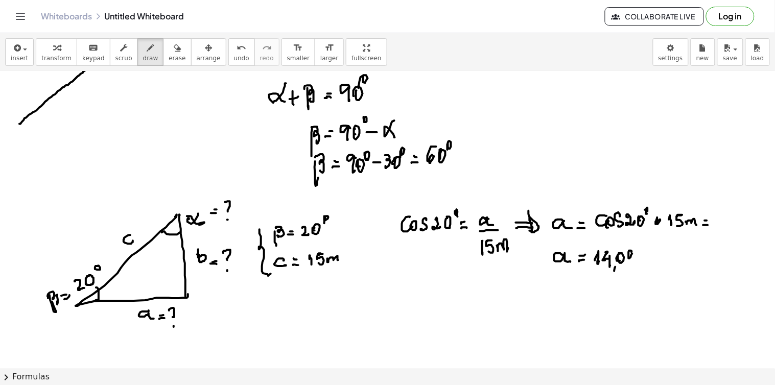
drag, startPoint x: 632, startPoint y: 253, endPoint x: 634, endPoint y: 267, distance: 14.4
click at [634, 268] on div at bounding box center [387, 155] width 775 height 1189
drag, startPoint x: 639, startPoint y: 259, endPoint x: 649, endPoint y: 263, distance: 10.8
click at [649, 263] on div at bounding box center [387, 155] width 775 height 1189
drag, startPoint x: 597, startPoint y: 242, endPoint x: 645, endPoint y: 242, distance: 48.5
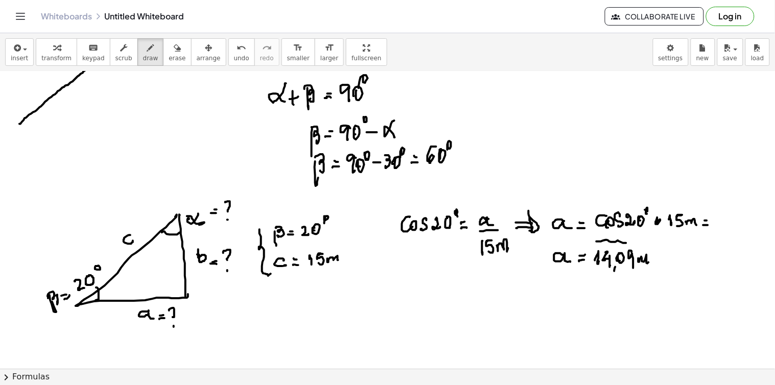
click at [651, 239] on div at bounding box center [387, 155] width 775 height 1189
drag, startPoint x: 608, startPoint y: 285, endPoint x: 647, endPoint y: 276, distance: 39.9
click at [647, 278] on div at bounding box center [387, 155] width 775 height 1189
drag, startPoint x: 412, startPoint y: 292, endPoint x: 448, endPoint y: 294, distance: 35.9
click at [437, 298] on div at bounding box center [387, 155] width 775 height 1189
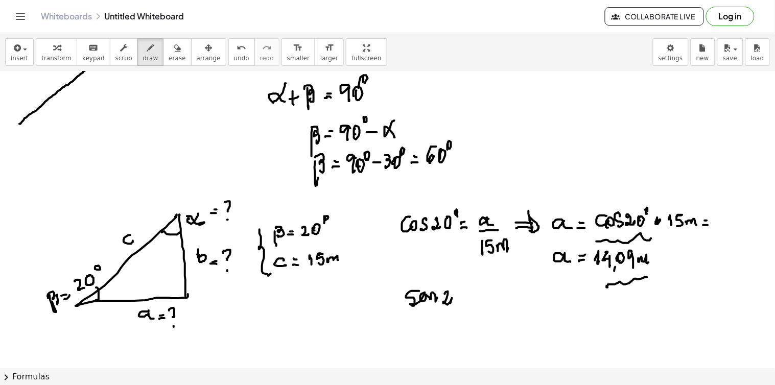
drag, startPoint x: 445, startPoint y: 295, endPoint x: 453, endPoint y: 303, distance: 11.6
click at [452, 304] on div at bounding box center [387, 155] width 775 height 1189
click at [458, 299] on div at bounding box center [387, 155] width 775 height 1189
drag, startPoint x: 469, startPoint y: 293, endPoint x: 477, endPoint y: 299, distance: 10.2
click at [473, 297] on div at bounding box center [387, 155] width 775 height 1189
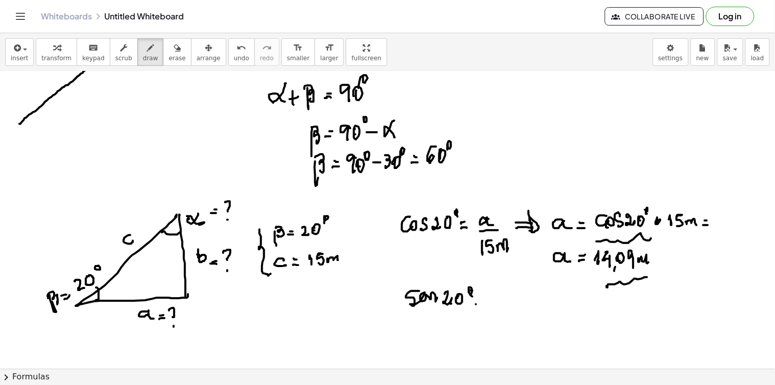
click at [482, 304] on div at bounding box center [387, 155] width 775 height 1189
drag, startPoint x: 477, startPoint y: 301, endPoint x: 481, endPoint y: 308, distance: 8.1
click at [481, 300] on div at bounding box center [387, 155] width 775 height 1189
drag, startPoint x: 497, startPoint y: 291, endPoint x: 499, endPoint y: 306, distance: 14.5
click at [499, 303] on div at bounding box center [387, 155] width 775 height 1189
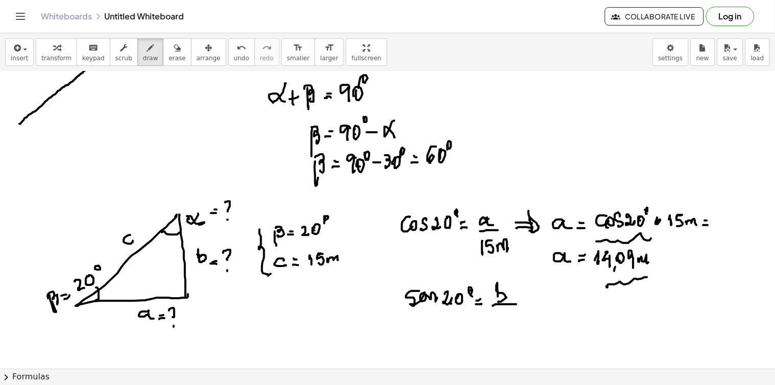
drag, startPoint x: 496, startPoint y: 305, endPoint x: 511, endPoint y: 309, distance: 15.7
click at [513, 307] on div at bounding box center [387, 155] width 775 height 1189
click at [494, 328] on div at bounding box center [387, 155] width 775 height 1189
drag, startPoint x: 507, startPoint y: 317, endPoint x: 506, endPoint y: 327, distance: 9.8
click at [503, 324] on div at bounding box center [387, 155] width 775 height 1189
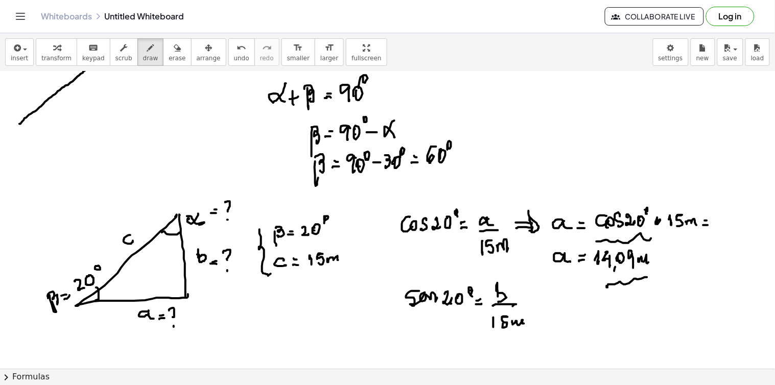
drag, startPoint x: 513, startPoint y: 325, endPoint x: 525, endPoint y: 323, distance: 11.3
click at [525, 324] on div at bounding box center [387, 155] width 775 height 1189
drag, startPoint x: 544, startPoint y: 313, endPoint x: 543, endPoint y: 318, distance: 5.1
click at [551, 313] on div at bounding box center [387, 155] width 775 height 1189
drag, startPoint x: 543, startPoint y: 318, endPoint x: 555, endPoint y: 308, distance: 15.2
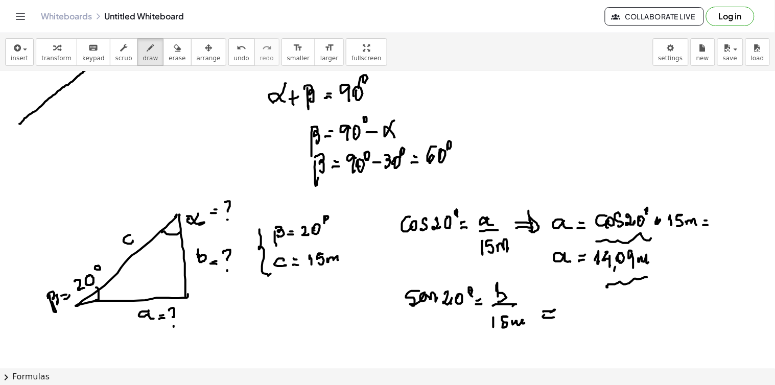
click at [553, 318] on div at bounding box center [387, 155] width 775 height 1189
click at [555, 315] on div at bounding box center [387, 155] width 775 height 1189
drag, startPoint x: 555, startPoint y: 309, endPoint x: 557, endPoint y: 320, distance: 10.9
click at [557, 320] on div at bounding box center [387, 155] width 775 height 1189
drag, startPoint x: 570, startPoint y: 302, endPoint x: 570, endPoint y: 309, distance: 7.2
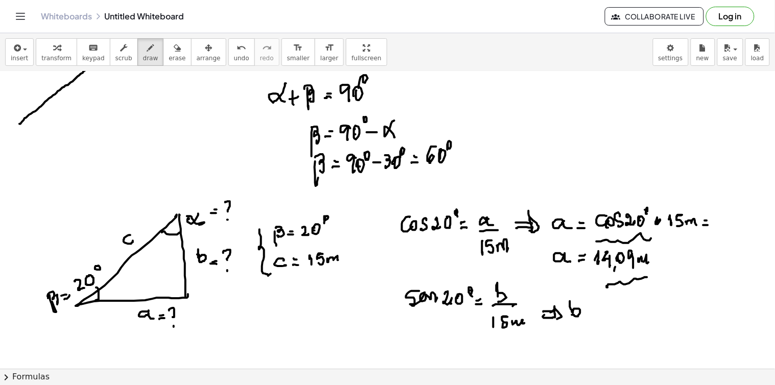
click at [571, 308] on div at bounding box center [387, 155] width 775 height 1189
click at [590, 315] on div at bounding box center [387, 155] width 775 height 1189
click at [589, 313] on div at bounding box center [387, 155] width 775 height 1189
click at [590, 308] on div at bounding box center [387, 155] width 775 height 1189
click at [598, 314] on div at bounding box center [387, 155] width 775 height 1189
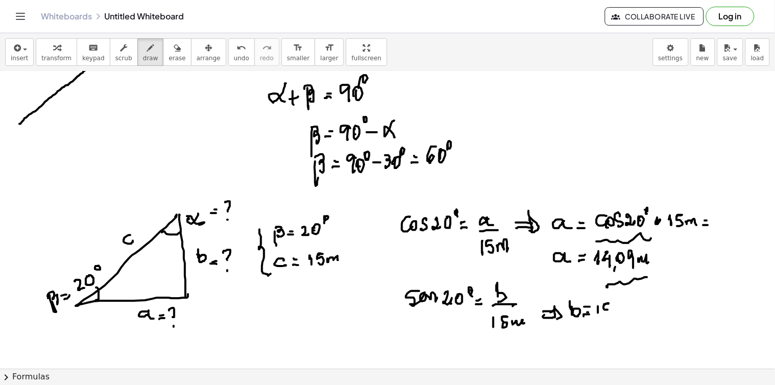
drag, startPoint x: 604, startPoint y: 306, endPoint x: 605, endPoint y: 315, distance: 9.2
click at [604, 315] on div at bounding box center [387, 155] width 775 height 1189
drag, startPoint x: 614, startPoint y: 310, endPoint x: 618, endPoint y: 307, distance: 5.4
click at [617, 308] on div at bounding box center [387, 155] width 775 height 1189
drag, startPoint x: 618, startPoint y: 307, endPoint x: 624, endPoint y: 306, distance: 6.2
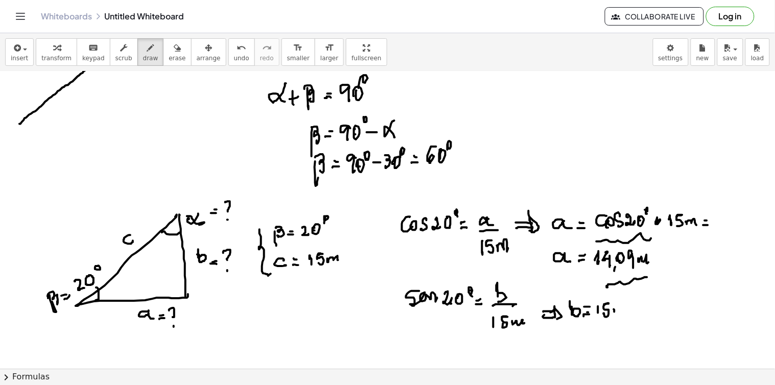
click at [624, 307] on div at bounding box center [387, 155] width 775 height 1189
drag, startPoint x: 624, startPoint y: 306, endPoint x: 625, endPoint y: 312, distance: 6.7
click at [626, 313] on div at bounding box center [387, 155] width 775 height 1189
drag, startPoint x: 630, startPoint y: 313, endPoint x: 637, endPoint y: 313, distance: 6.1
click at [630, 313] on div at bounding box center [387, 155] width 775 height 1189
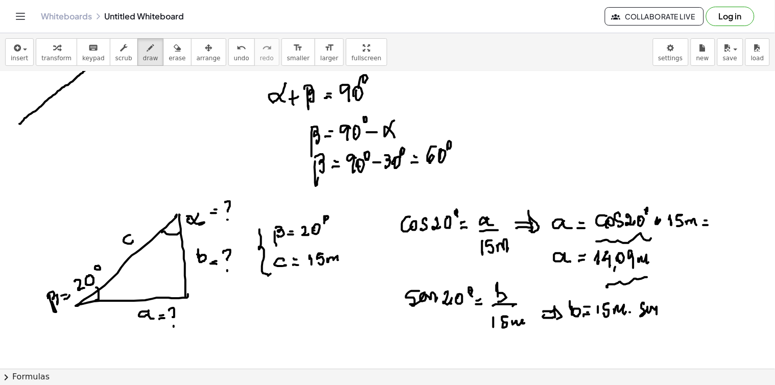
drag, startPoint x: 644, startPoint y: 305, endPoint x: 662, endPoint y: 309, distance: 17.7
click at [659, 313] on div at bounding box center [387, 155] width 775 height 1189
drag, startPoint x: 664, startPoint y: 307, endPoint x: 669, endPoint y: 316, distance: 10.5
click at [669, 316] on div at bounding box center [387, 155] width 775 height 1189
drag, startPoint x: 672, startPoint y: 308, endPoint x: 675, endPoint y: 314, distance: 6.2
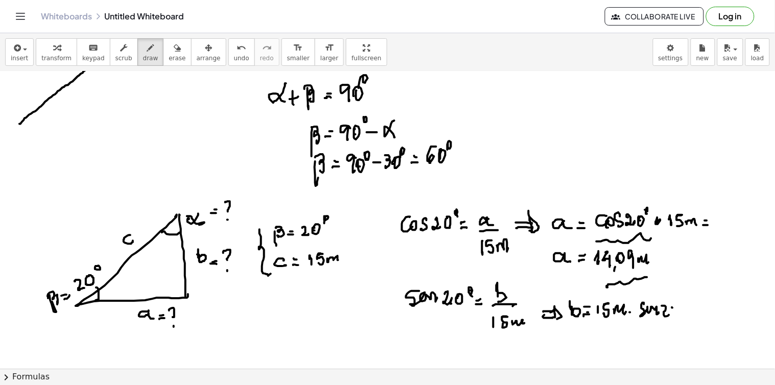
click at [674, 314] on div at bounding box center [387, 155] width 775 height 1189
click at [678, 303] on div at bounding box center [387, 155] width 775 height 1189
click at [694, 315] on div at bounding box center [387, 155] width 775 height 1189
click at [694, 310] on div at bounding box center [387, 155] width 775 height 1189
drag, startPoint x: 709, startPoint y: 305, endPoint x: 710, endPoint y: 317, distance: 11.8
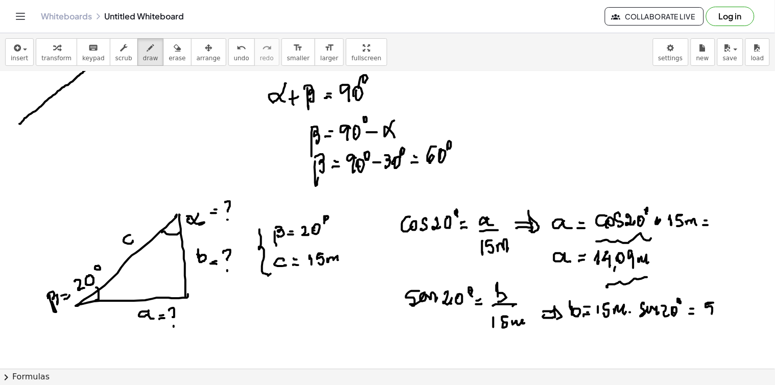
click at [707, 317] on div at bounding box center [387, 155] width 775 height 1189
drag, startPoint x: 716, startPoint y: 317, endPoint x: 718, endPoint y: 310, distance: 8.1
click at [716, 320] on div at bounding box center [387, 155] width 775 height 1189
drag, startPoint x: 721, startPoint y: 312, endPoint x: 721, endPoint y: 317, distance: 5.1
click at [721, 317] on div at bounding box center [387, 155] width 775 height 1189
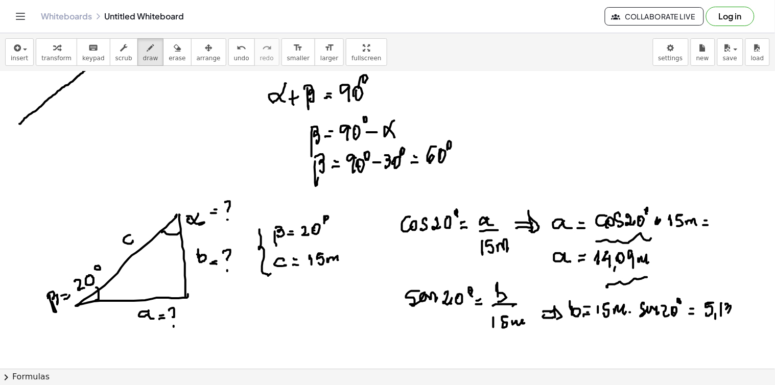
drag, startPoint x: 726, startPoint y: 306, endPoint x: 735, endPoint y: 312, distance: 10.9
click at [726, 314] on div at bounding box center [387, 155] width 775 height 1189
drag, startPoint x: 736, startPoint y: 309, endPoint x: 742, endPoint y: 304, distance: 7.7
click at [741, 304] on div at bounding box center [387, 155] width 775 height 1189
drag, startPoint x: 742, startPoint y: 304, endPoint x: 746, endPoint y: 309, distance: 6.5
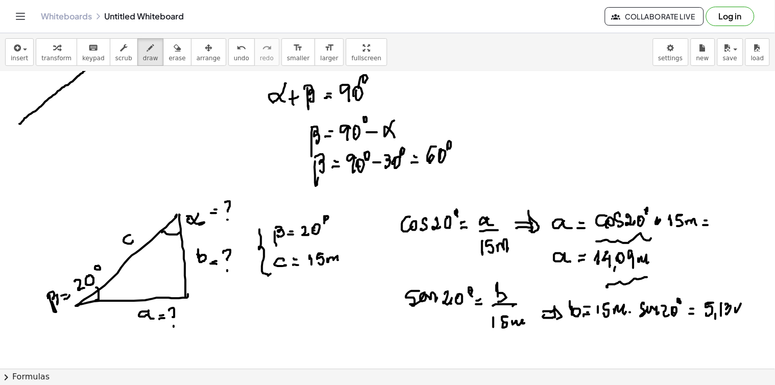
click at [746, 306] on div at bounding box center [387, 155] width 775 height 1189
click at [747, 309] on div at bounding box center [387, 155] width 775 height 1189
drag, startPoint x: 725, startPoint y: 294, endPoint x: 743, endPoint y: 295, distance: 17.4
click at [744, 295] on div at bounding box center [387, 155] width 775 height 1189
drag, startPoint x: 721, startPoint y: 327, endPoint x: 741, endPoint y: 327, distance: 19.4
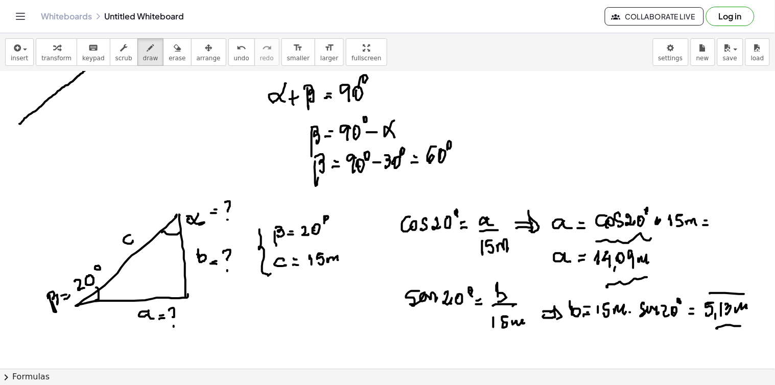
click at [741, 327] on div at bounding box center [387, 155] width 775 height 1189
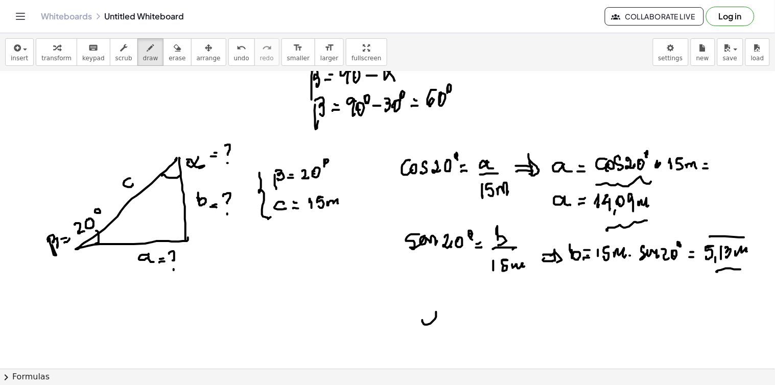
drag, startPoint x: 436, startPoint y: 313, endPoint x: 436, endPoint y: 328, distance: 15.3
click at [437, 328] on div at bounding box center [387, 98] width 775 height 1189
click at [449, 324] on div at bounding box center [387, 98] width 775 height 1189
click at [445, 320] on div at bounding box center [387, 98] width 775 height 1189
drag, startPoint x: 467, startPoint y: 315, endPoint x: 468, endPoint y: 322, distance: 7.7
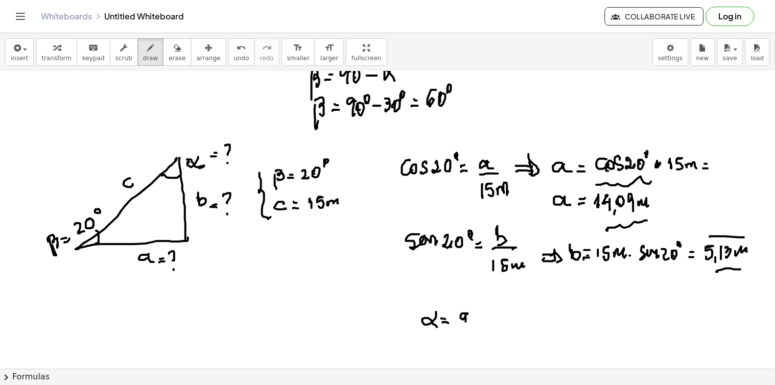
click at [467, 325] on div at bounding box center [387, 98] width 775 height 1189
click at [472, 323] on div at bounding box center [387, 98] width 775 height 1189
drag, startPoint x: 477, startPoint y: 310, endPoint x: 481, endPoint y: 314, distance: 5.4
click at [478, 314] on div at bounding box center [387, 98] width 775 height 1189
drag, startPoint x: 481, startPoint y: 320, endPoint x: 486, endPoint y: 321, distance: 5.1
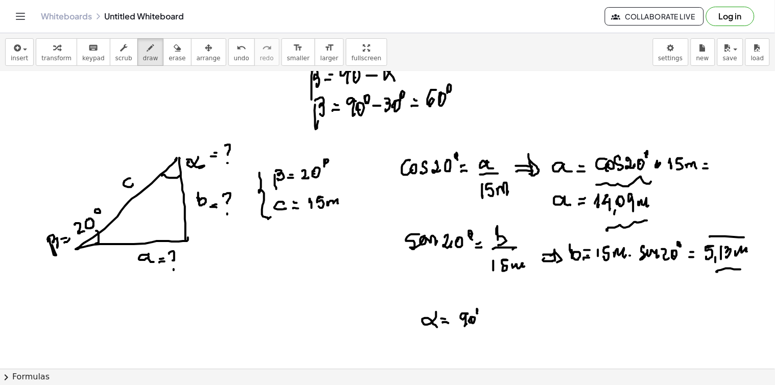
click at [486, 320] on div at bounding box center [387, 98] width 775 height 1189
drag, startPoint x: 492, startPoint y: 315, endPoint x: 500, endPoint y: 325, distance: 12.5
click at [500, 325] on div at bounding box center [387, 98] width 775 height 1189
click at [506, 321] on div at bounding box center [387, 98] width 775 height 1189
drag, startPoint x: 512, startPoint y: 310, endPoint x: 530, endPoint y: 320, distance: 20.3
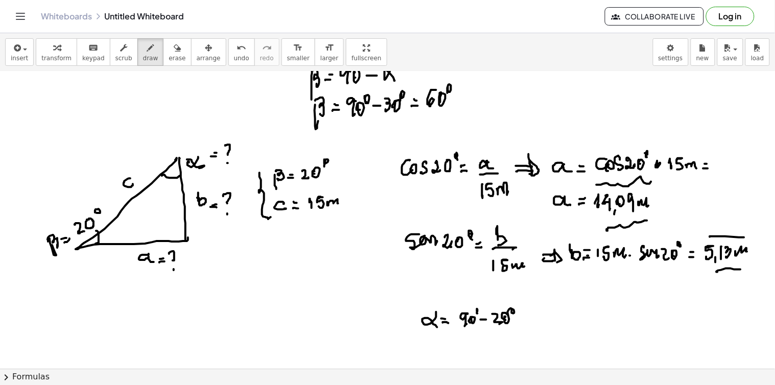
click at [511, 318] on div at bounding box center [387, 98] width 775 height 1189
click at [530, 323] on div at bounding box center [387, 98] width 775 height 1189
click at [530, 320] on div at bounding box center [387, 98] width 775 height 1189
drag, startPoint x: 536, startPoint y: 314, endPoint x: 539, endPoint y: 324, distance: 10.7
click at [539, 325] on div at bounding box center [387, 98] width 775 height 1189
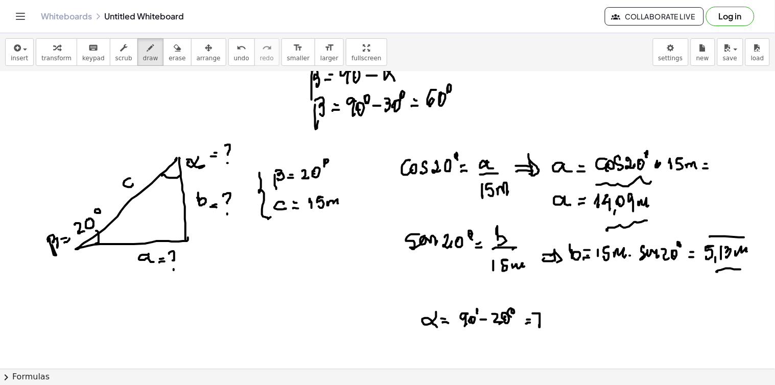
drag, startPoint x: 541, startPoint y: 322, endPoint x: 551, endPoint y: 318, distance: 10.8
click at [543, 322] on div at bounding box center [387, 98] width 775 height 1189
drag, startPoint x: 551, startPoint y: 318, endPoint x: 556, endPoint y: 317, distance: 5.2
click at [547, 320] on div at bounding box center [387, 98] width 775 height 1189
click at [557, 312] on div at bounding box center [387, 98] width 775 height 1189
